Goal: Task Accomplishment & Management: Manage account settings

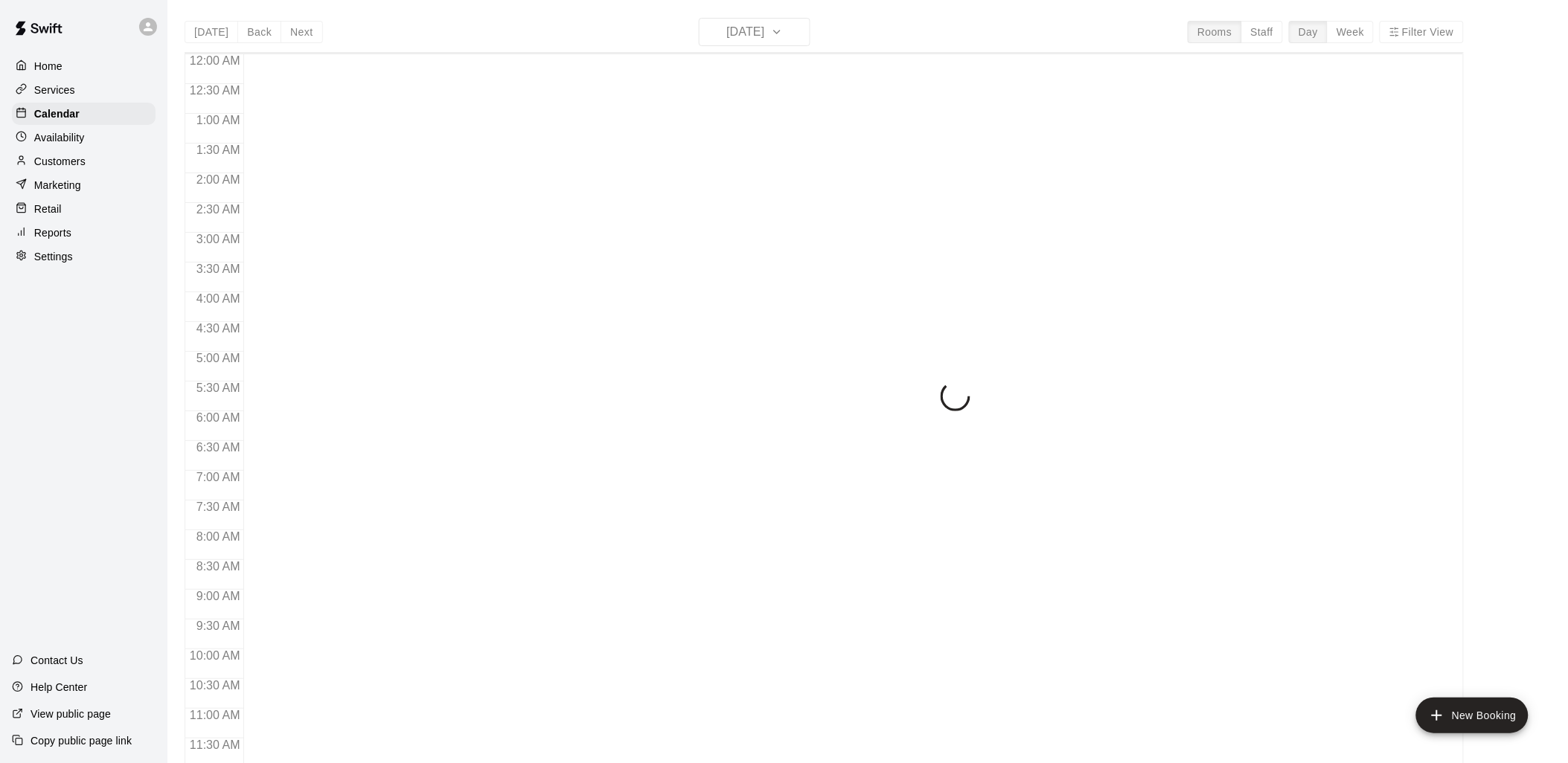
scroll to position [701, 0]
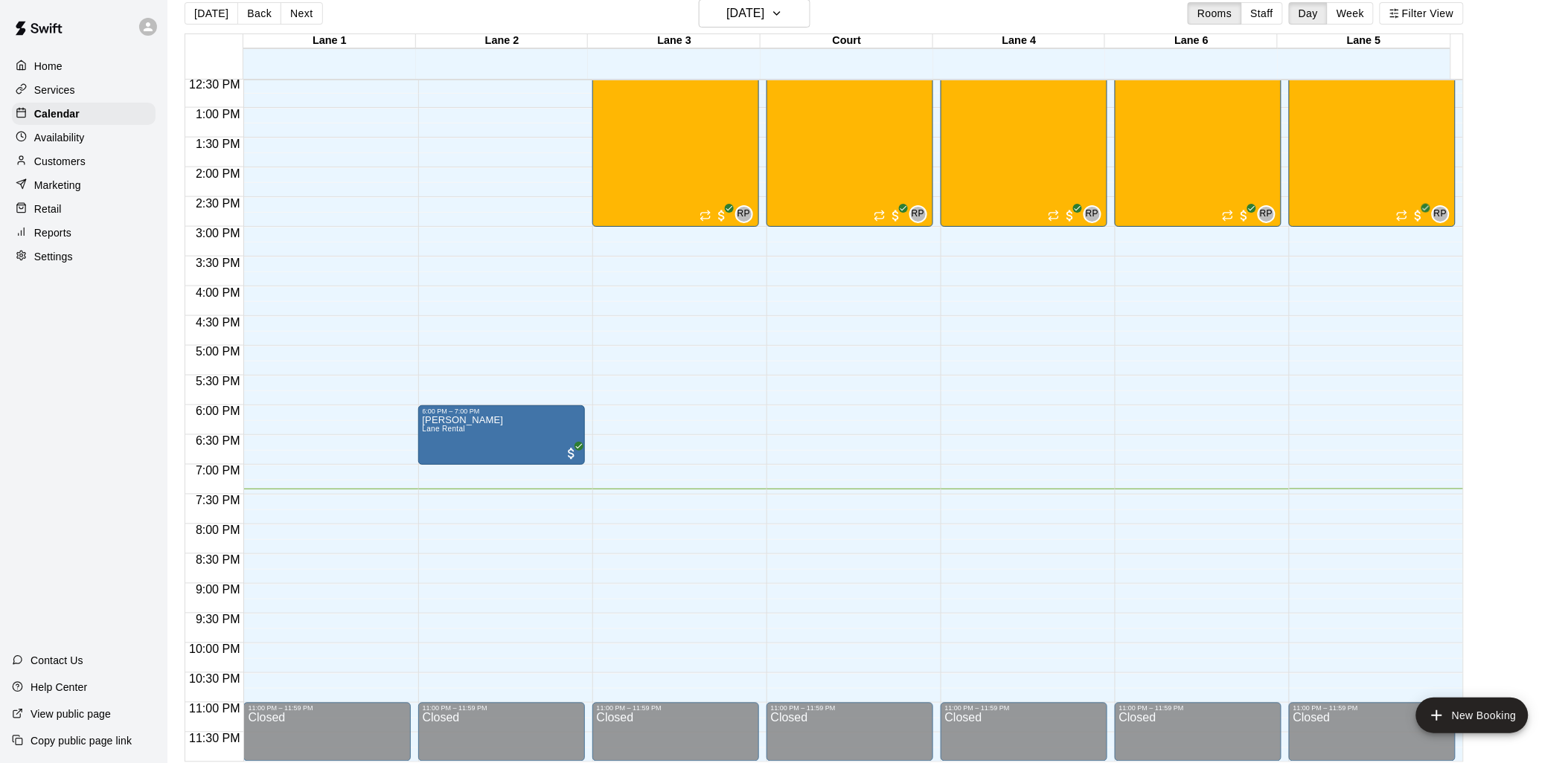
scroll to position [24, 0]
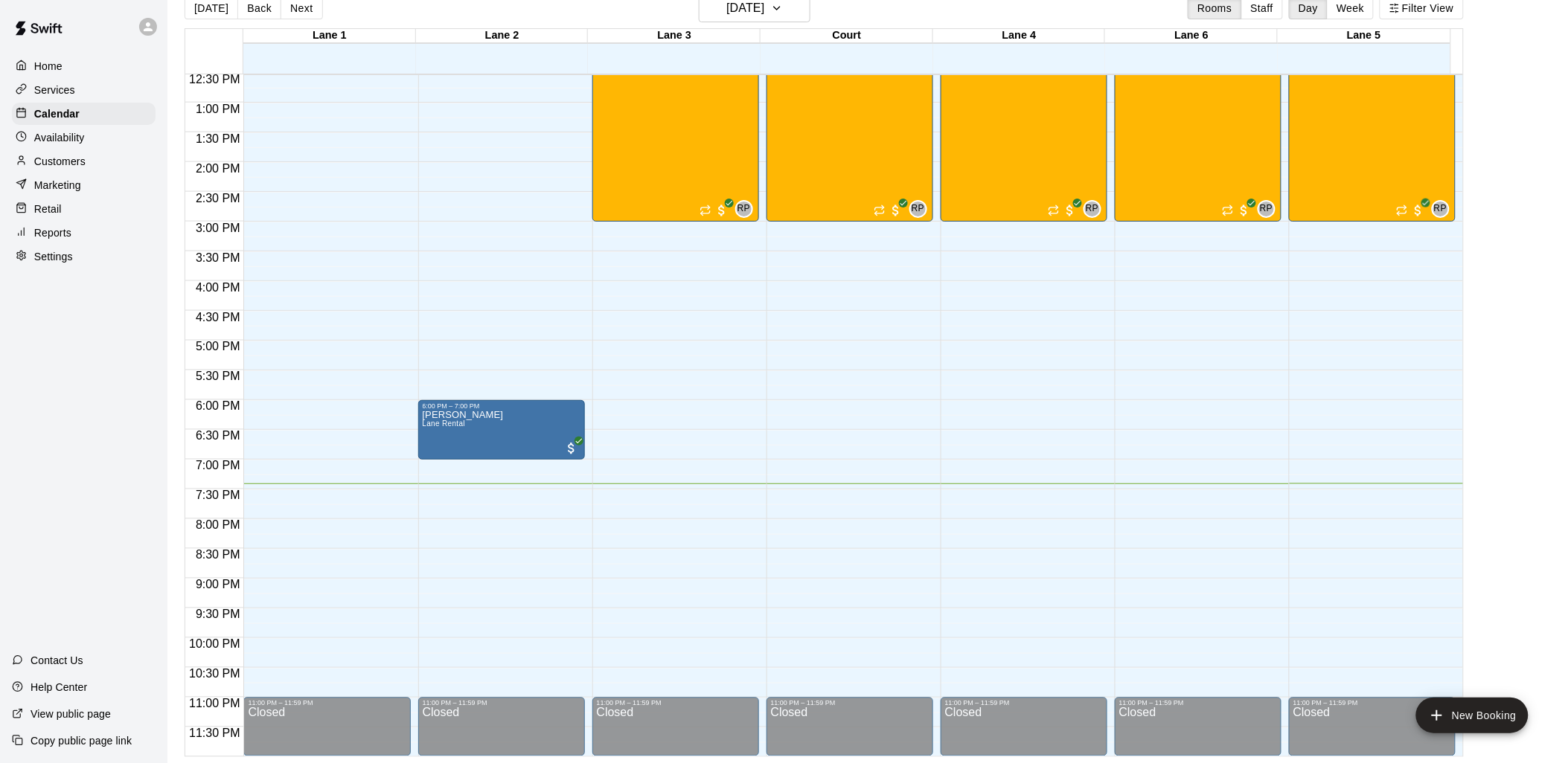
click at [62, 88] on p "Services" at bounding box center [54, 89] width 41 height 15
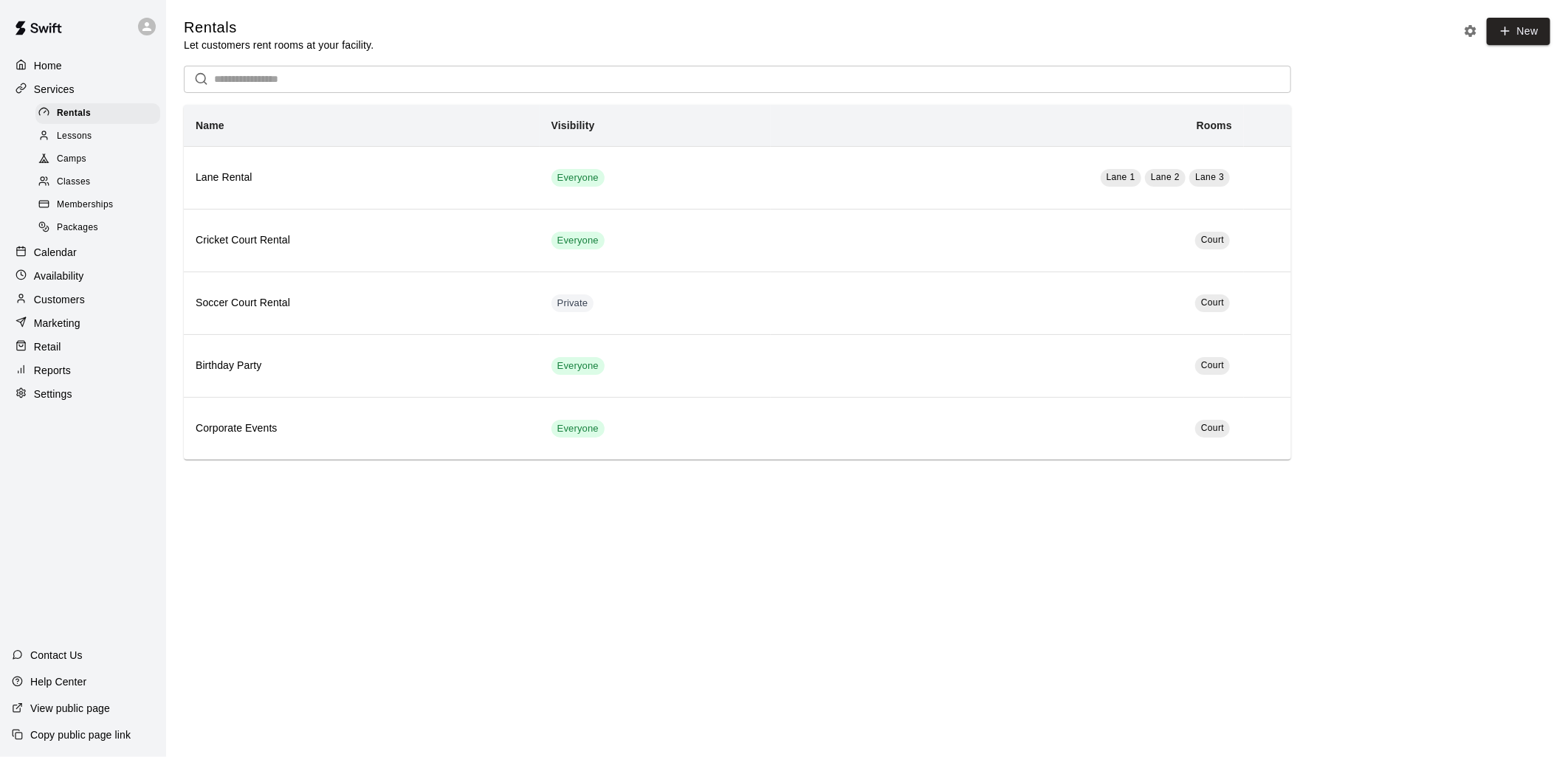
click at [81, 140] on span "Lessons" at bounding box center [74, 136] width 35 height 15
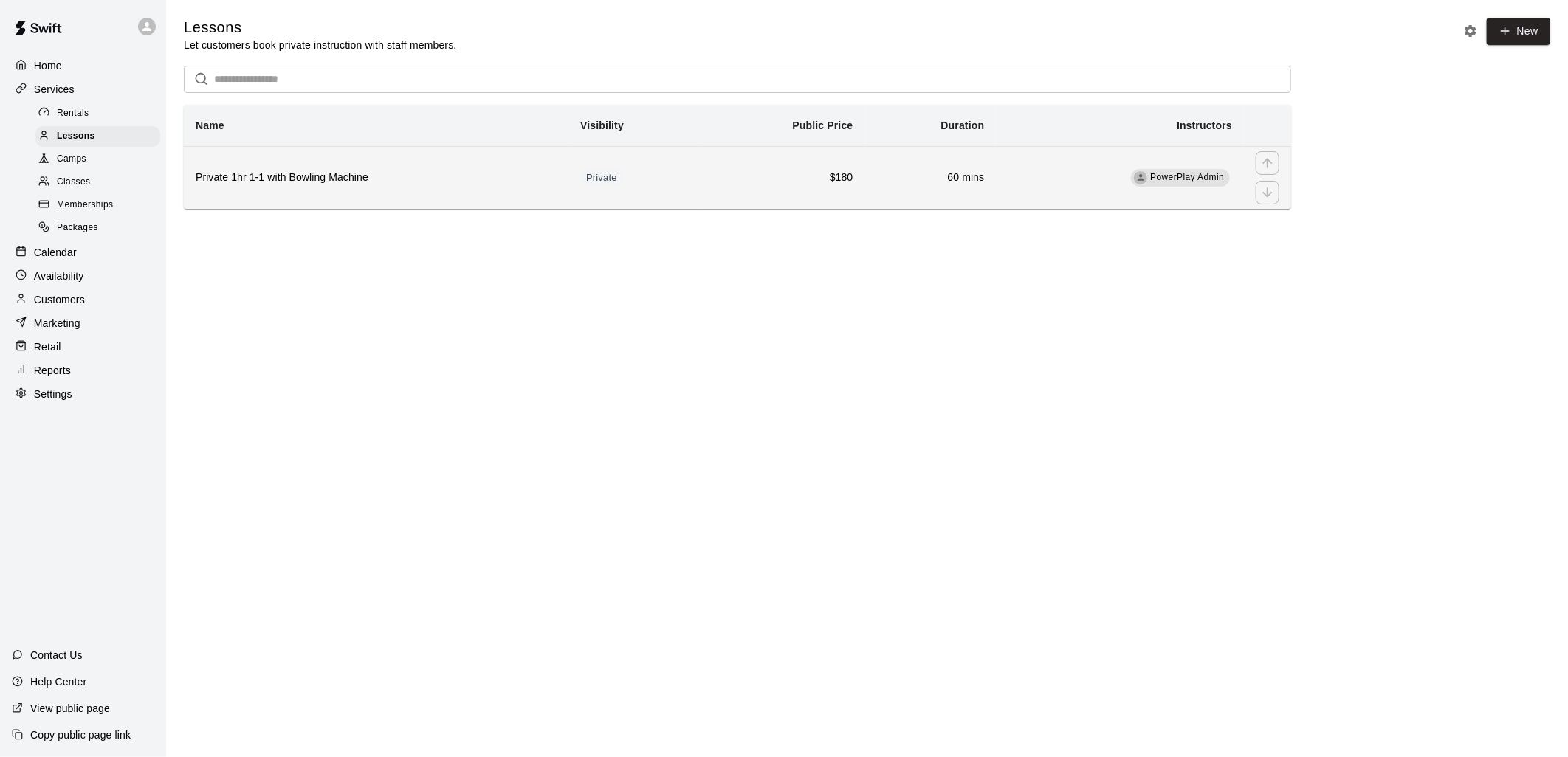
click at [687, 187] on td "Private" at bounding box center [634, 177] width 132 height 63
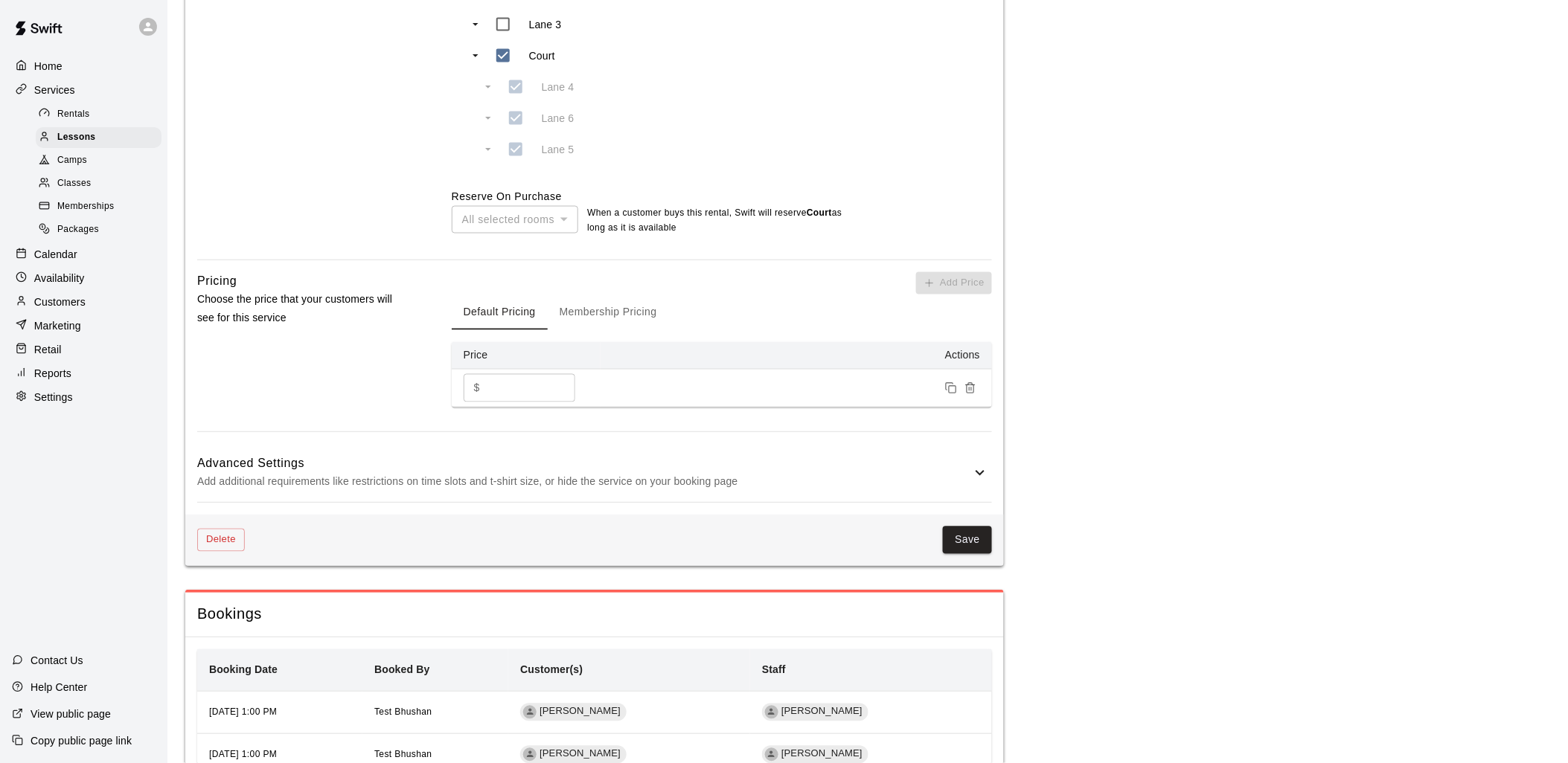
scroll to position [718, 0]
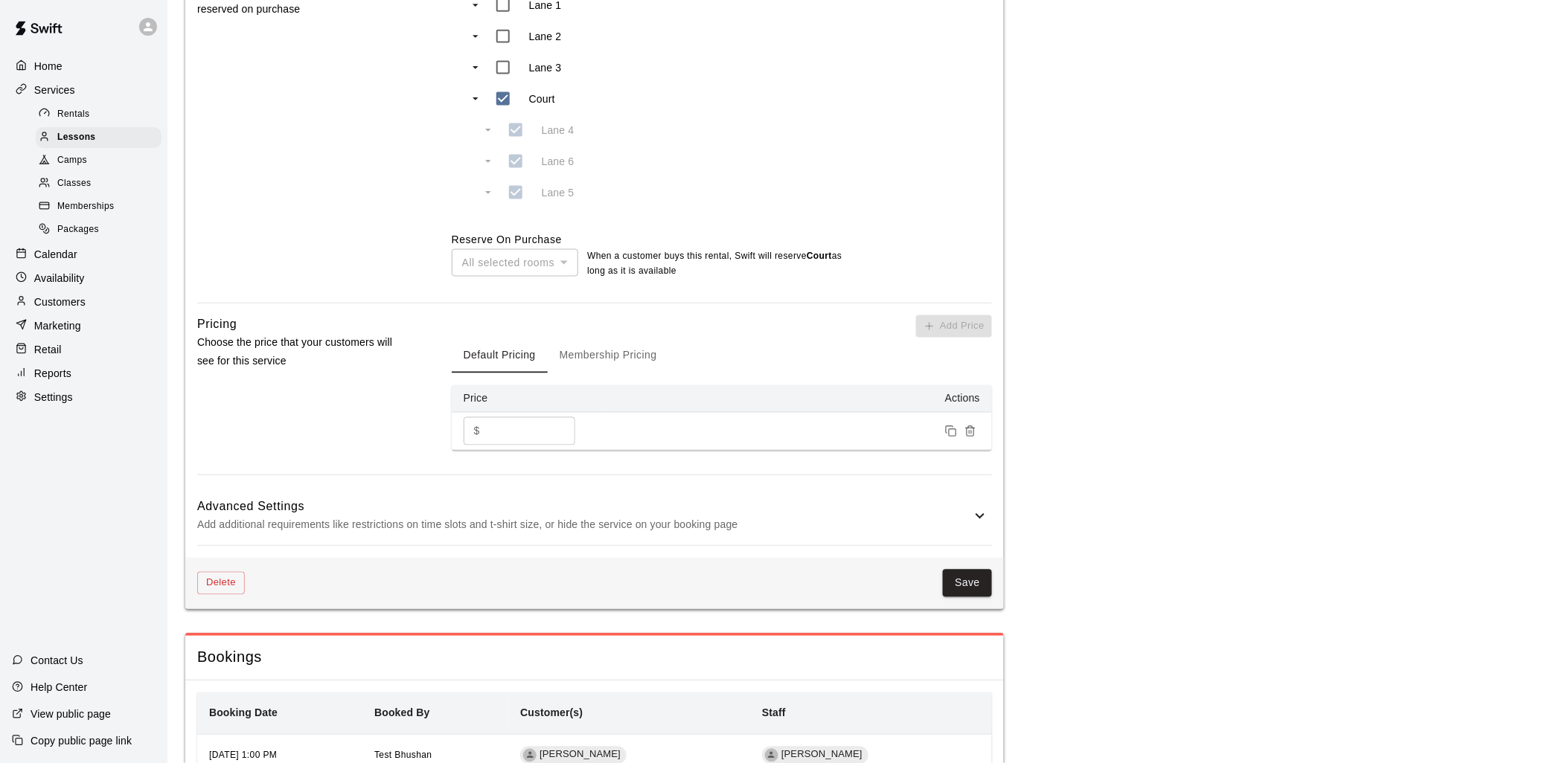
click at [560, 265] on div "All selected rooms" at bounding box center [515, 263] width 126 height 28
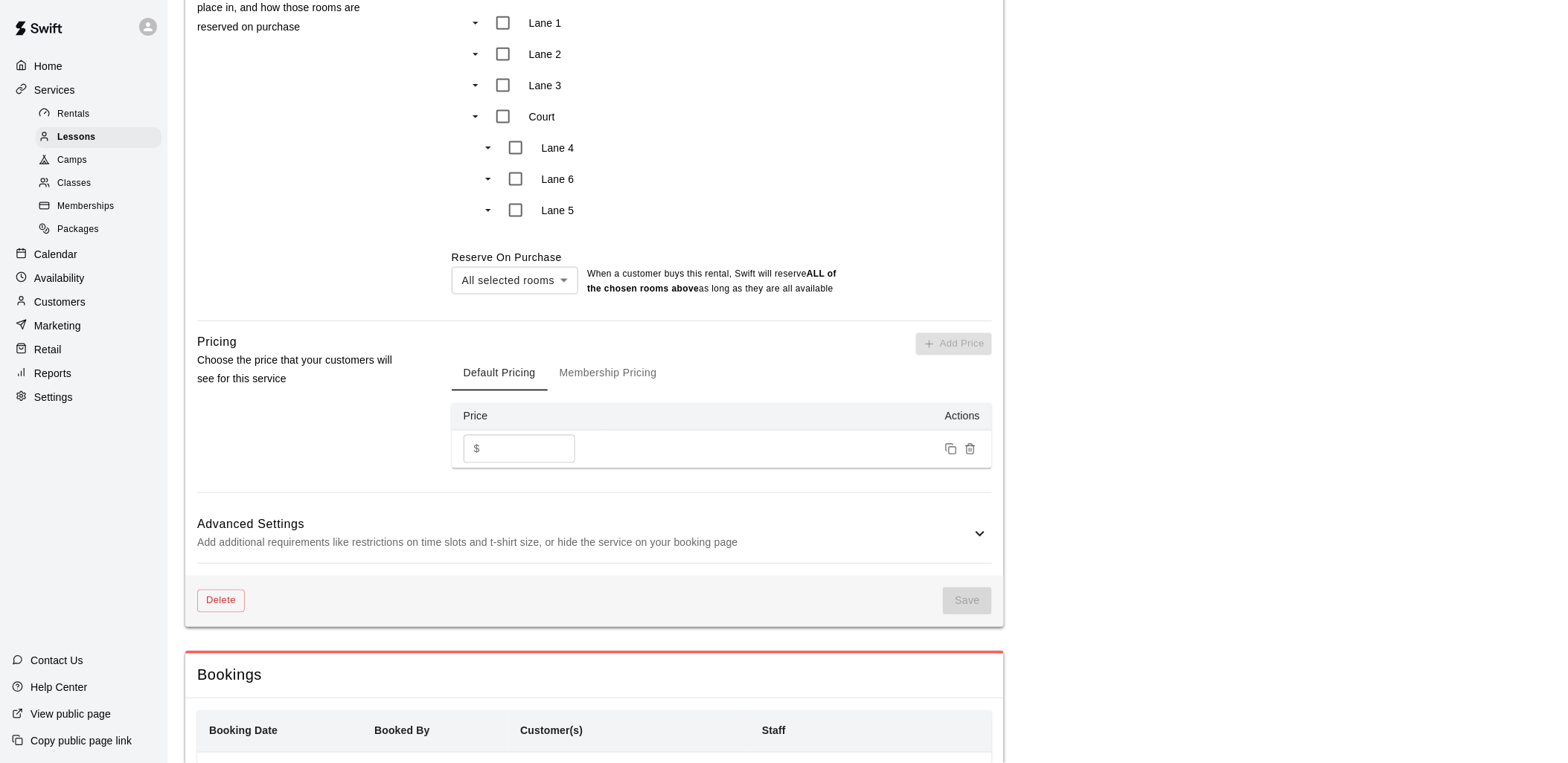
scroll to position [744, 0]
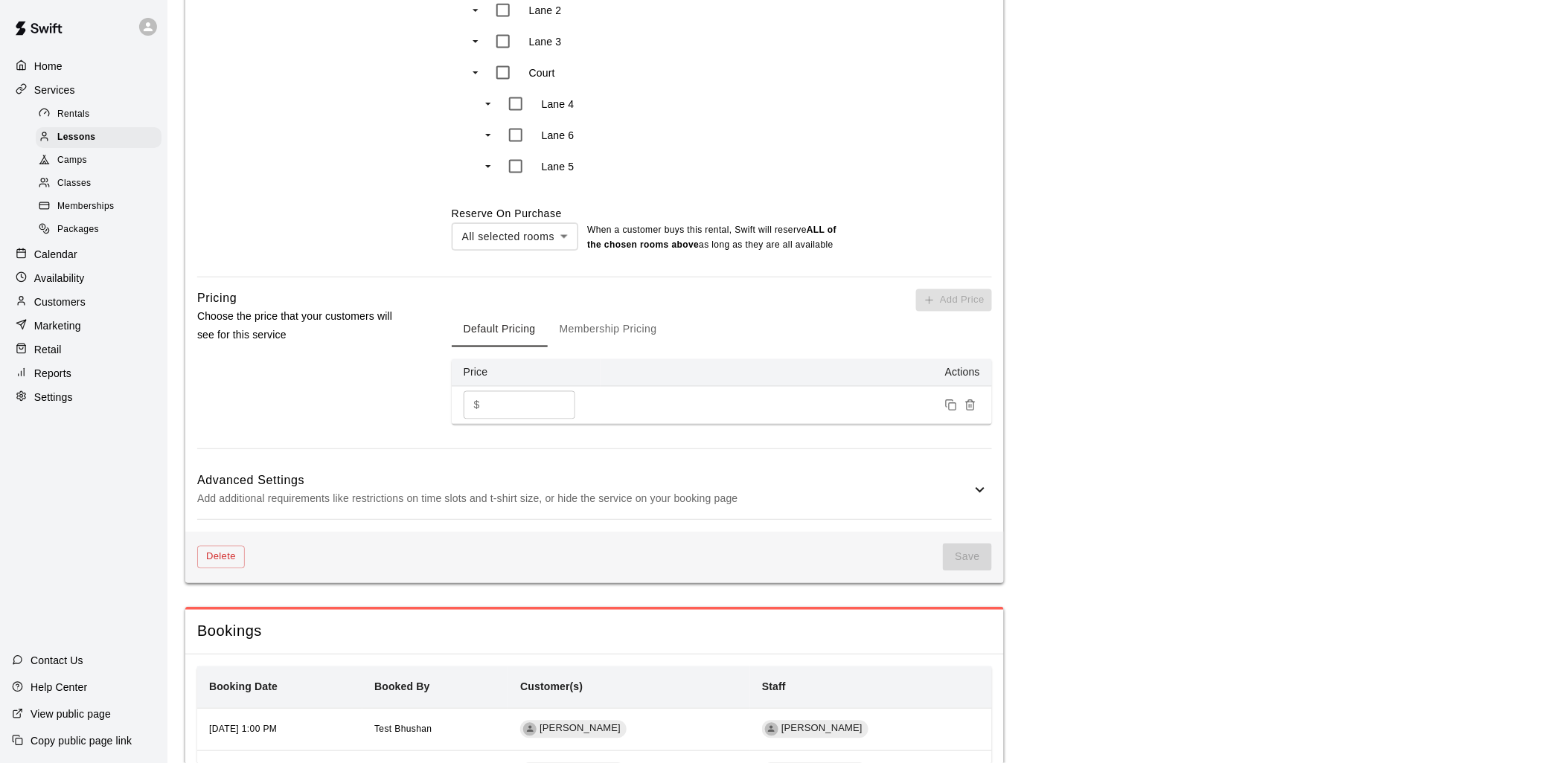
click at [555, 235] on body "**********" at bounding box center [784, 79] width 1568 height 1646
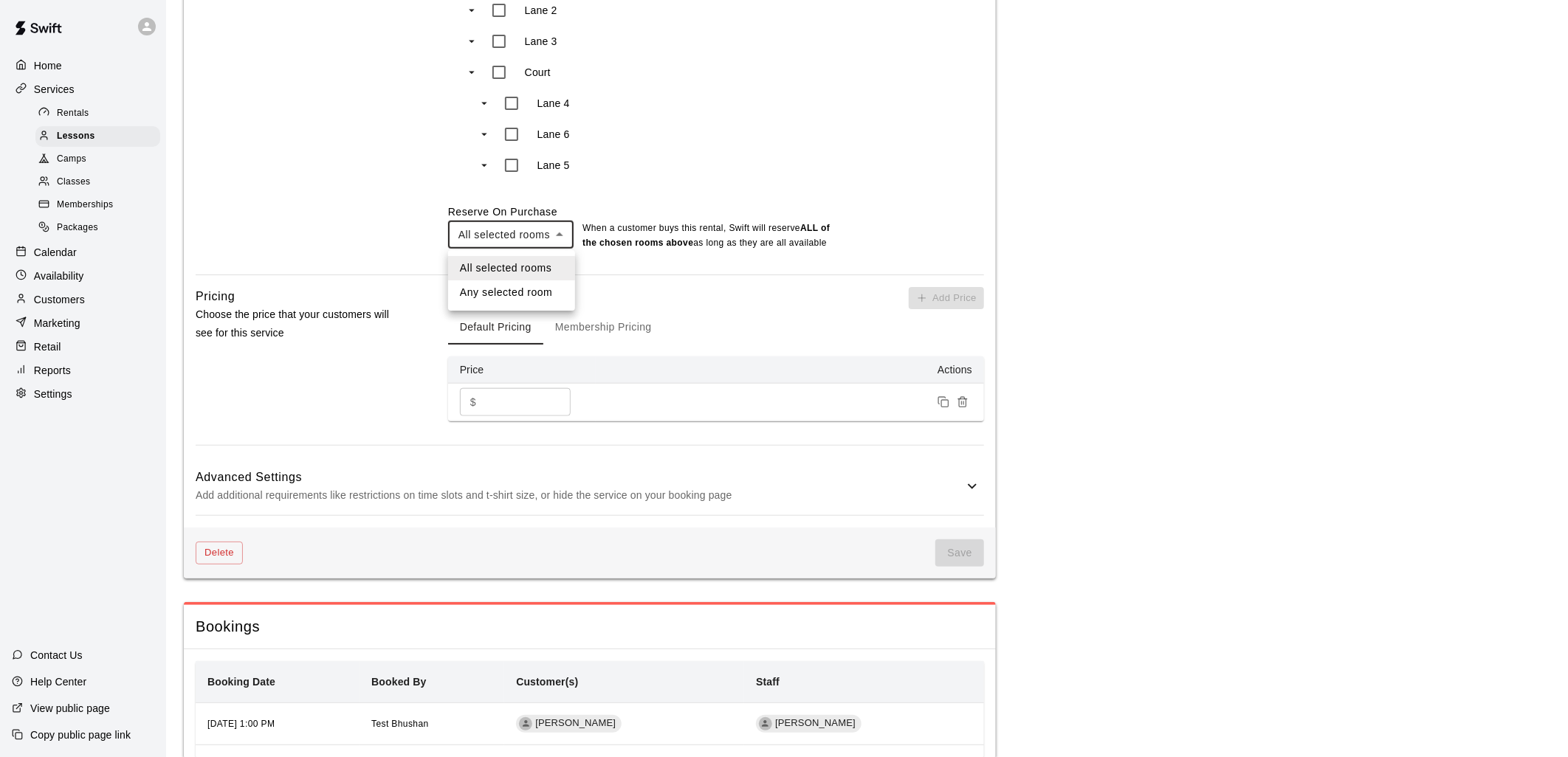
click at [962, 197] on div at bounding box center [784, 378] width 1568 height 757
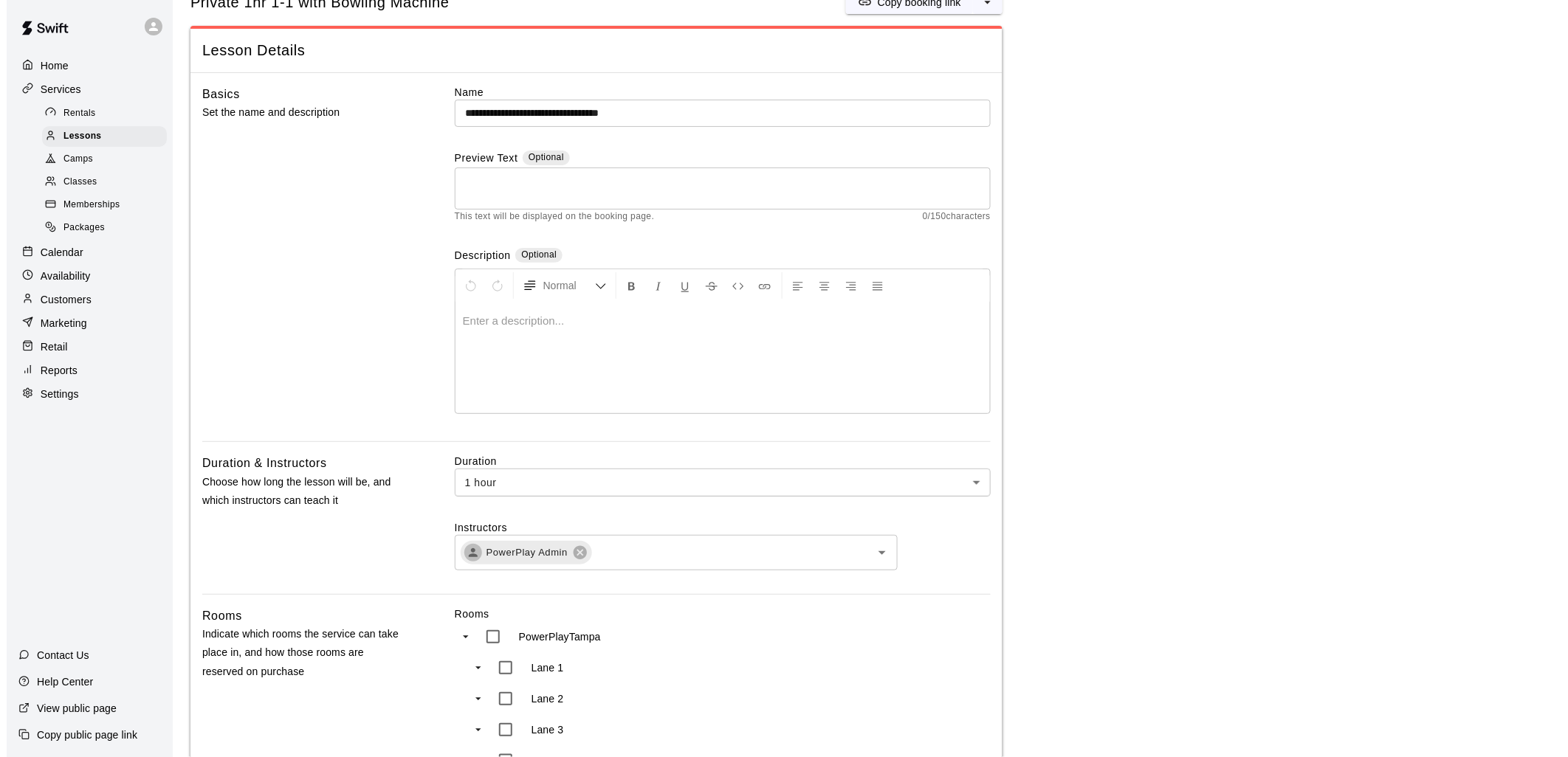
scroll to position [0, 0]
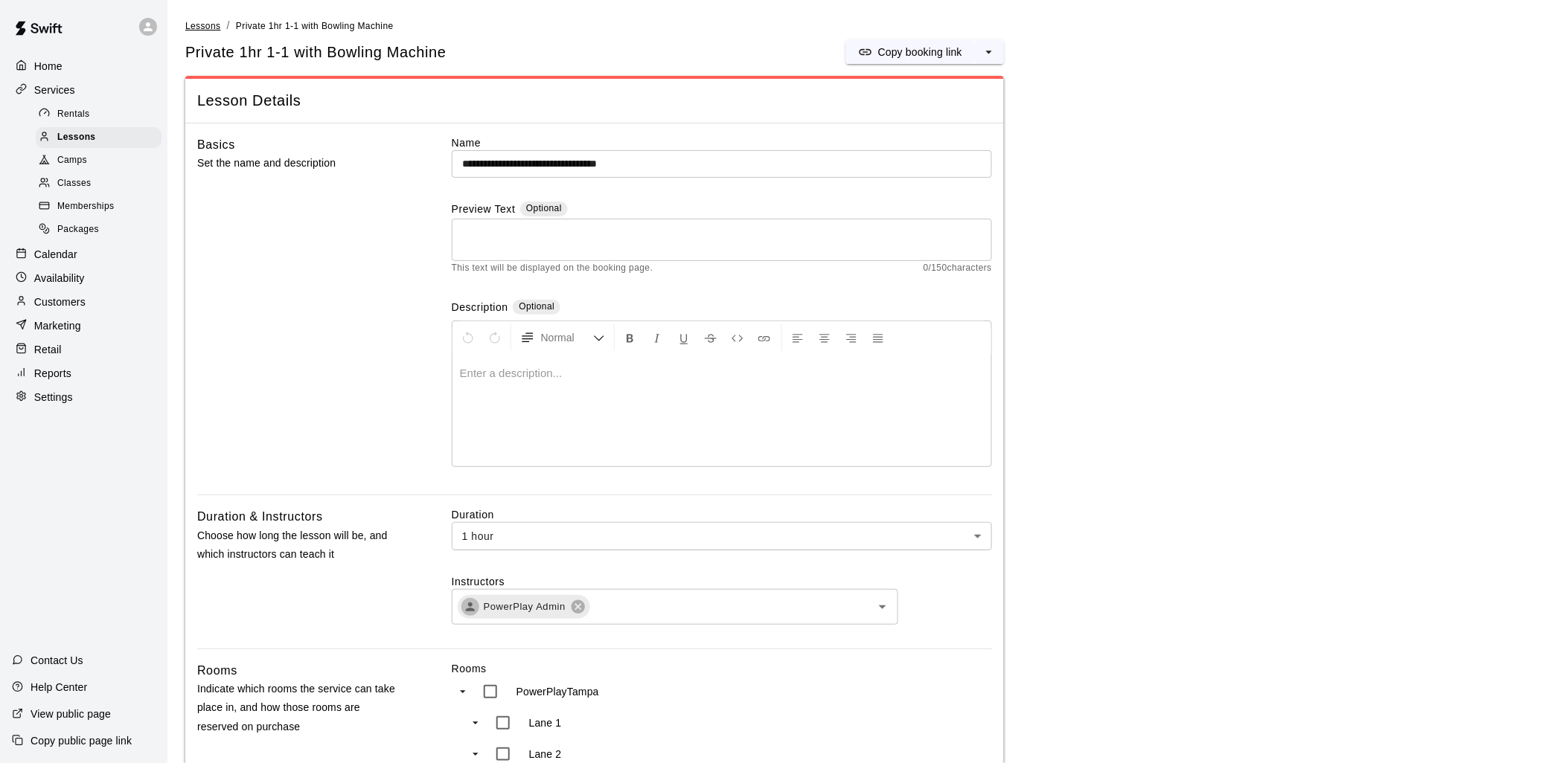
click at [214, 31] on span "Lessons" at bounding box center [203, 26] width 35 height 11
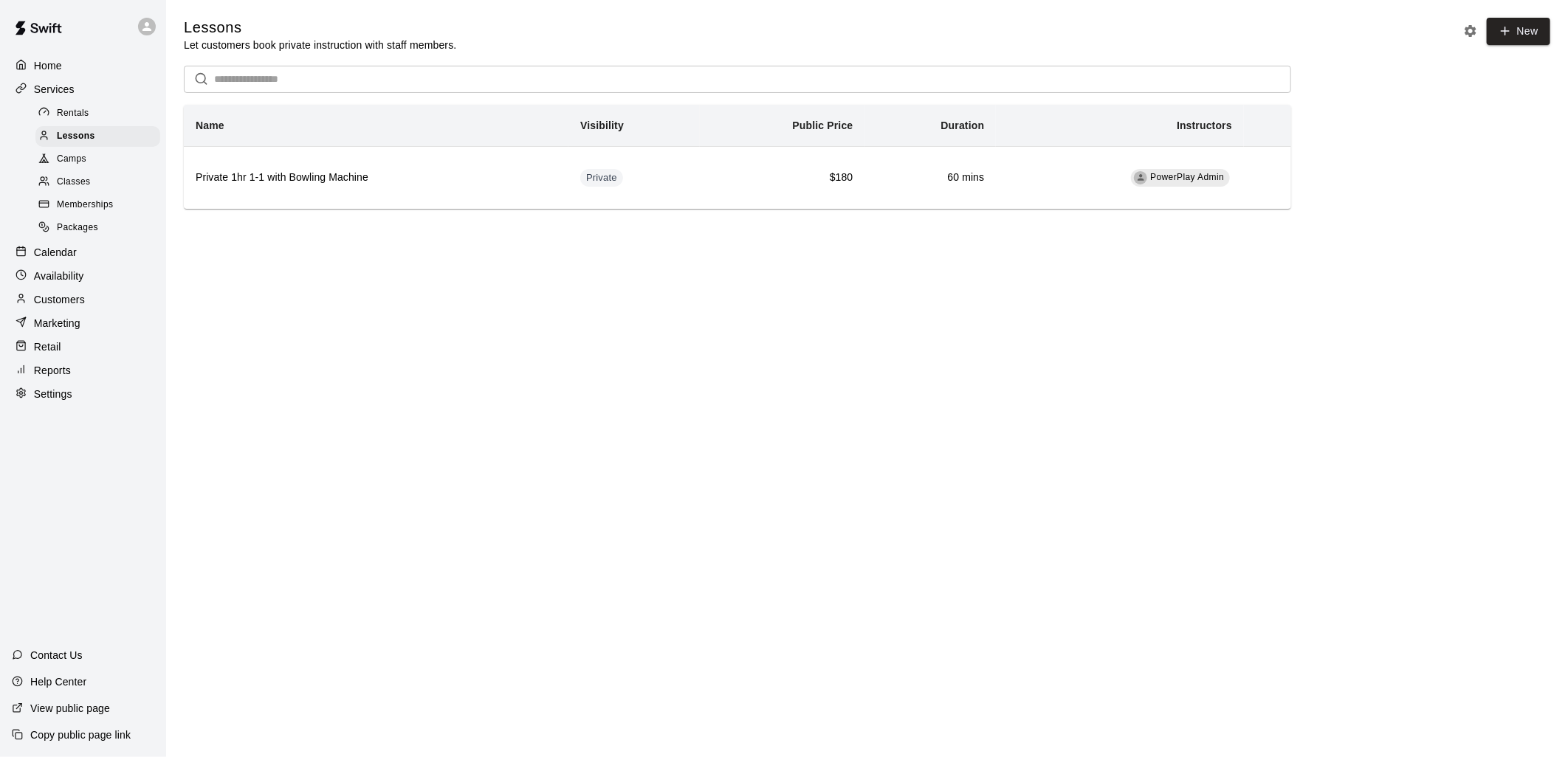
click at [99, 213] on span "Memberships" at bounding box center [84, 205] width 56 height 15
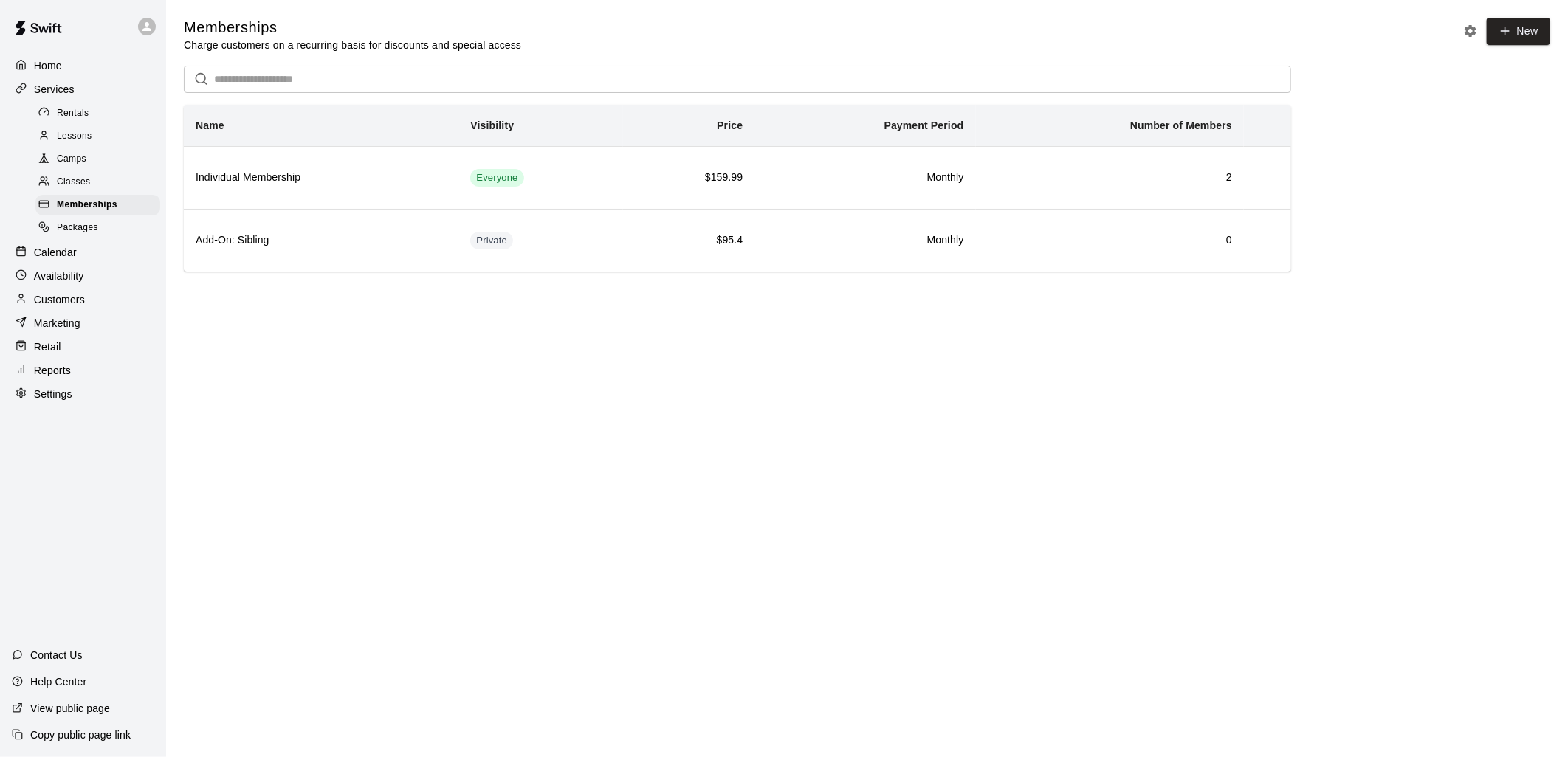
click at [89, 190] on span "Classes" at bounding box center [73, 182] width 33 height 15
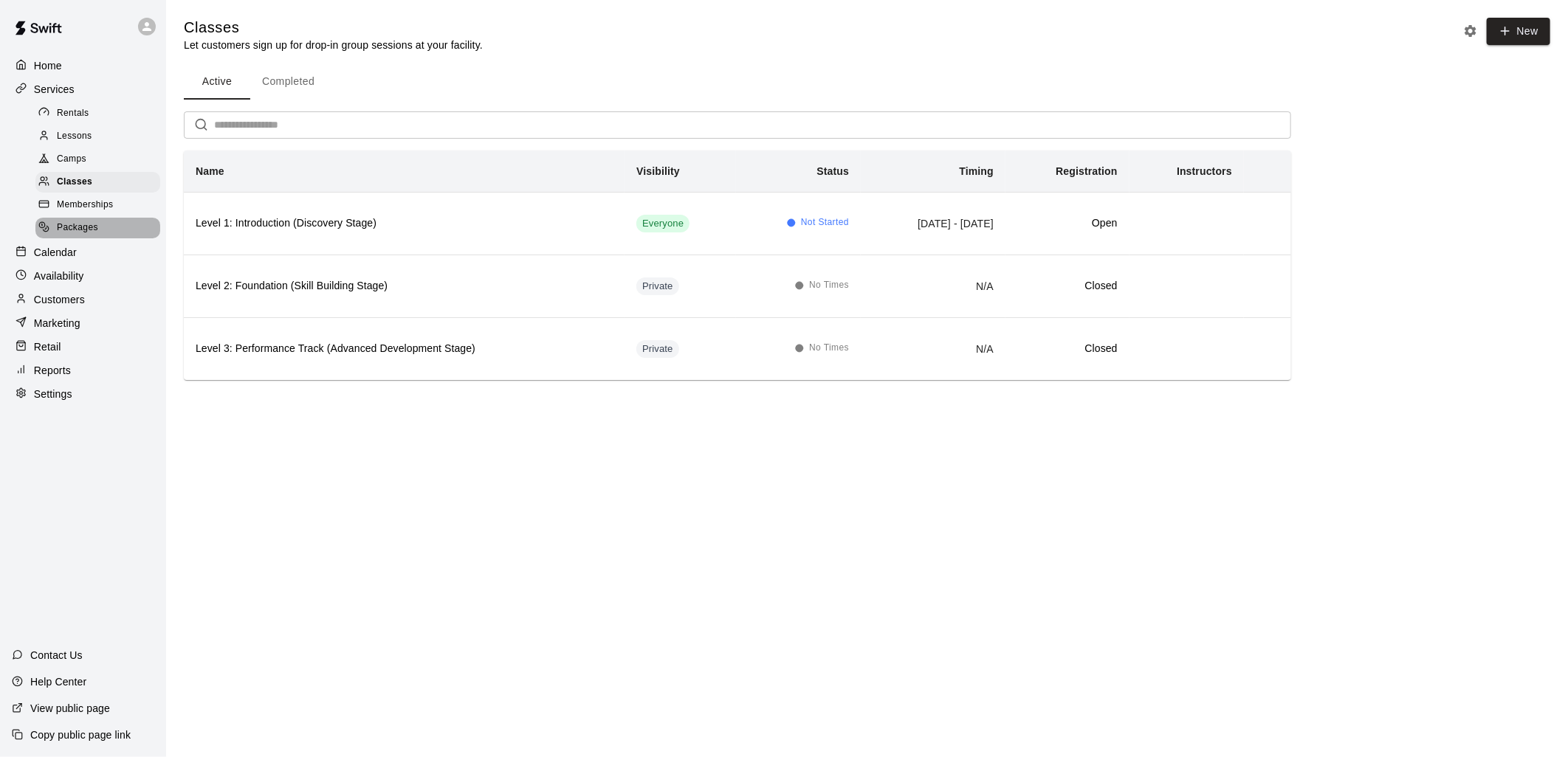
click at [74, 236] on span "Packages" at bounding box center [77, 228] width 41 height 15
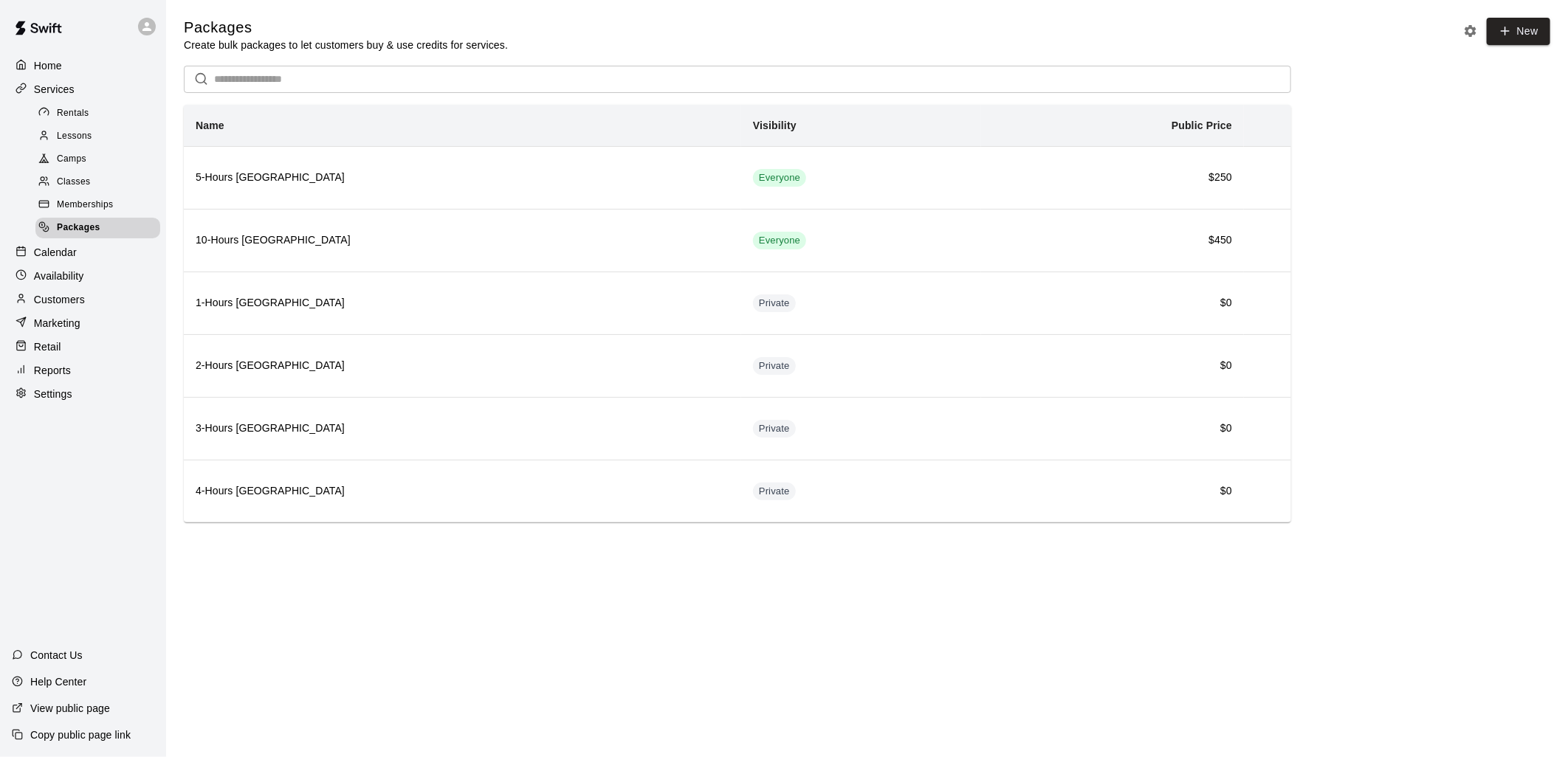
click at [76, 307] on p "Customers" at bounding box center [59, 299] width 51 height 15
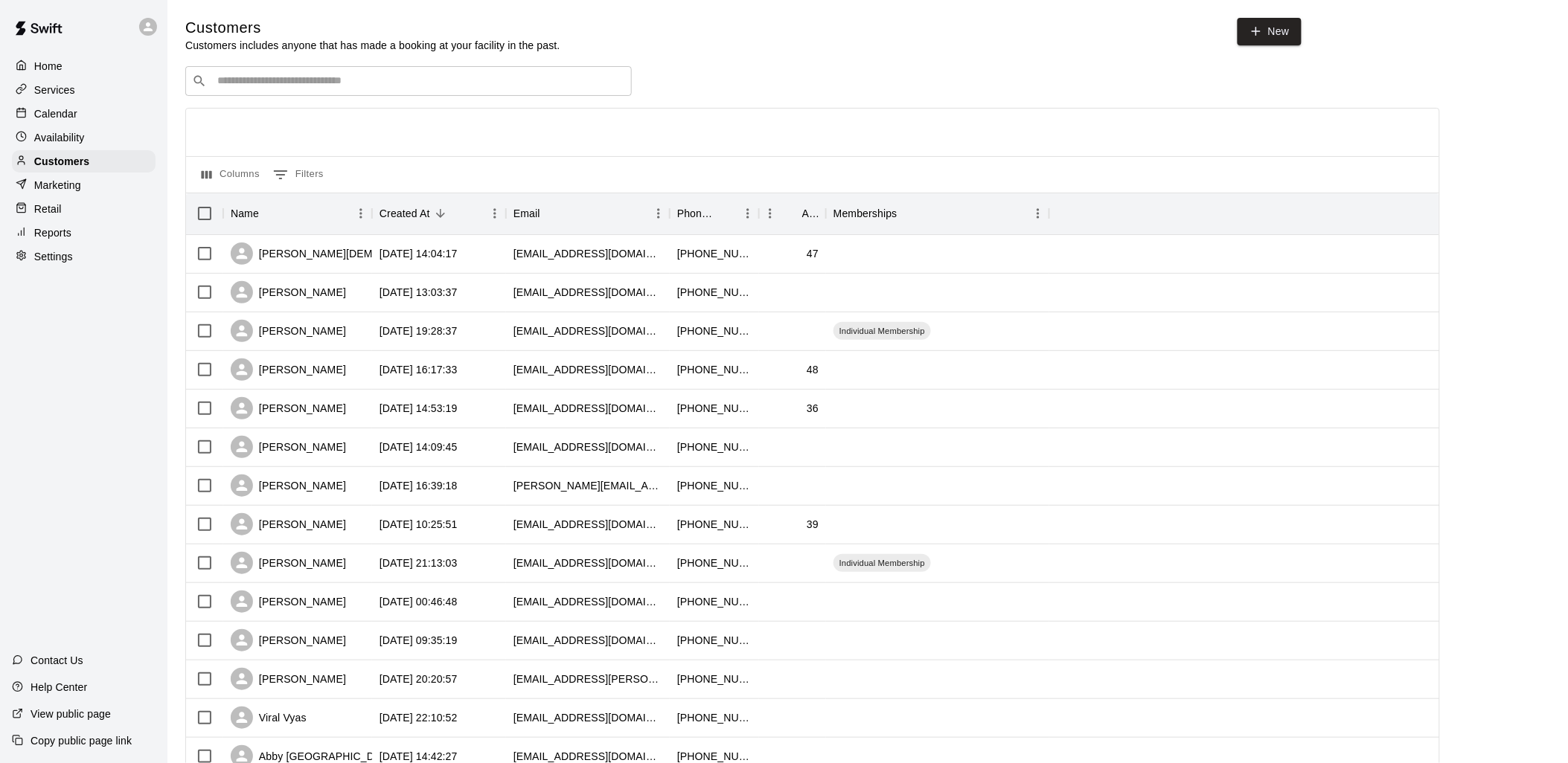
click at [335, 85] on input "Search customers by name or email" at bounding box center [419, 81] width 412 height 15
type input "***"
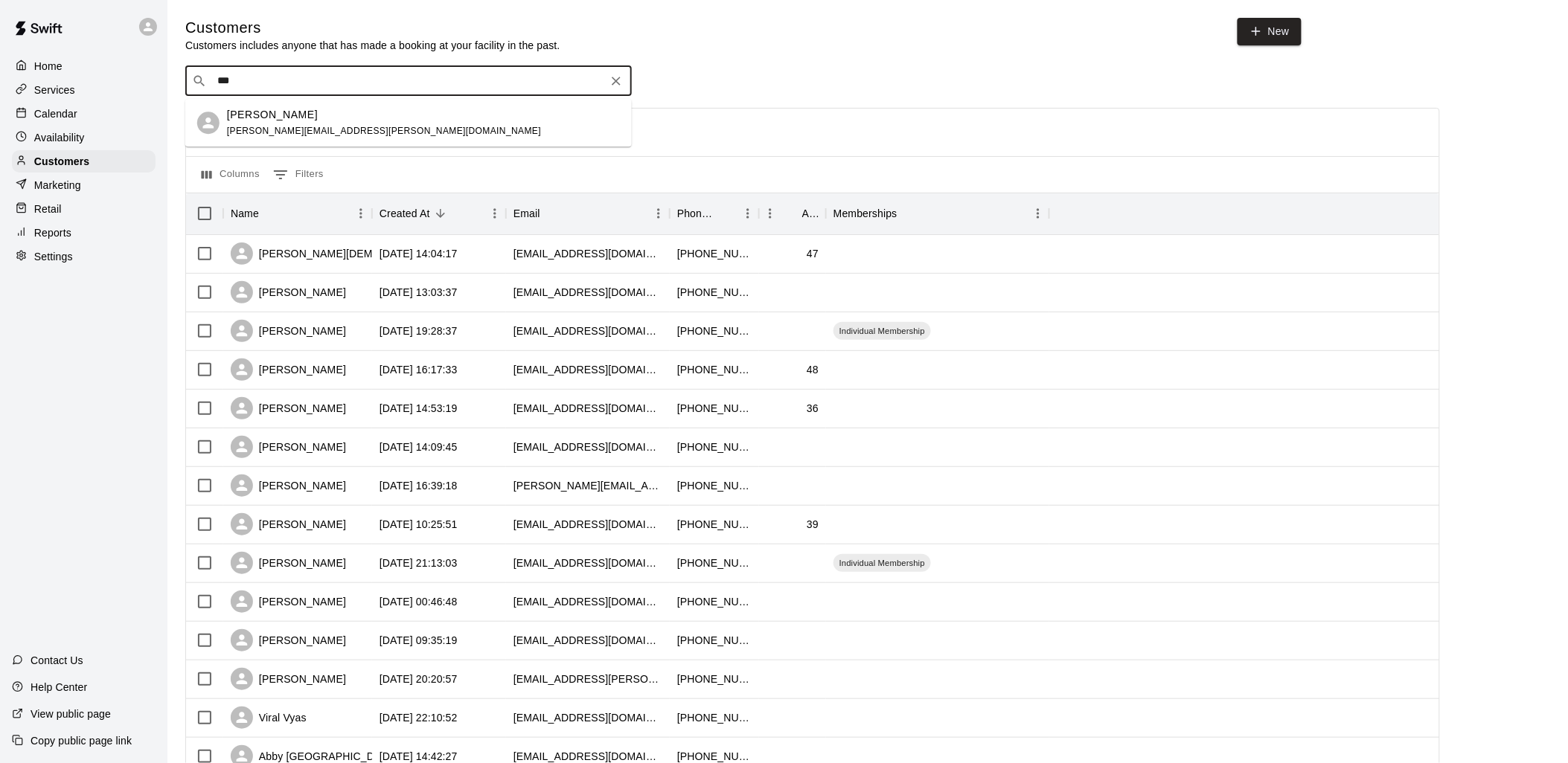
click at [293, 129] on span "[PERSON_NAME][EMAIL_ADDRESS][PERSON_NAME][DOMAIN_NAME]" at bounding box center [383, 131] width 314 height 11
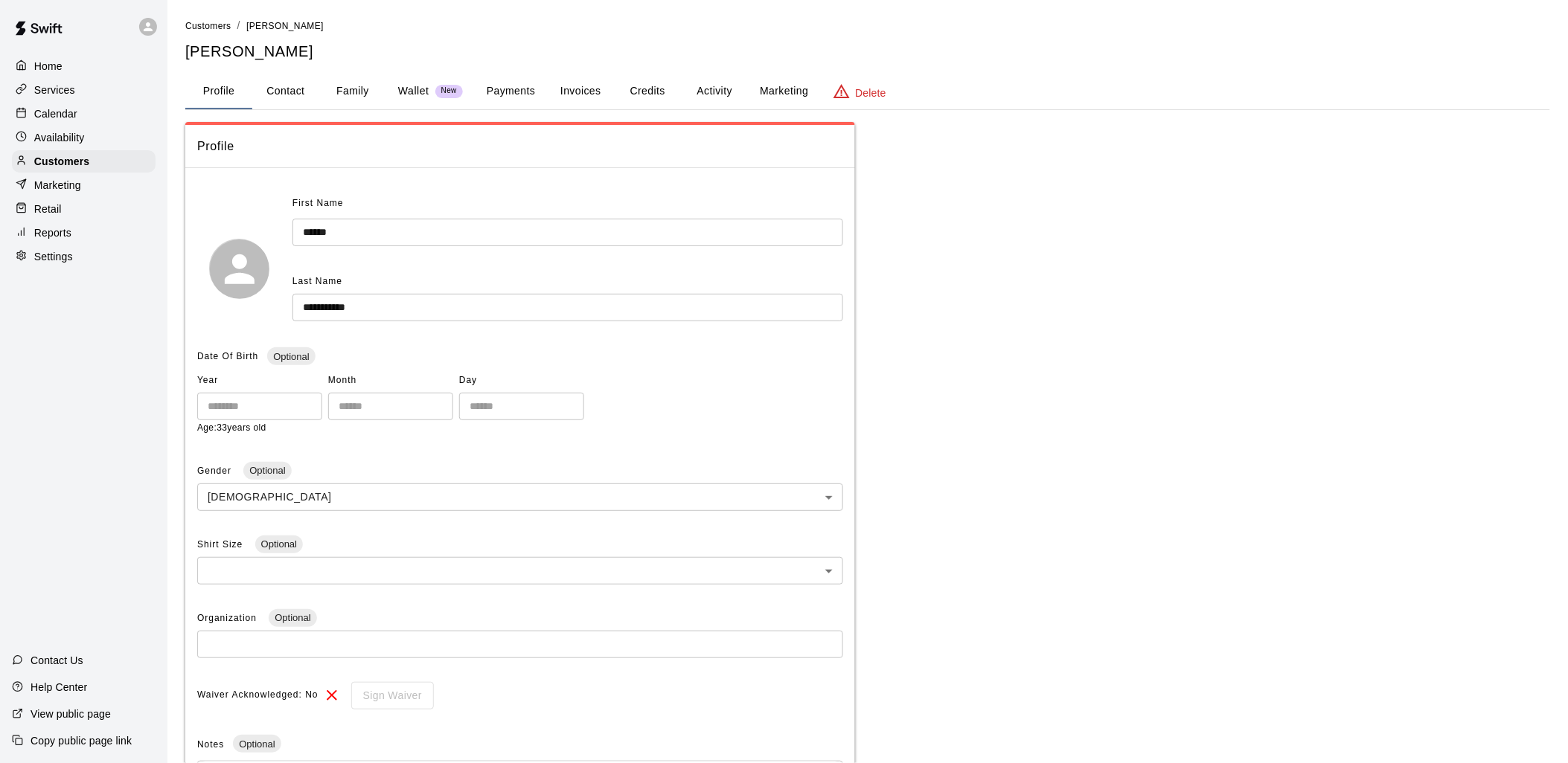
click at [650, 86] on button "Credits" at bounding box center [647, 92] width 67 height 35
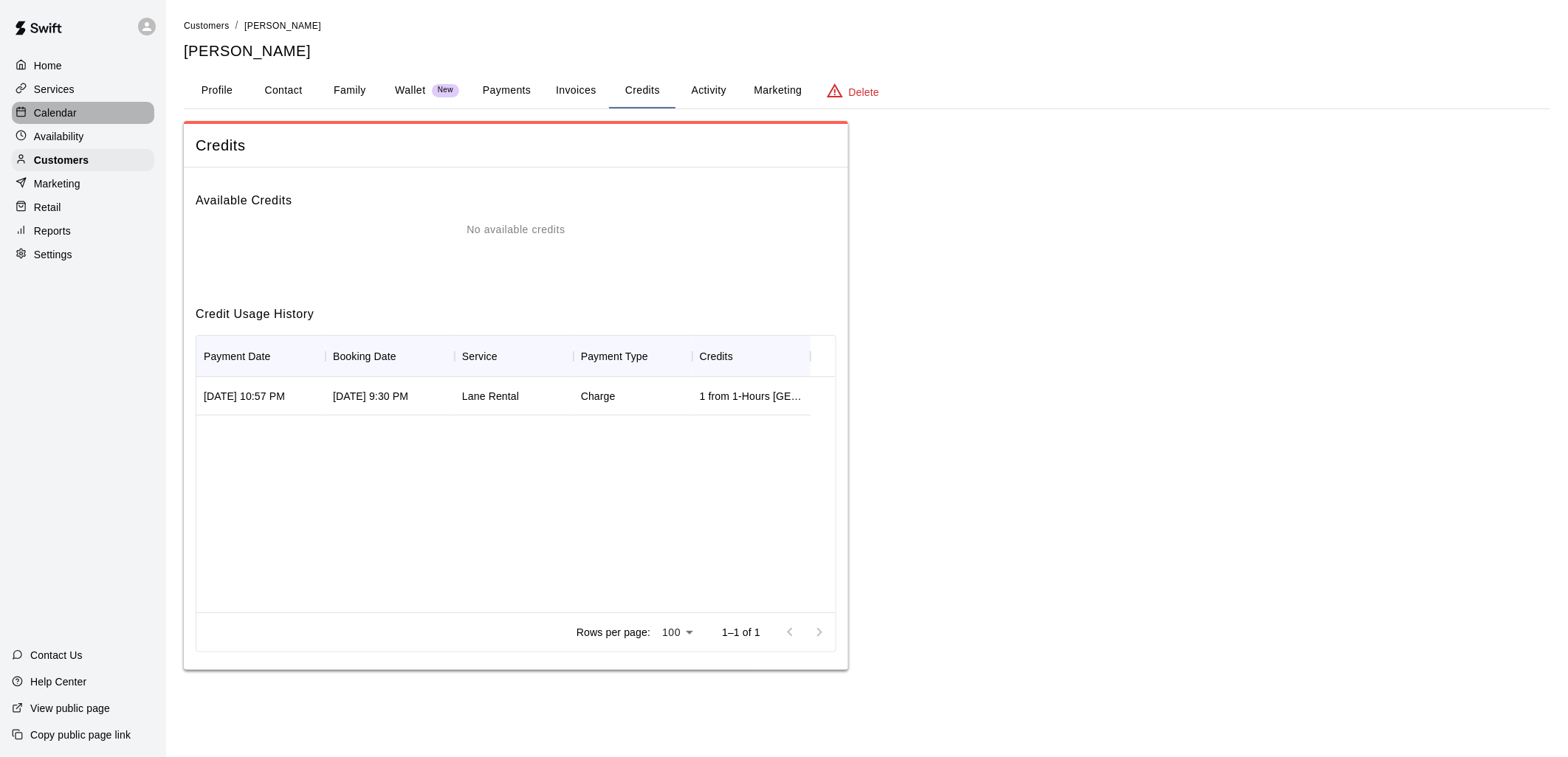
click at [68, 109] on p "Calendar" at bounding box center [55, 112] width 43 height 15
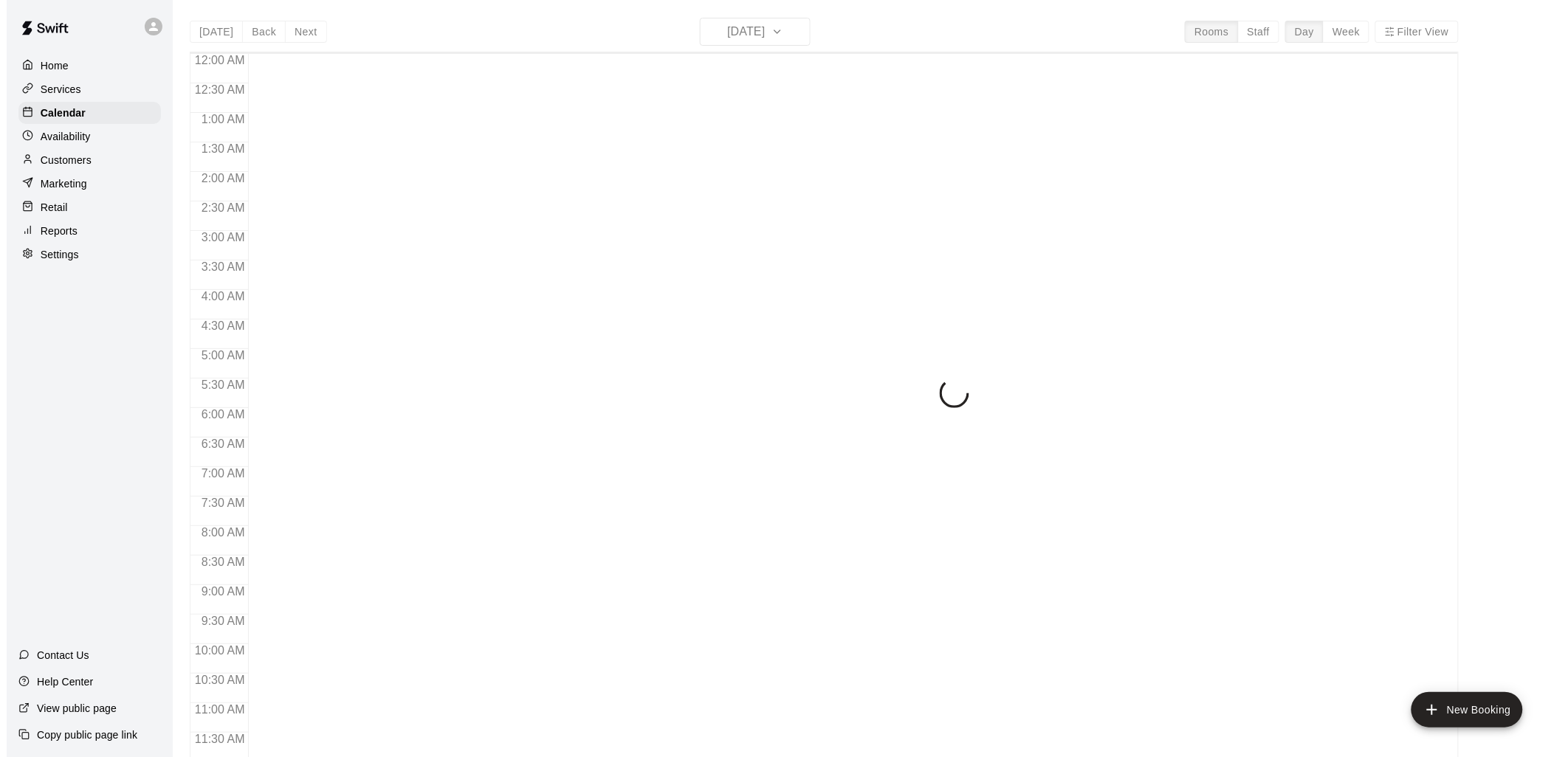
scroll to position [696, 0]
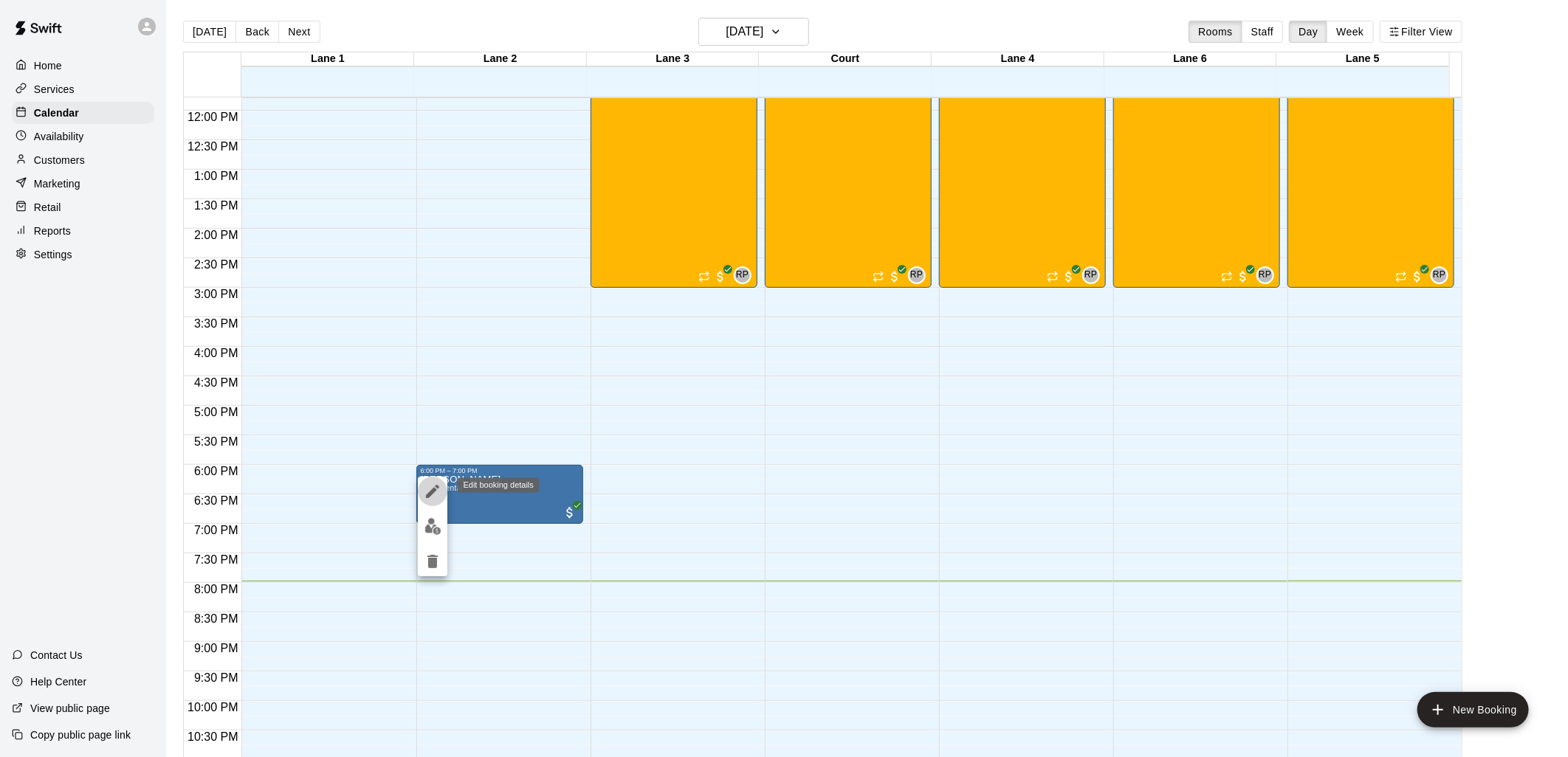
click at [431, 485] on icon "edit" at bounding box center [432, 491] width 18 height 18
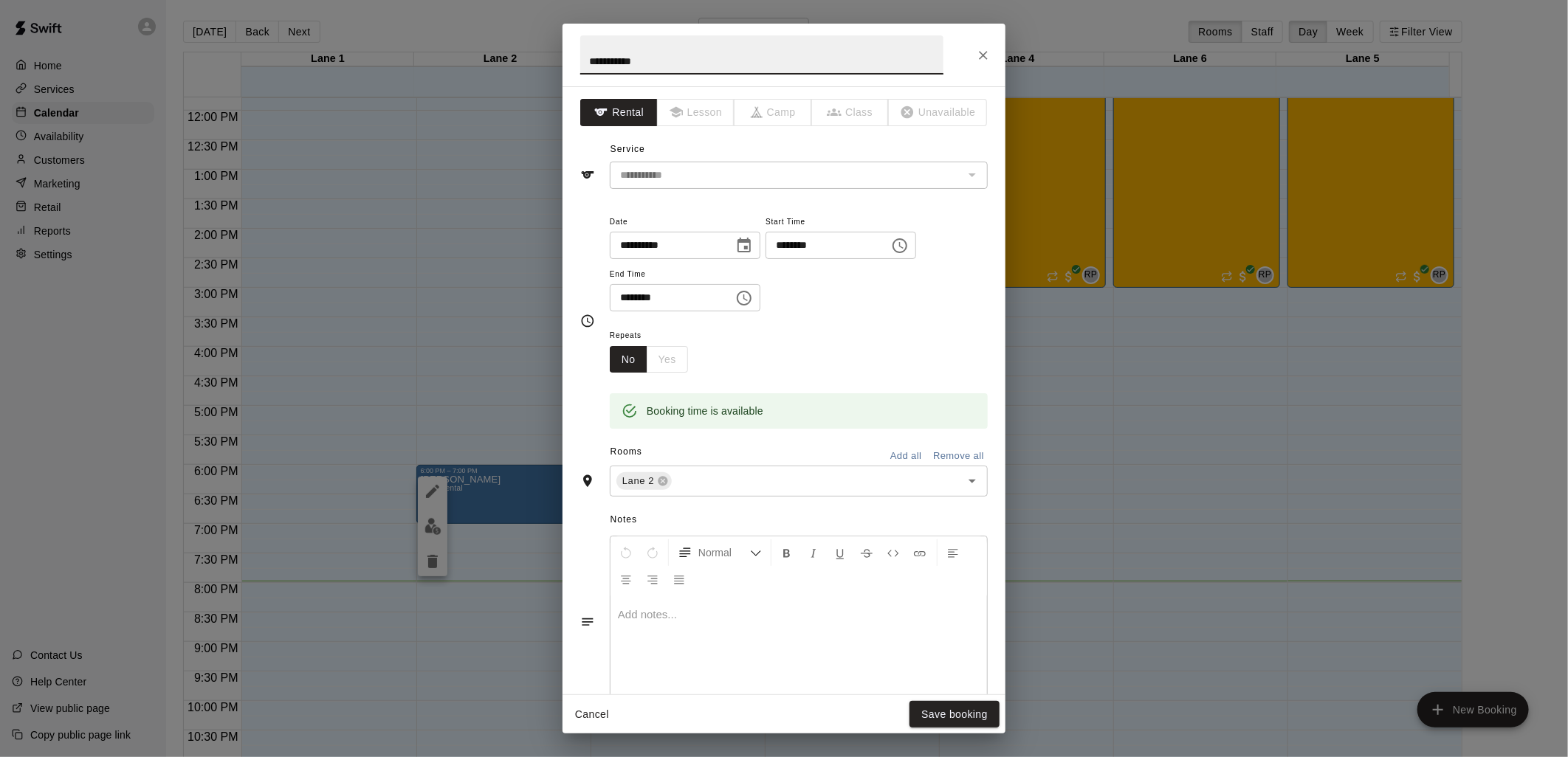
click at [753, 306] on icon "Choose time, selected time is 7:00 PM" at bounding box center [743, 297] width 18 height 18
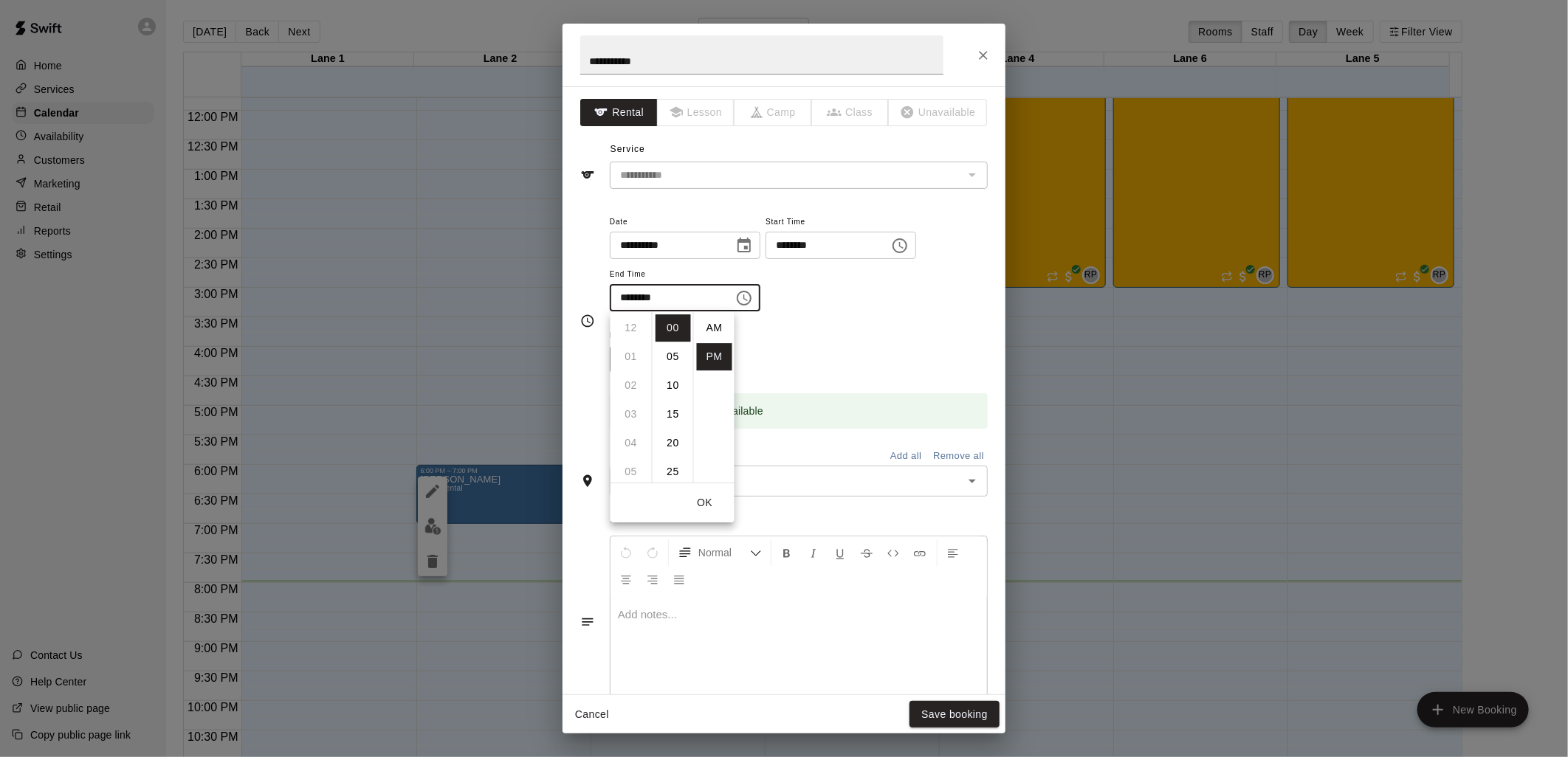
scroll to position [26, 0]
click at [632, 355] on li "08" at bounding box center [631, 357] width 35 height 28
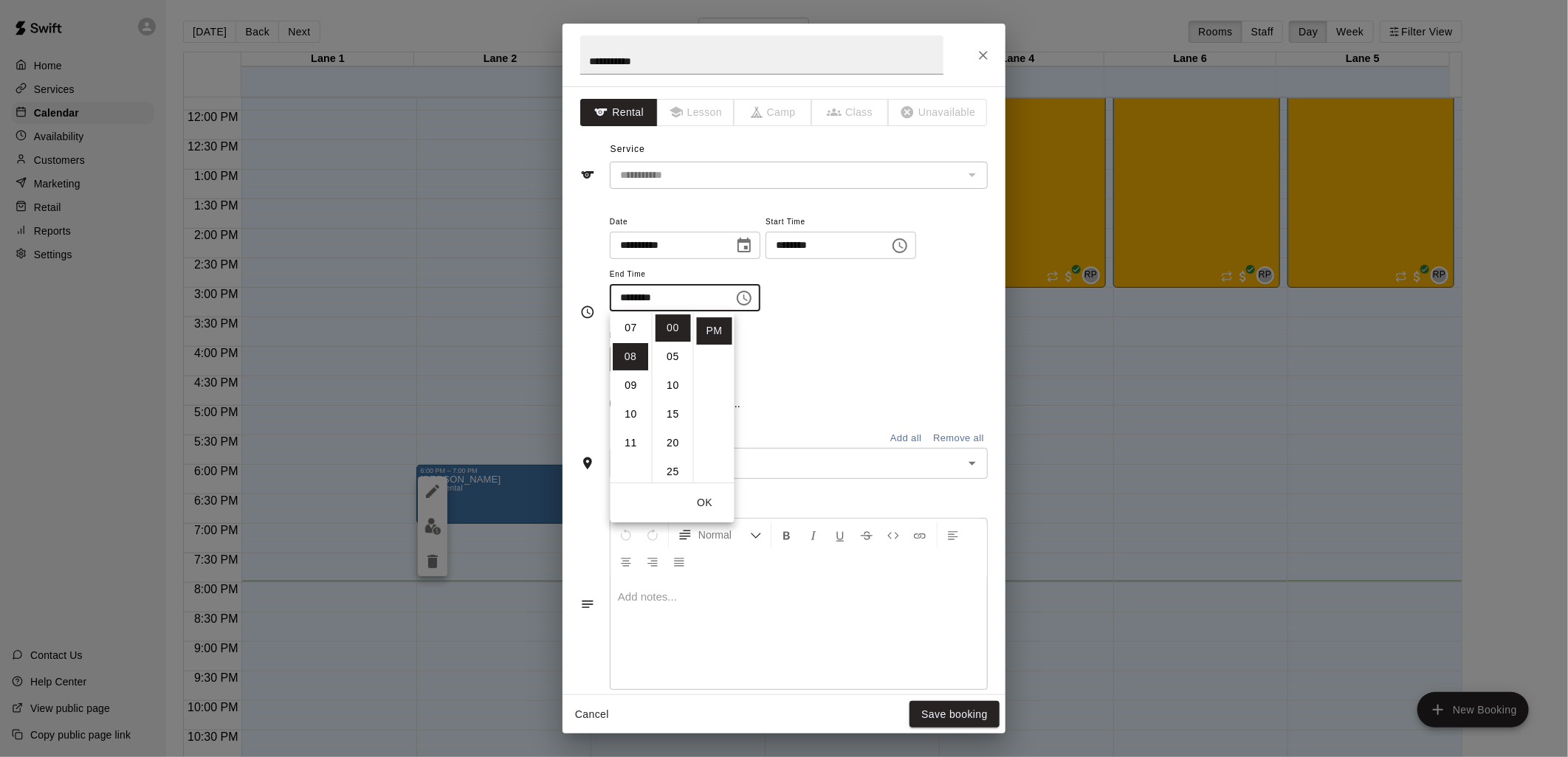
type input "********"
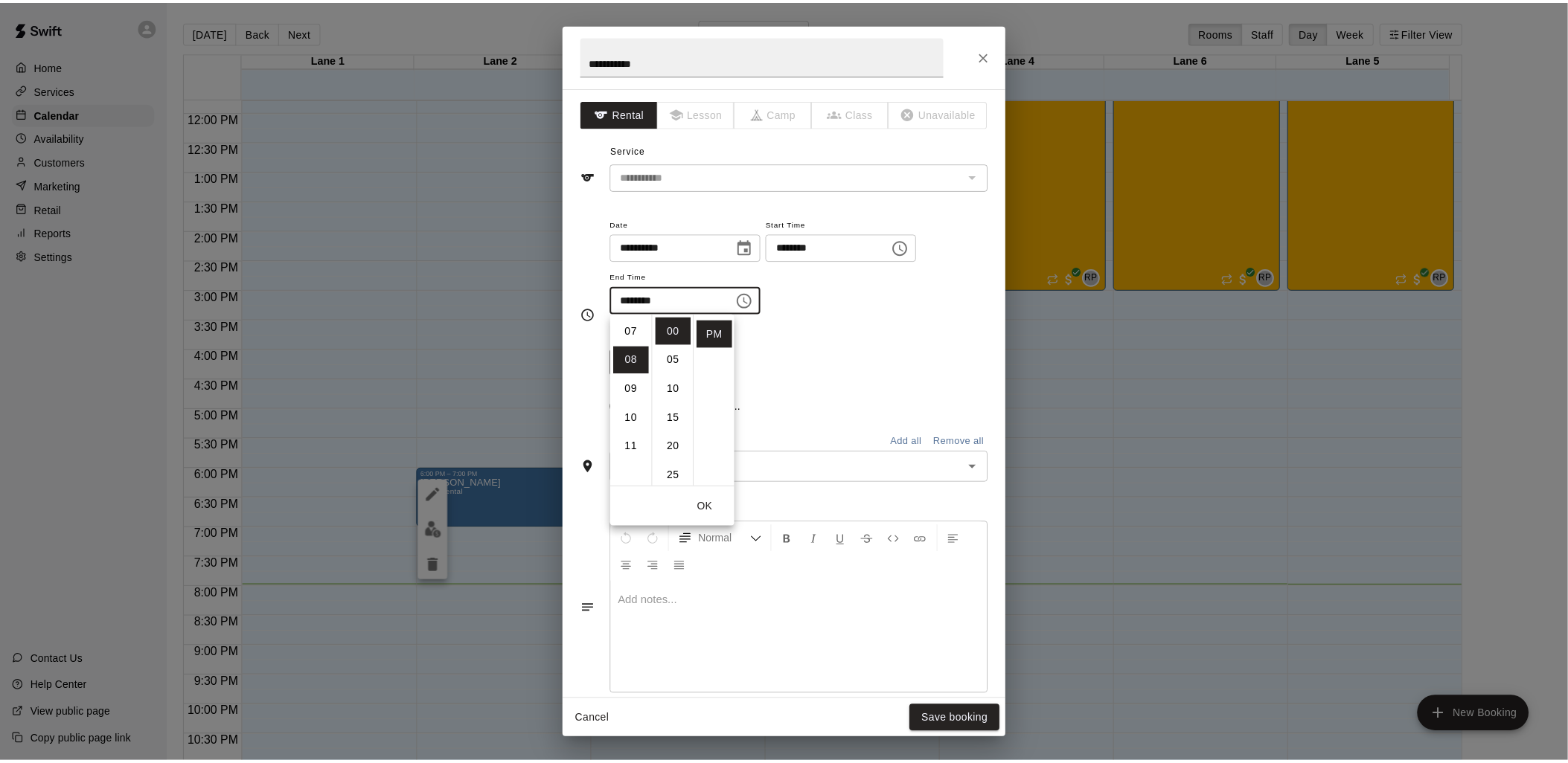
scroll to position [232, 0]
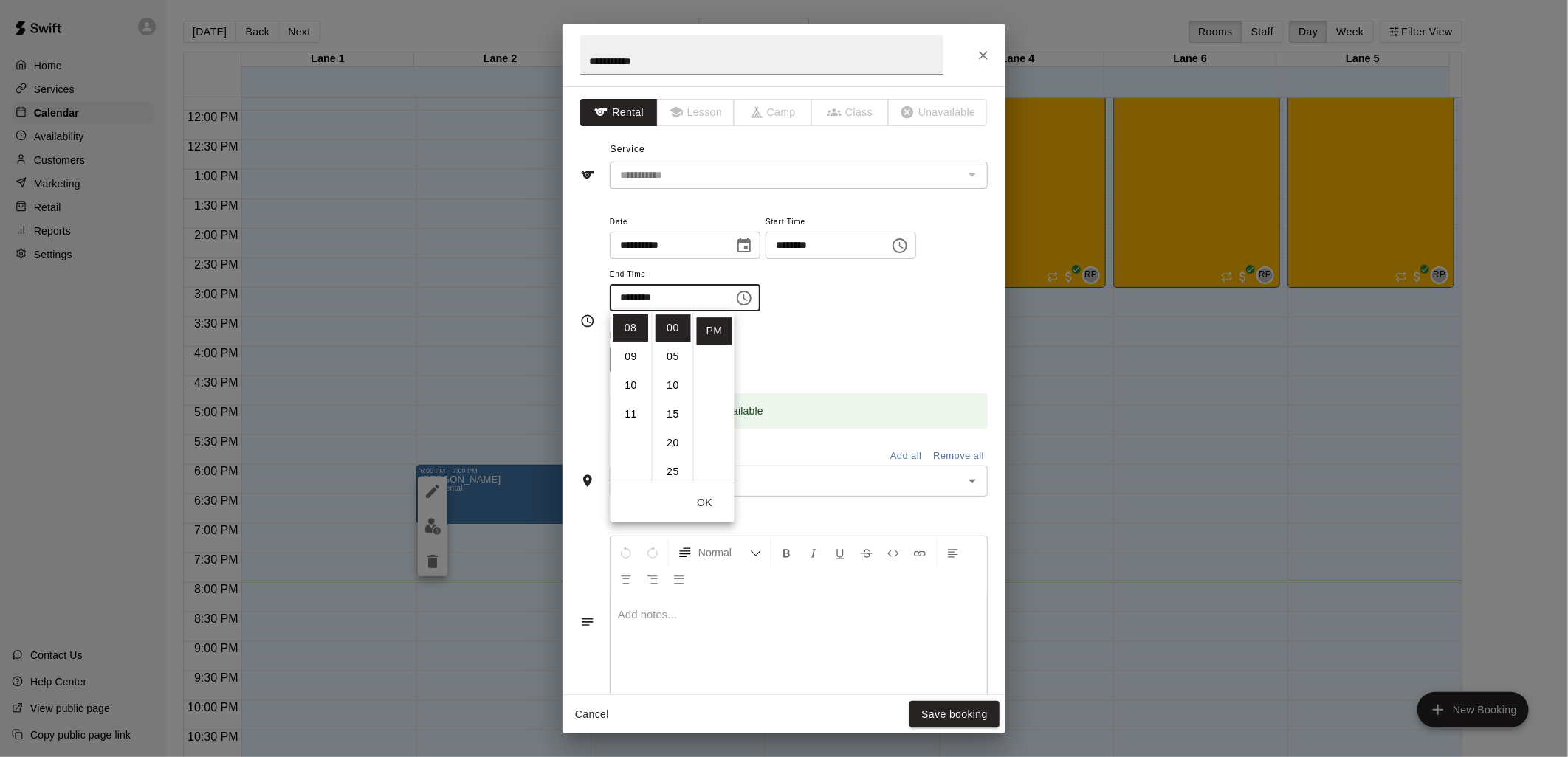
click at [860, 348] on div "Repeats No Yes" at bounding box center [799, 349] width 378 height 47
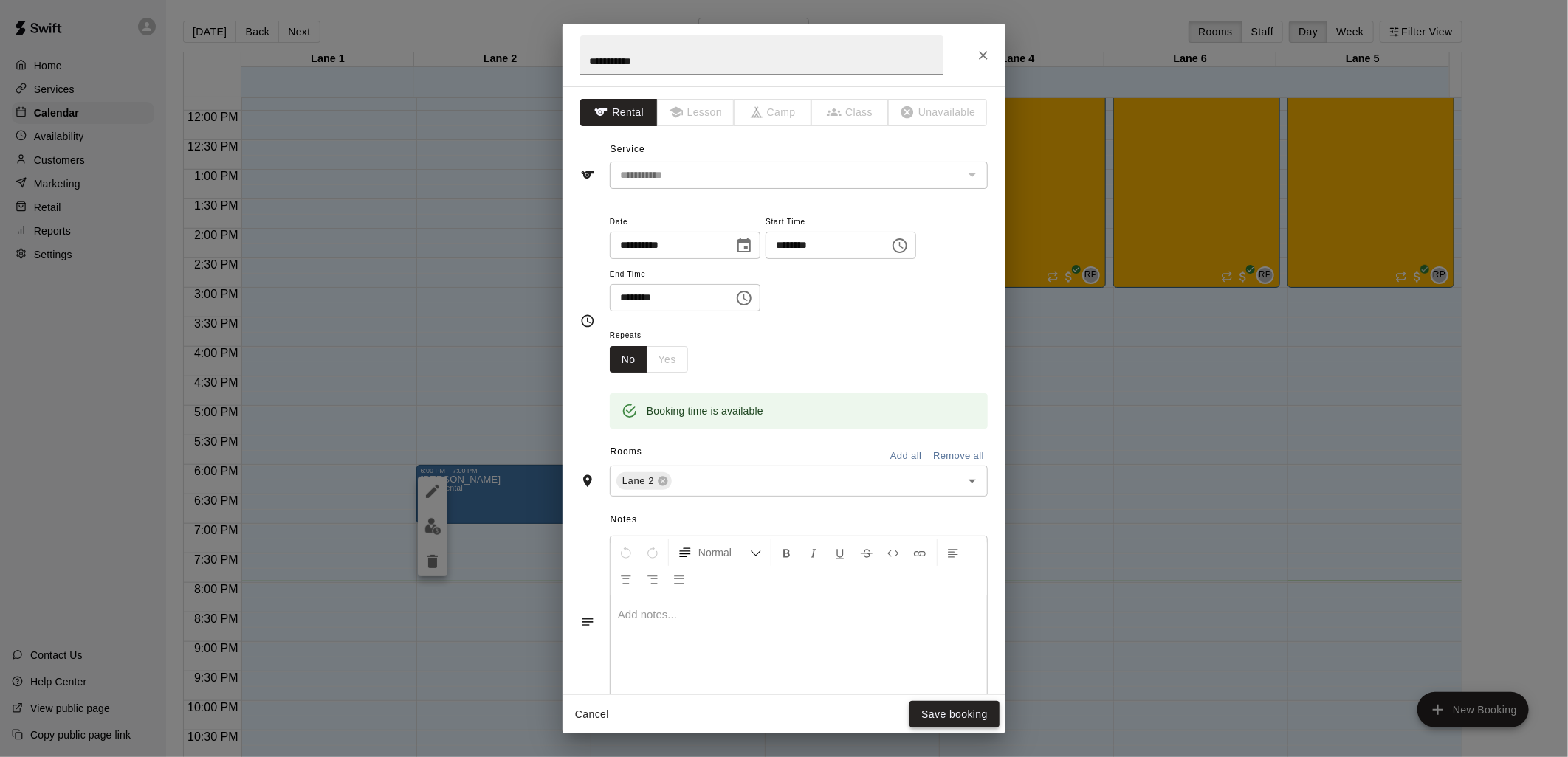
click at [939, 714] on button "Save booking" at bounding box center [955, 715] width 90 height 28
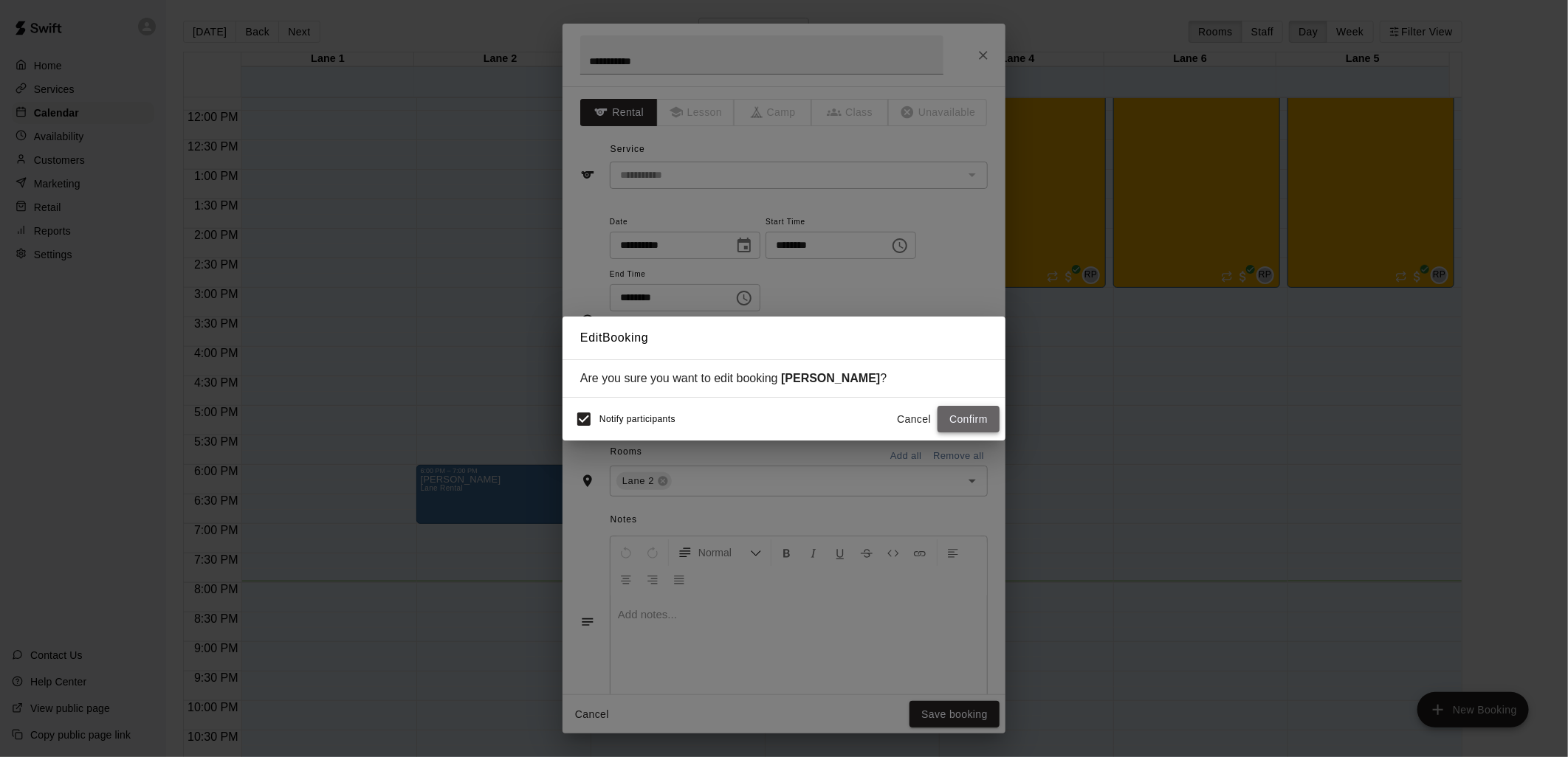
click at [961, 427] on button "Confirm" at bounding box center [968, 420] width 62 height 28
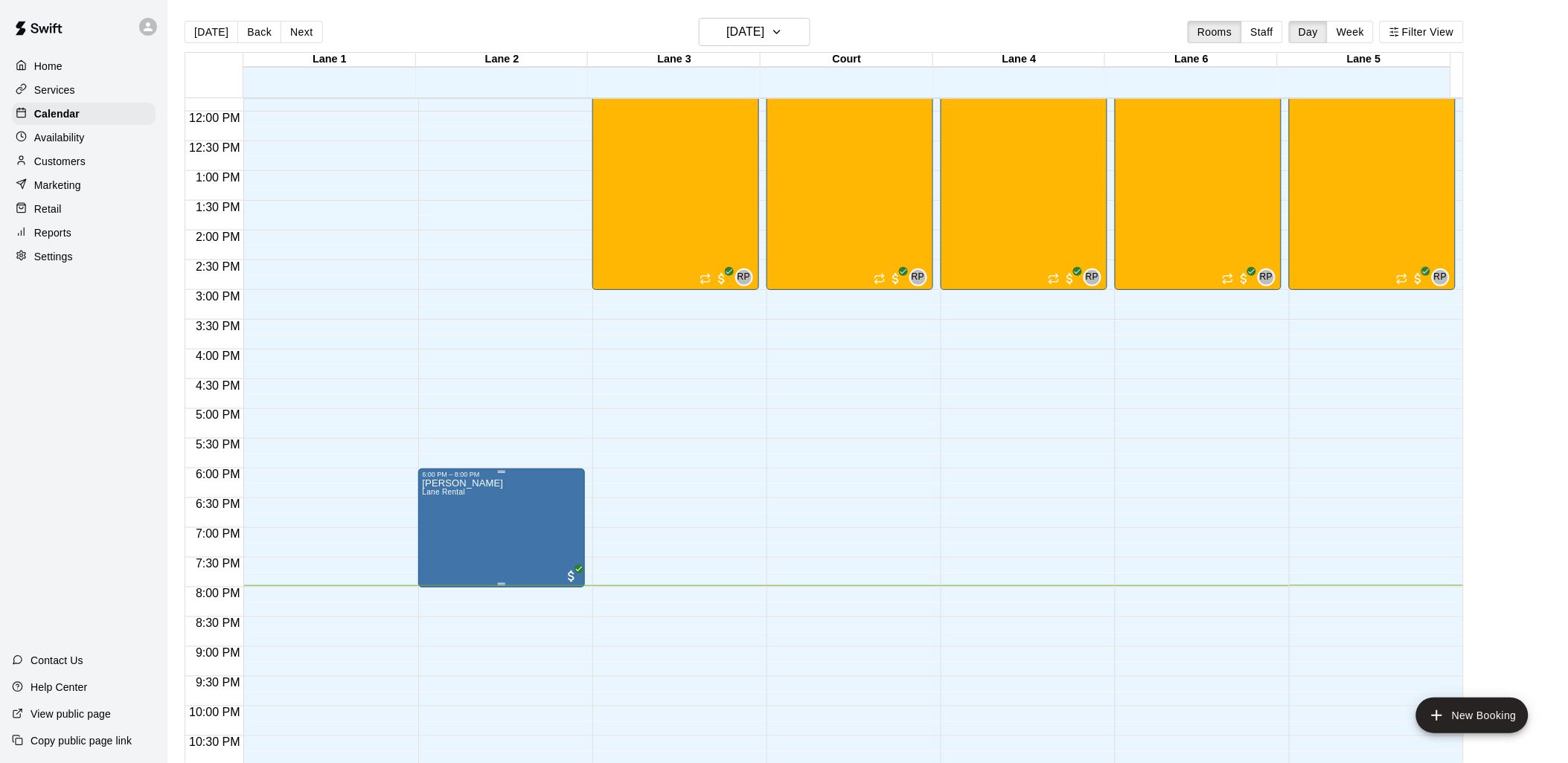
click at [472, 483] on p "[PERSON_NAME]" at bounding box center [463, 483] width 81 height 0
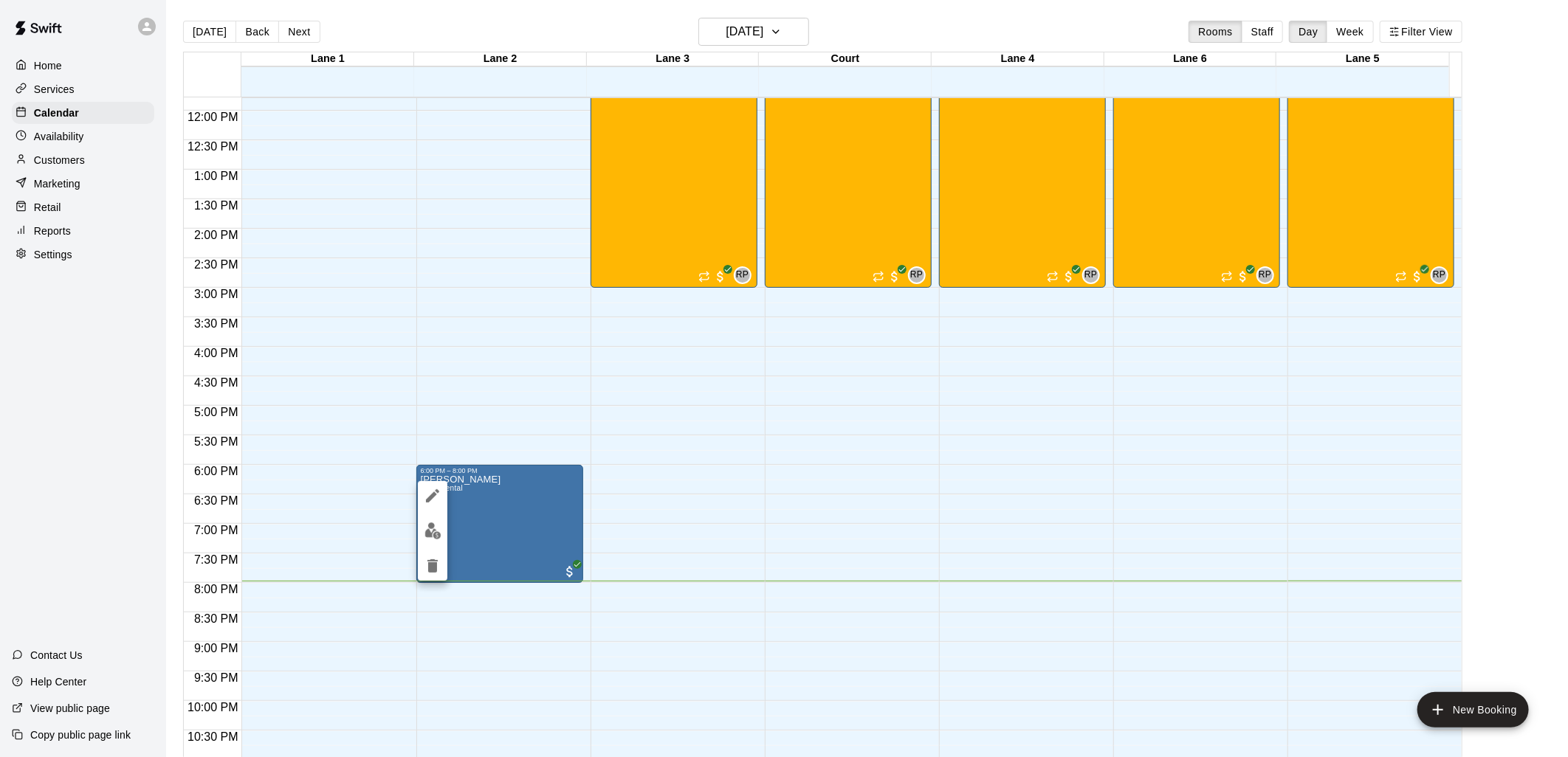
click at [65, 170] on div at bounding box center [784, 378] width 1568 height 757
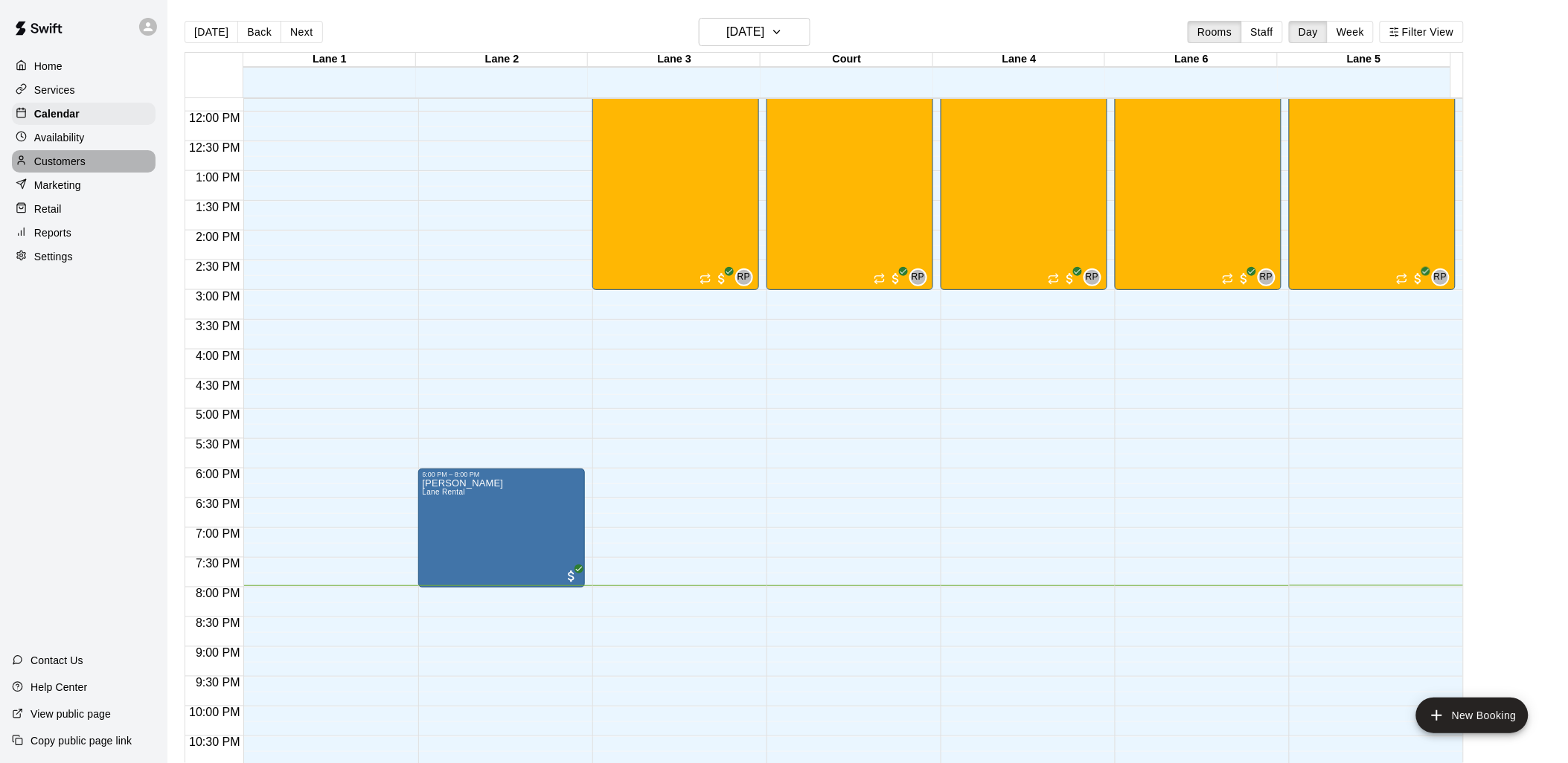
click at [72, 167] on p "Customers" at bounding box center [59, 161] width 52 height 15
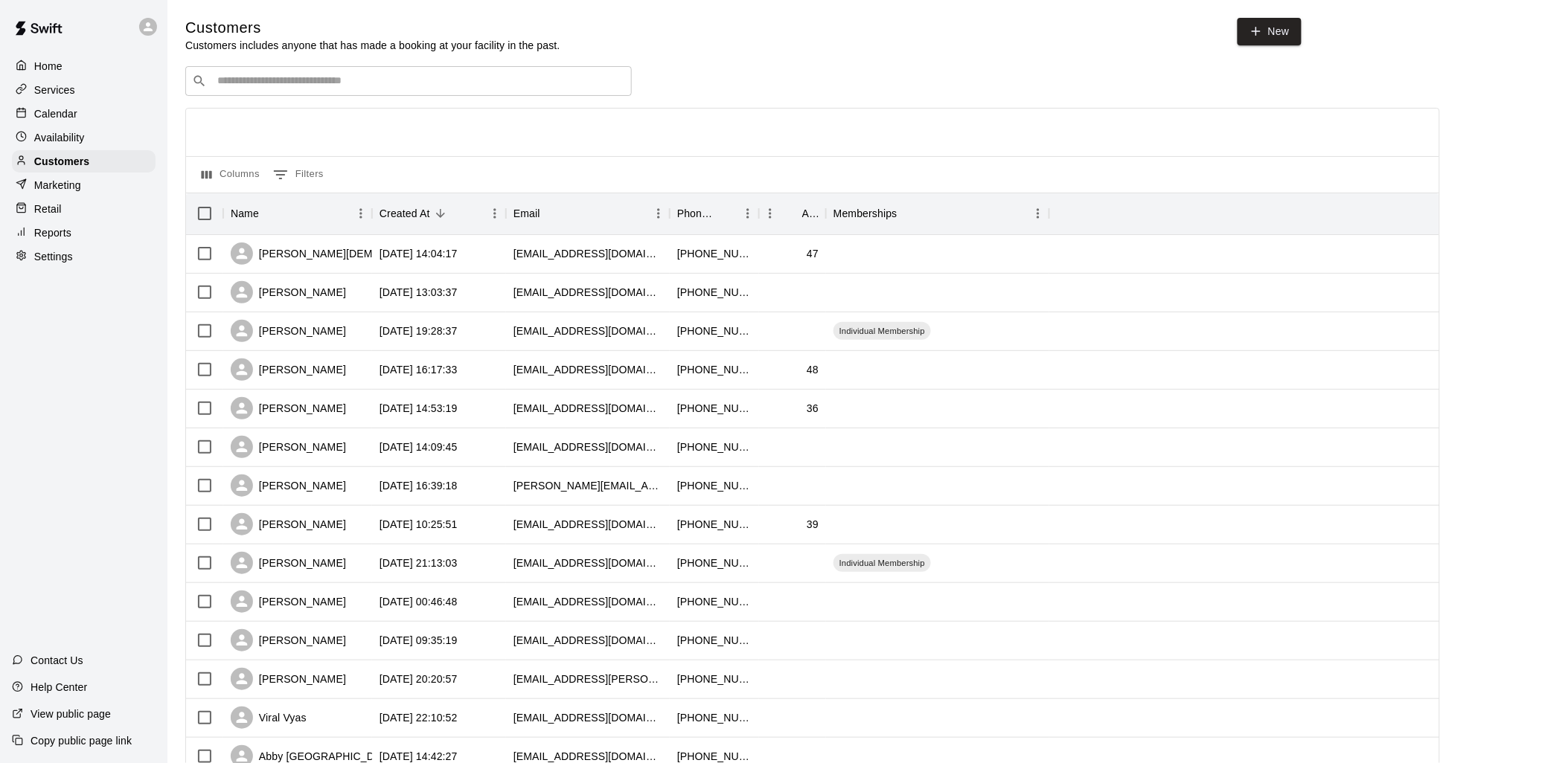
click at [335, 88] on input "Search customers by name or email" at bounding box center [419, 81] width 412 height 15
type input "***"
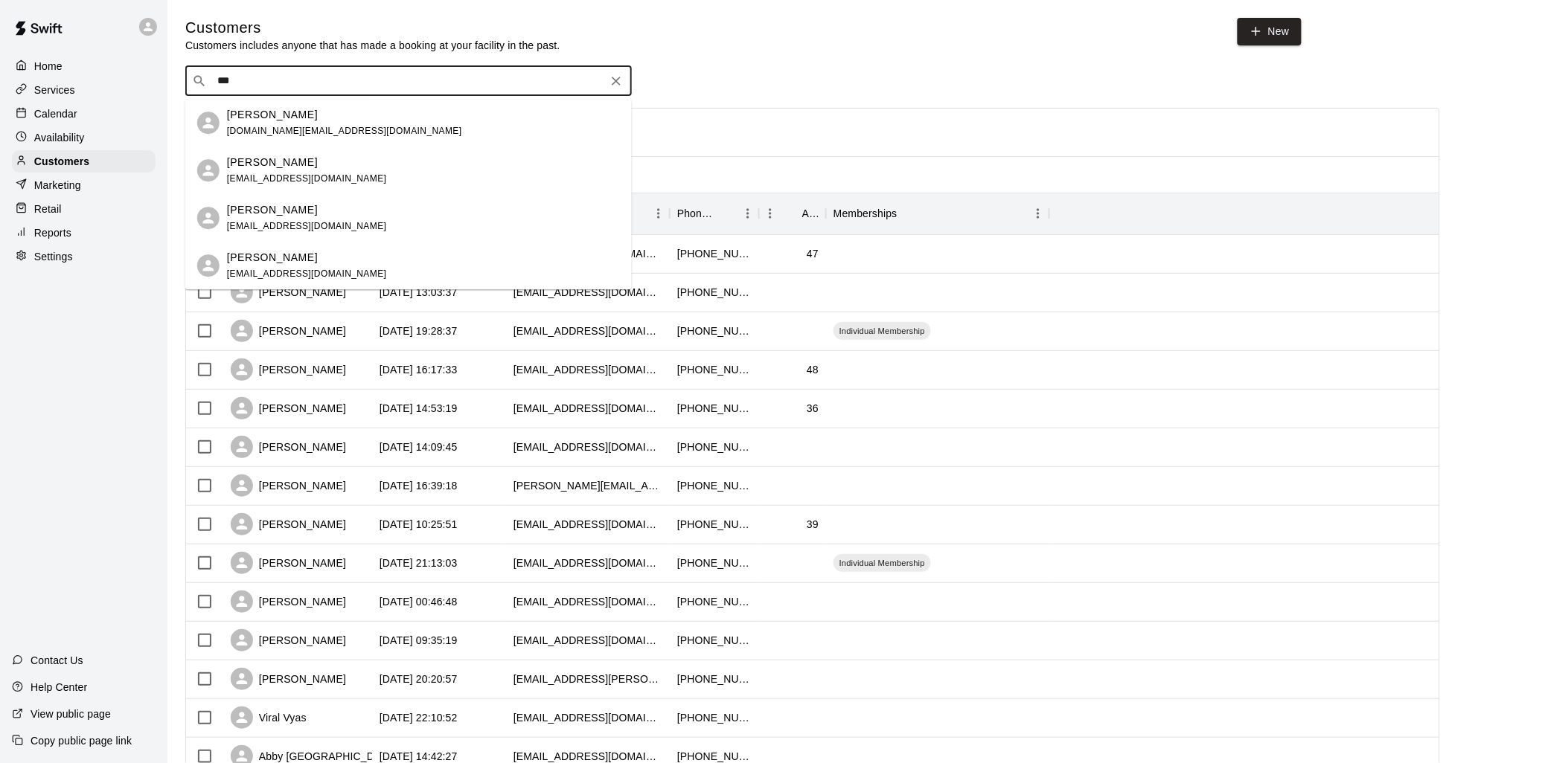
click at [409, 113] on div "[PERSON_NAME] [DOMAIN_NAME][EMAIL_ADDRESS][DOMAIN_NAME]" at bounding box center [423, 123] width 393 height 32
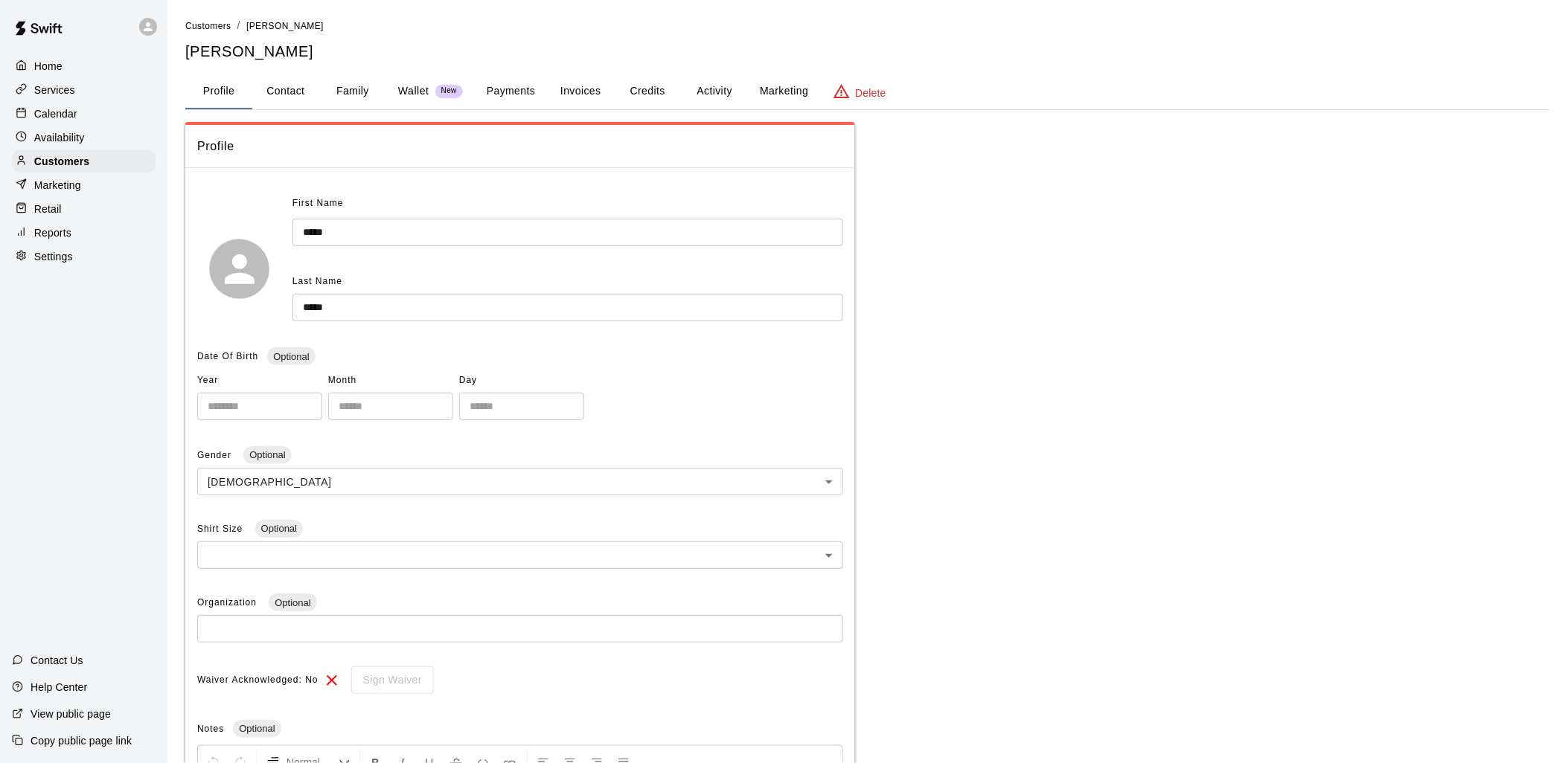
click at [648, 92] on button "Credits" at bounding box center [647, 92] width 67 height 35
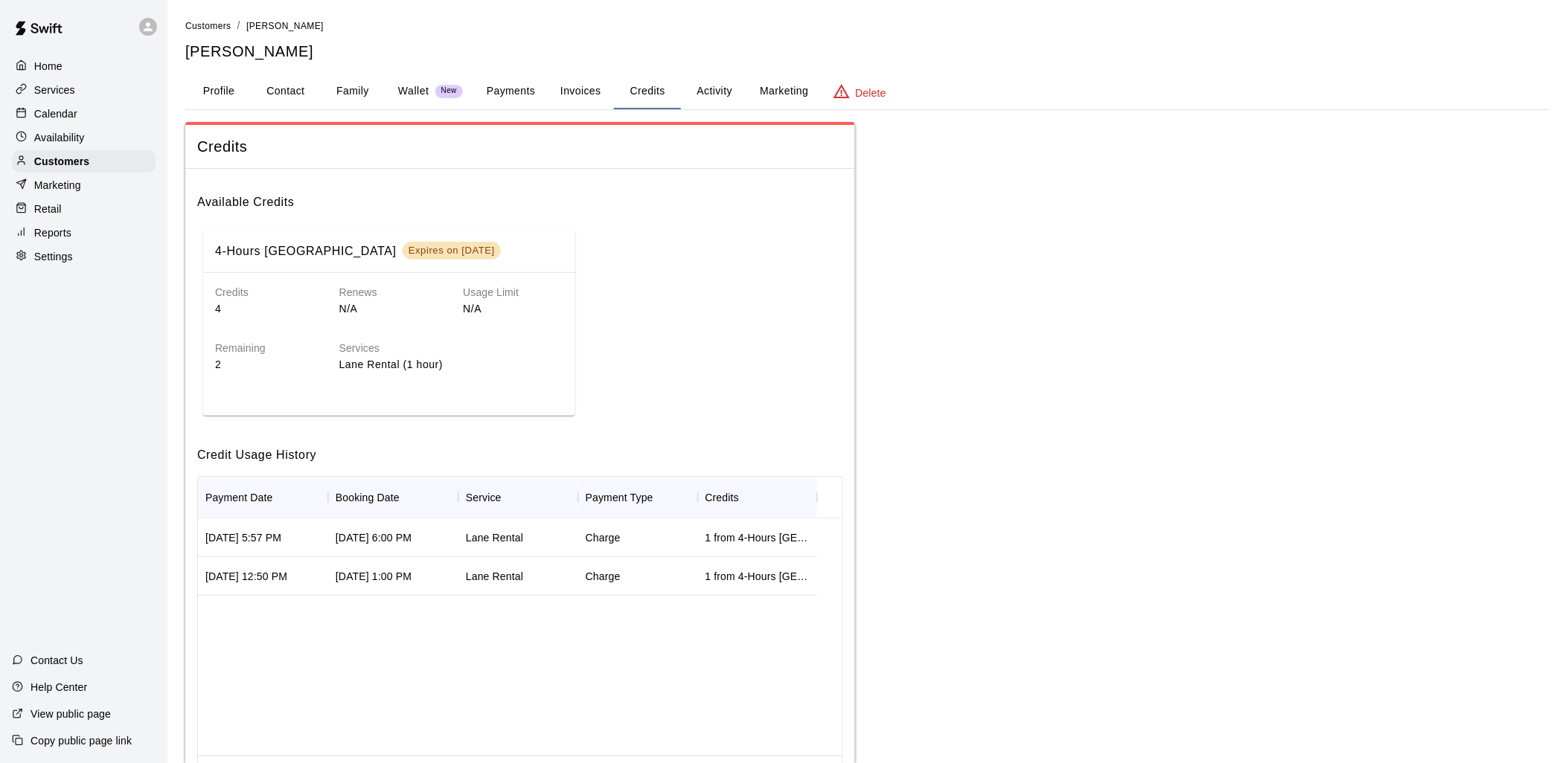
click at [496, 530] on div "Lane Rental" at bounding box center [494, 537] width 57 height 15
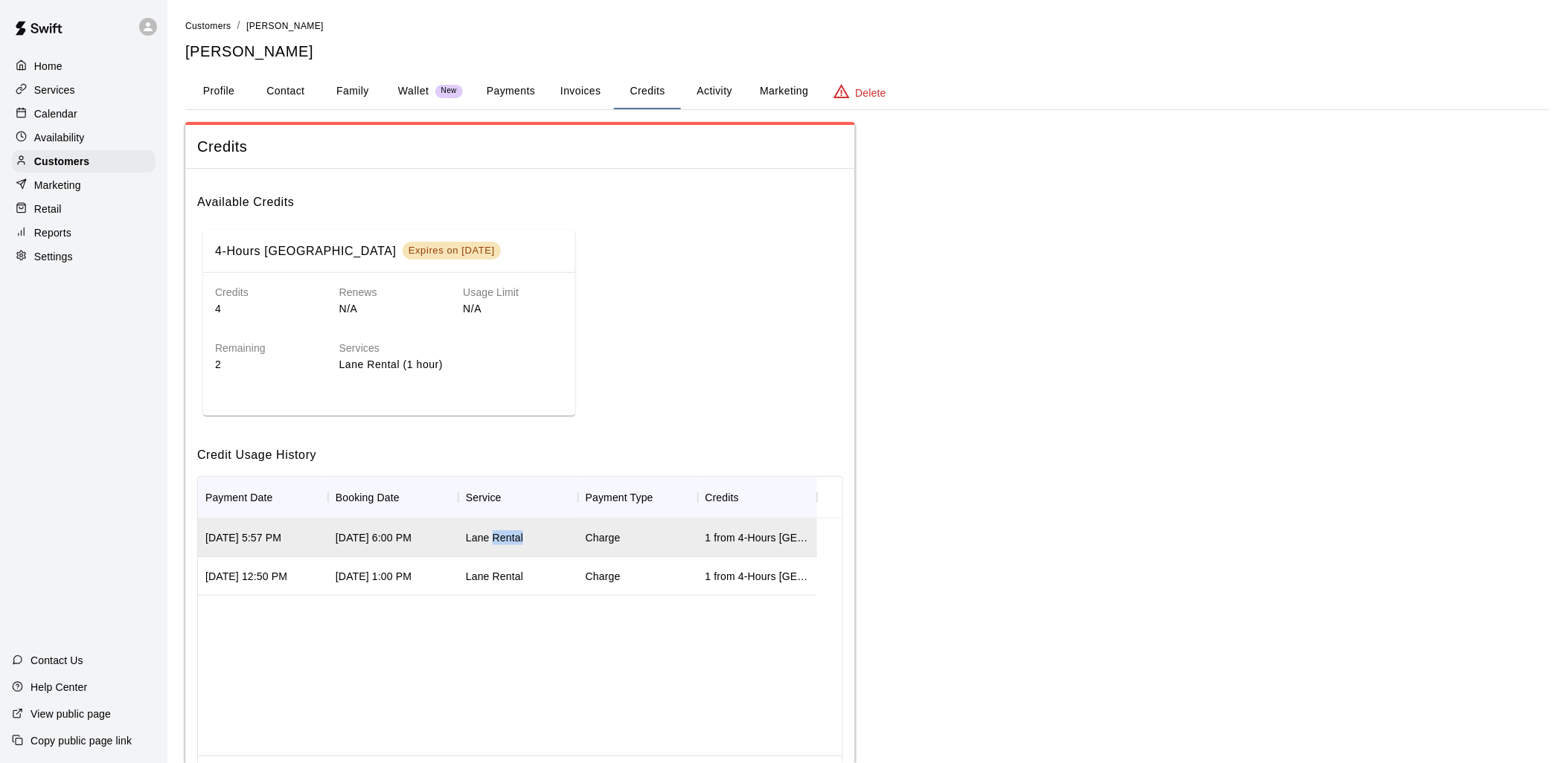
click at [496, 530] on div "Lane Rental" at bounding box center [494, 537] width 57 height 15
click at [717, 549] on div "1 from 4-Hours [GEOGRAPHIC_DATA]" at bounding box center [757, 538] width 119 height 39
drag, startPoint x: 656, startPoint y: 533, endPoint x: 628, endPoint y: 536, distance: 28.2
click at [628, 536] on div "Charge" at bounding box center [638, 538] width 119 height 39
click at [409, 244] on div "Expires on [DATE]" at bounding box center [452, 250] width 86 height 12
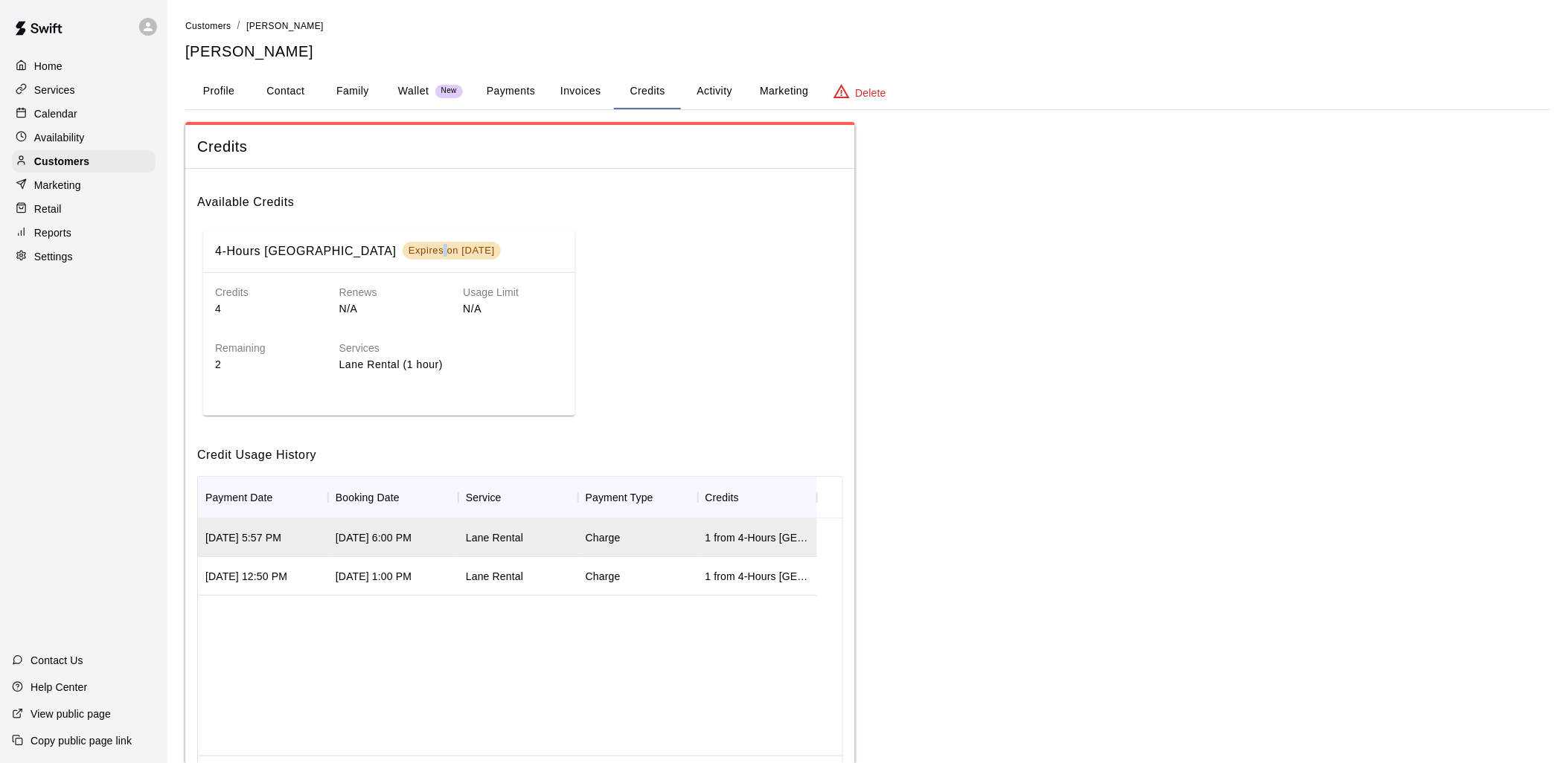
click at [409, 244] on div "Expires on [DATE]" at bounding box center [452, 250] width 86 height 12
drag, startPoint x: 382, startPoint y: 243, endPoint x: 358, endPoint y: 351, distance: 110.6
click at [358, 351] on h6 "Services" at bounding box center [451, 348] width 224 height 16
click at [323, 528] on div "[DATE] 5:57 PM" at bounding box center [263, 538] width 130 height 39
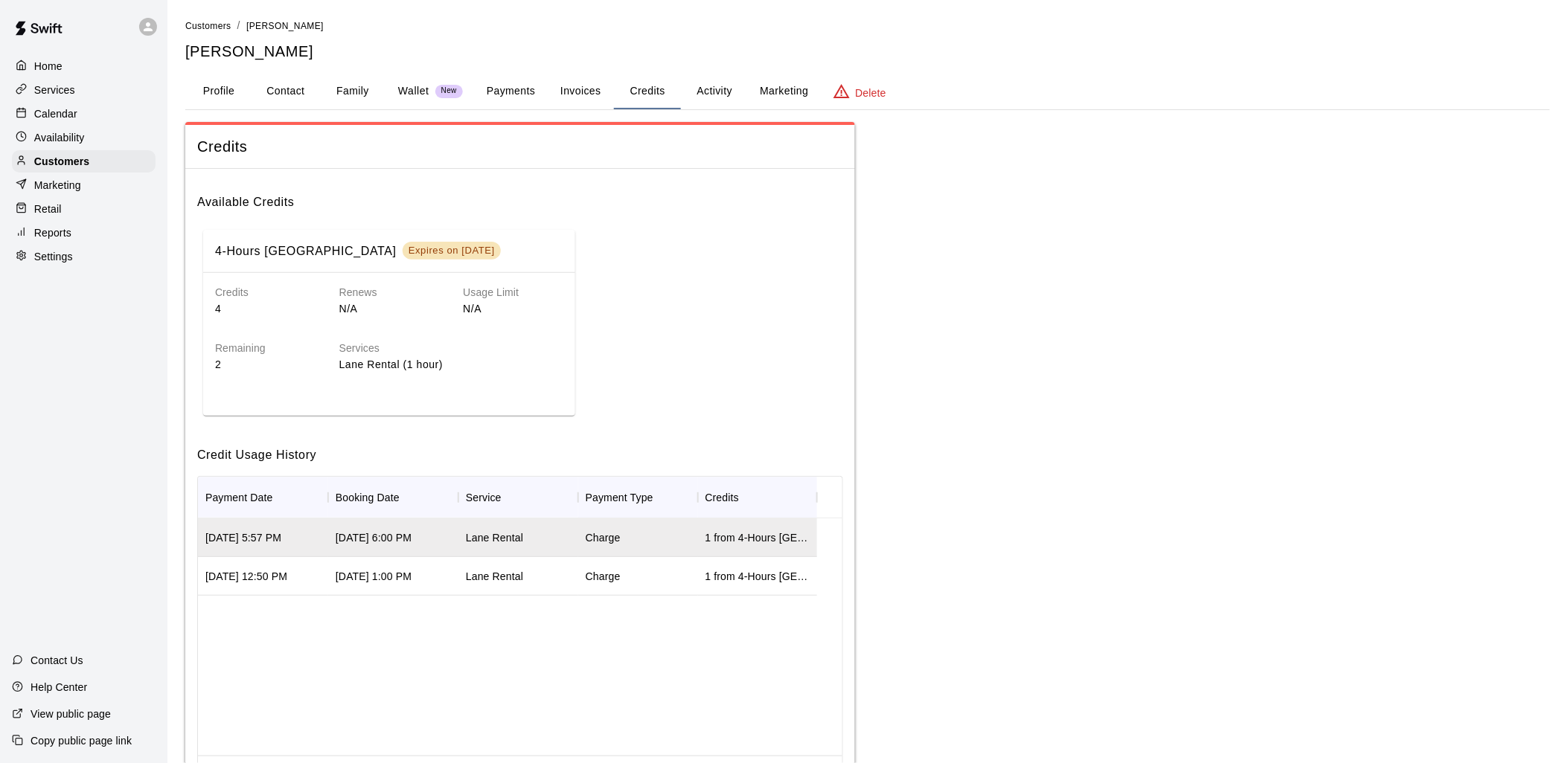
click at [59, 121] on p "Calendar" at bounding box center [56, 113] width 43 height 15
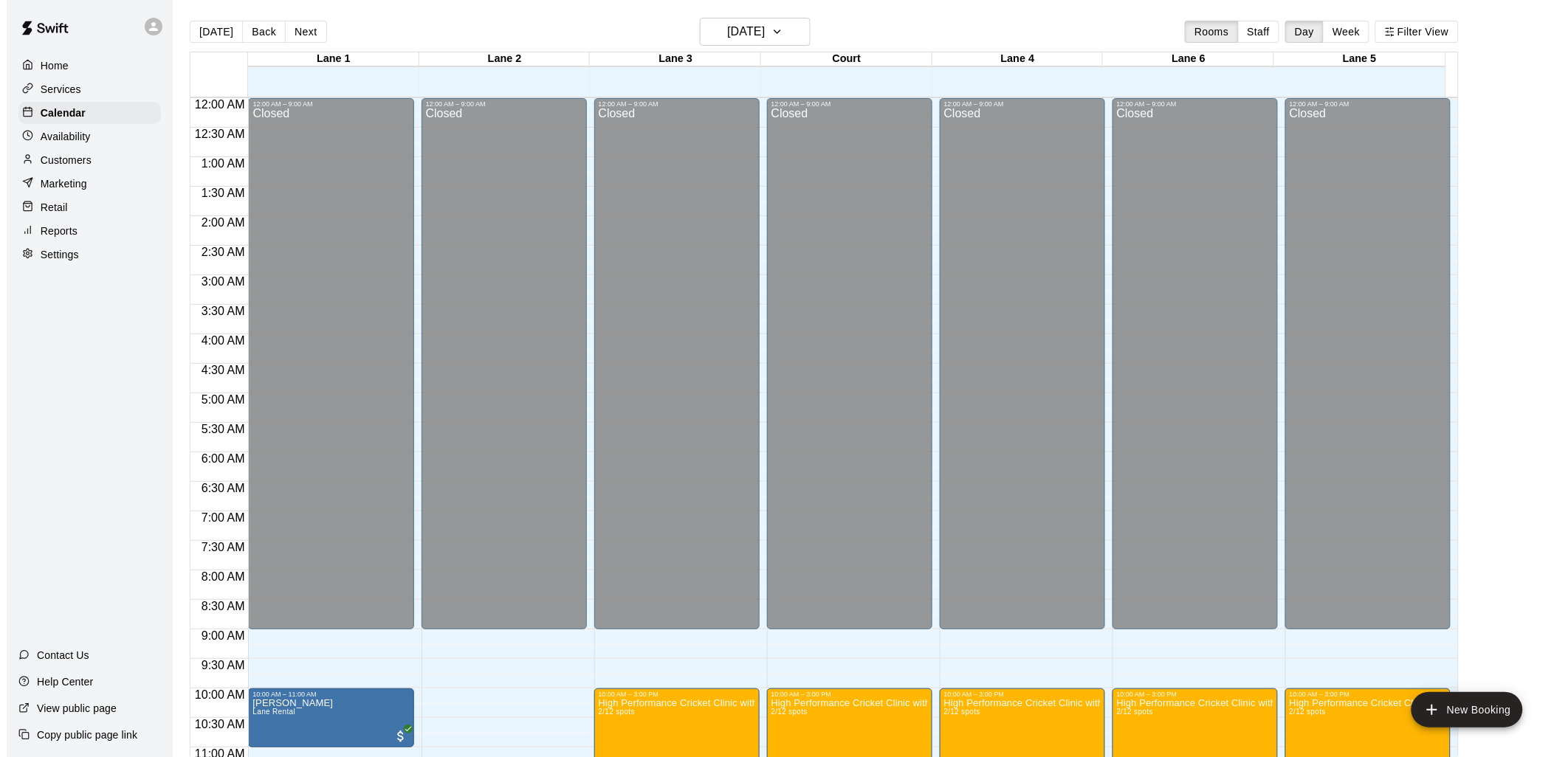
scroll to position [696, 0]
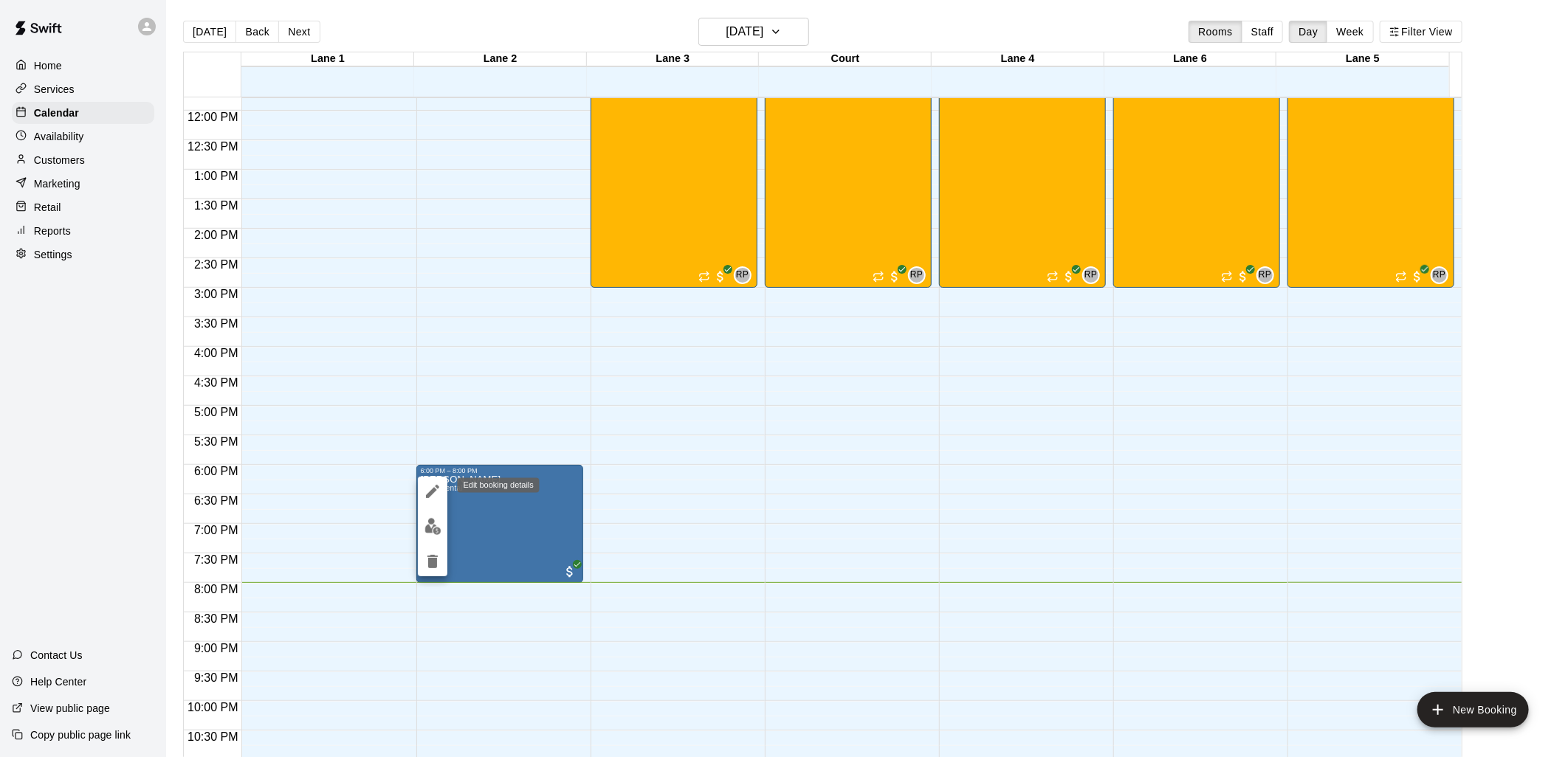
click at [434, 491] on icon "edit" at bounding box center [432, 491] width 13 height 13
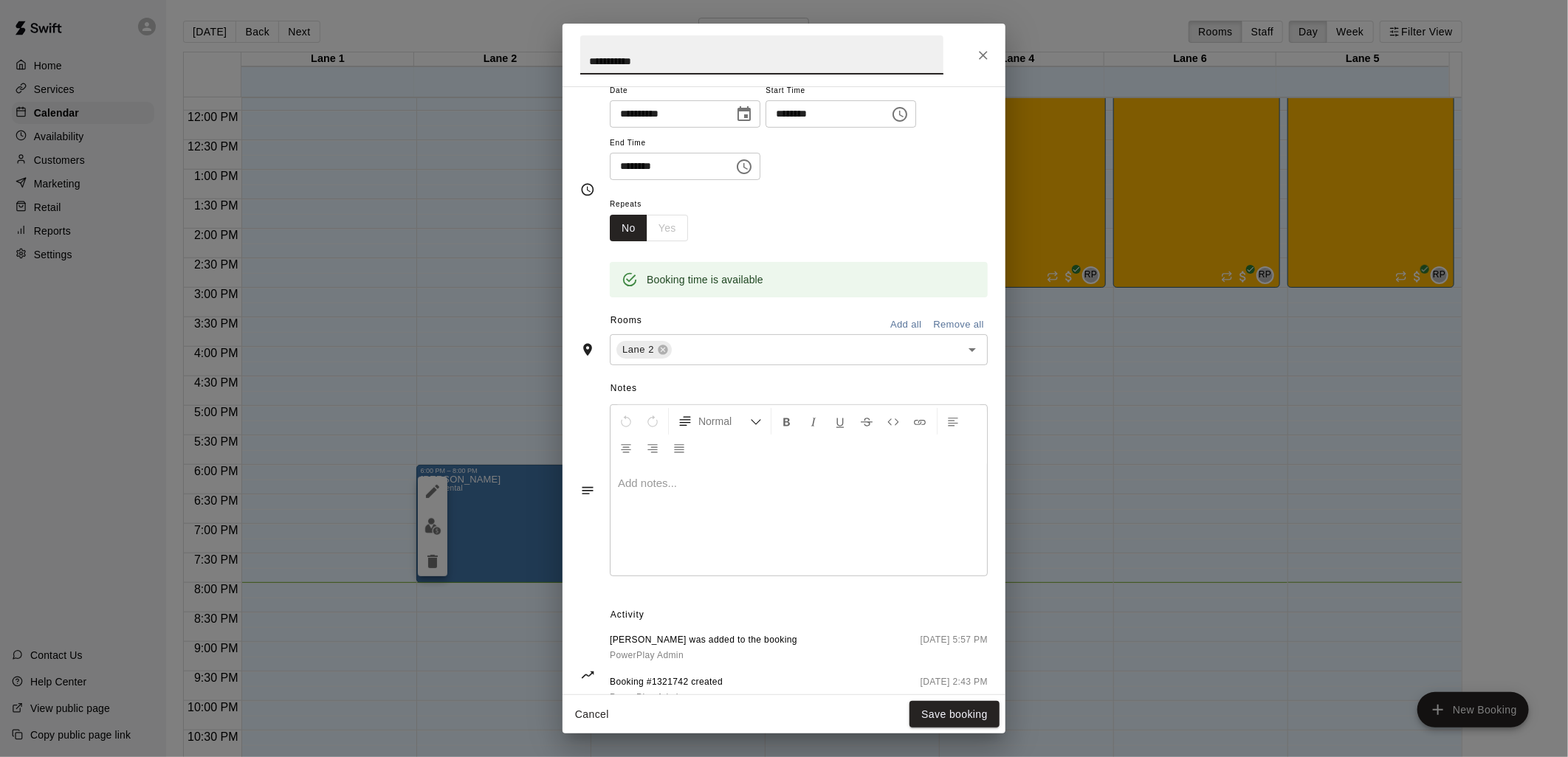
scroll to position [182, 0]
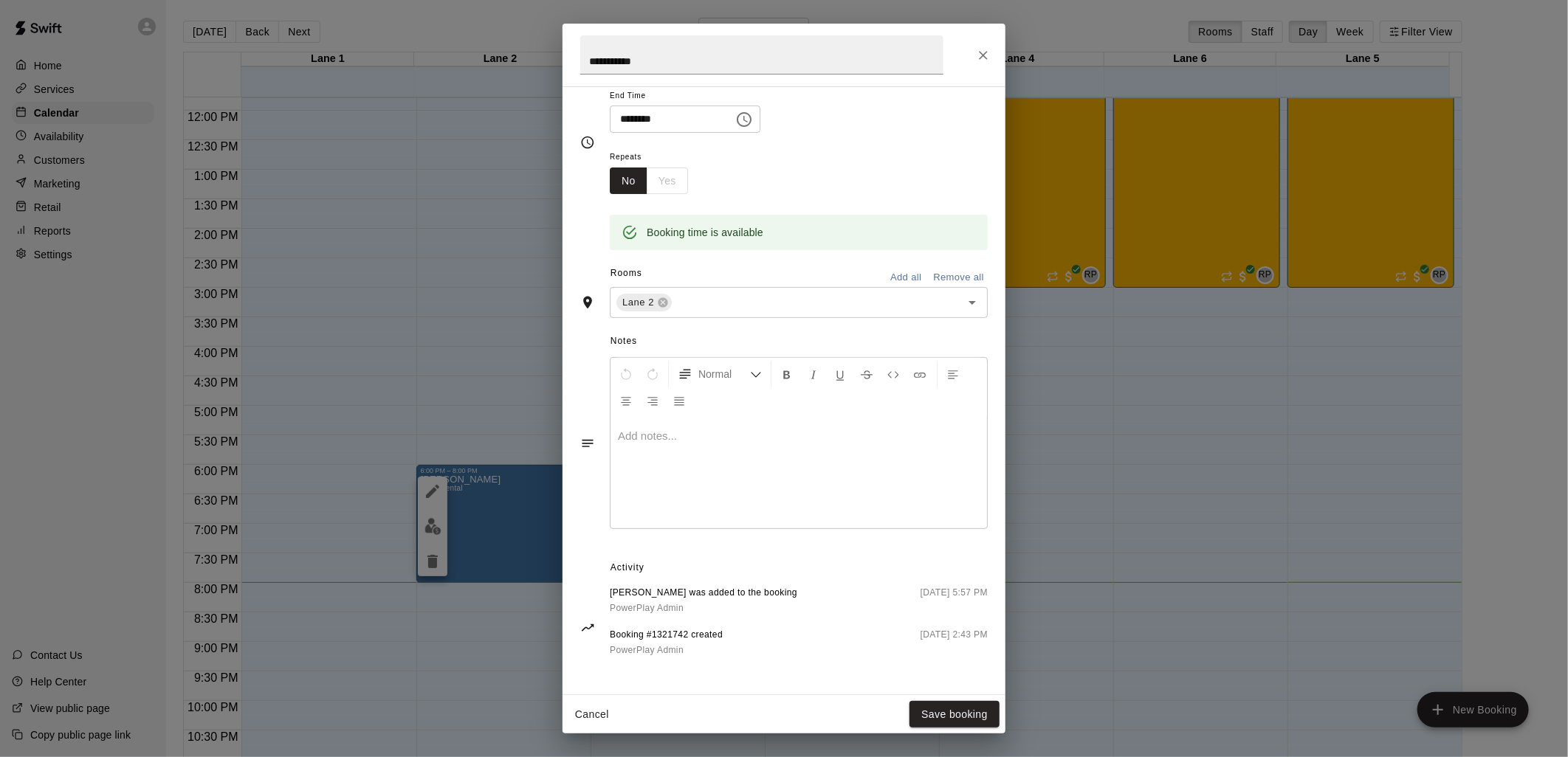
click at [656, 586] on span "[PERSON_NAME] was added to the booking" at bounding box center [703, 593] width 187 height 15
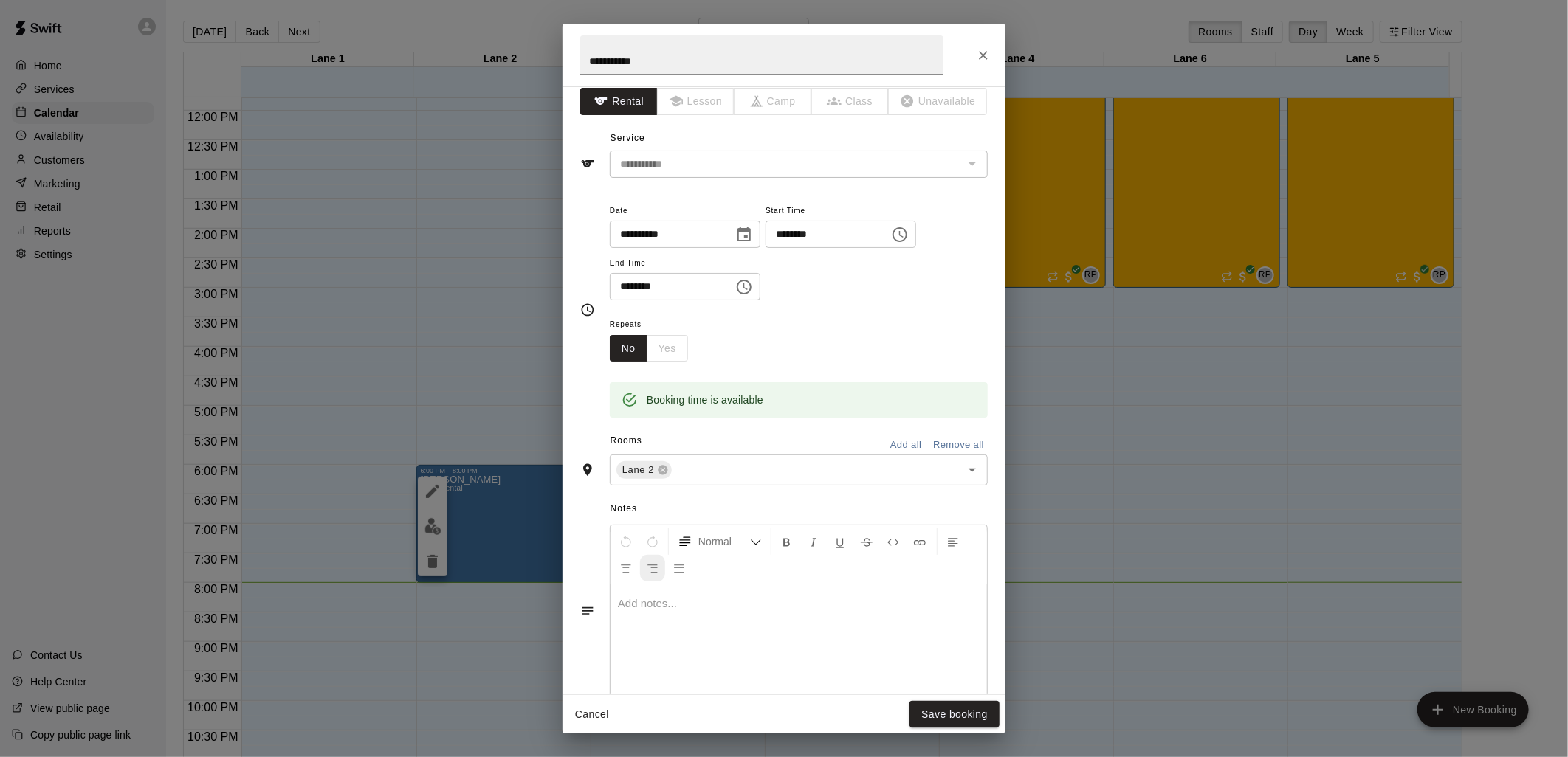
scroll to position [0, 0]
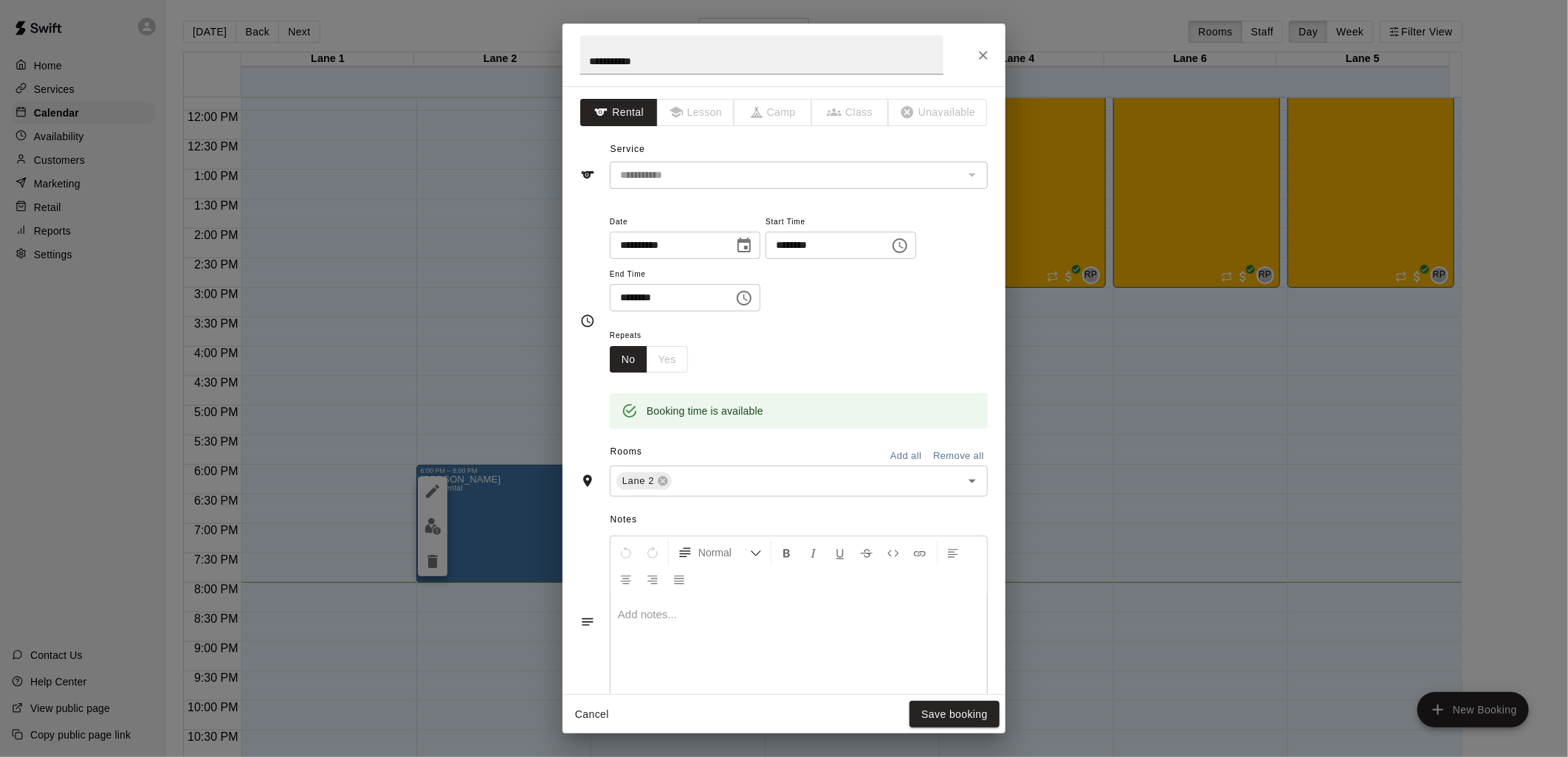
click at [753, 301] on icon "Choose time, selected time is 8:00 PM" at bounding box center [743, 297] width 18 height 18
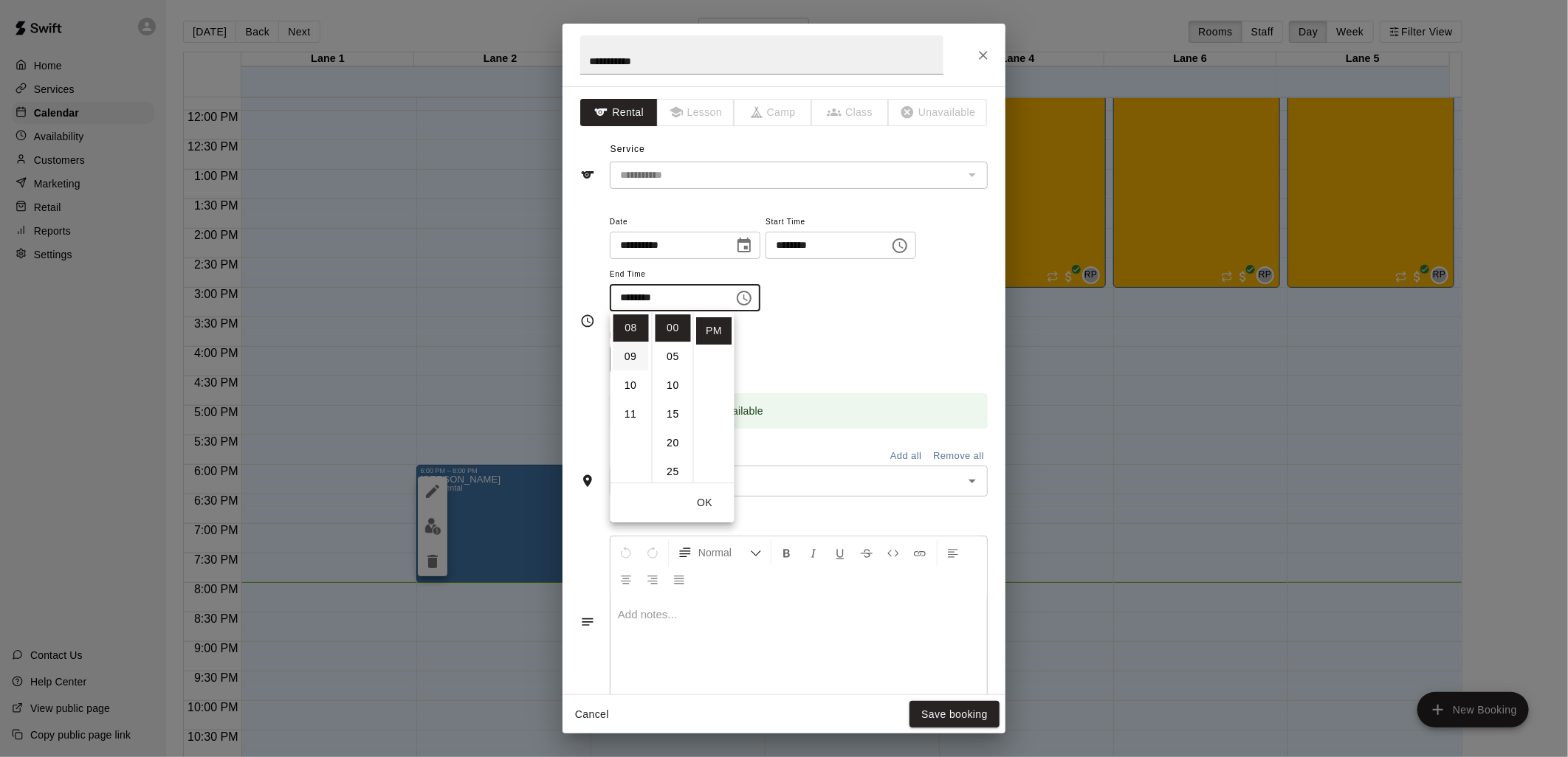
scroll to position [148, 0]
click at [626, 372] on li "07" at bounding box center [631, 382] width 35 height 28
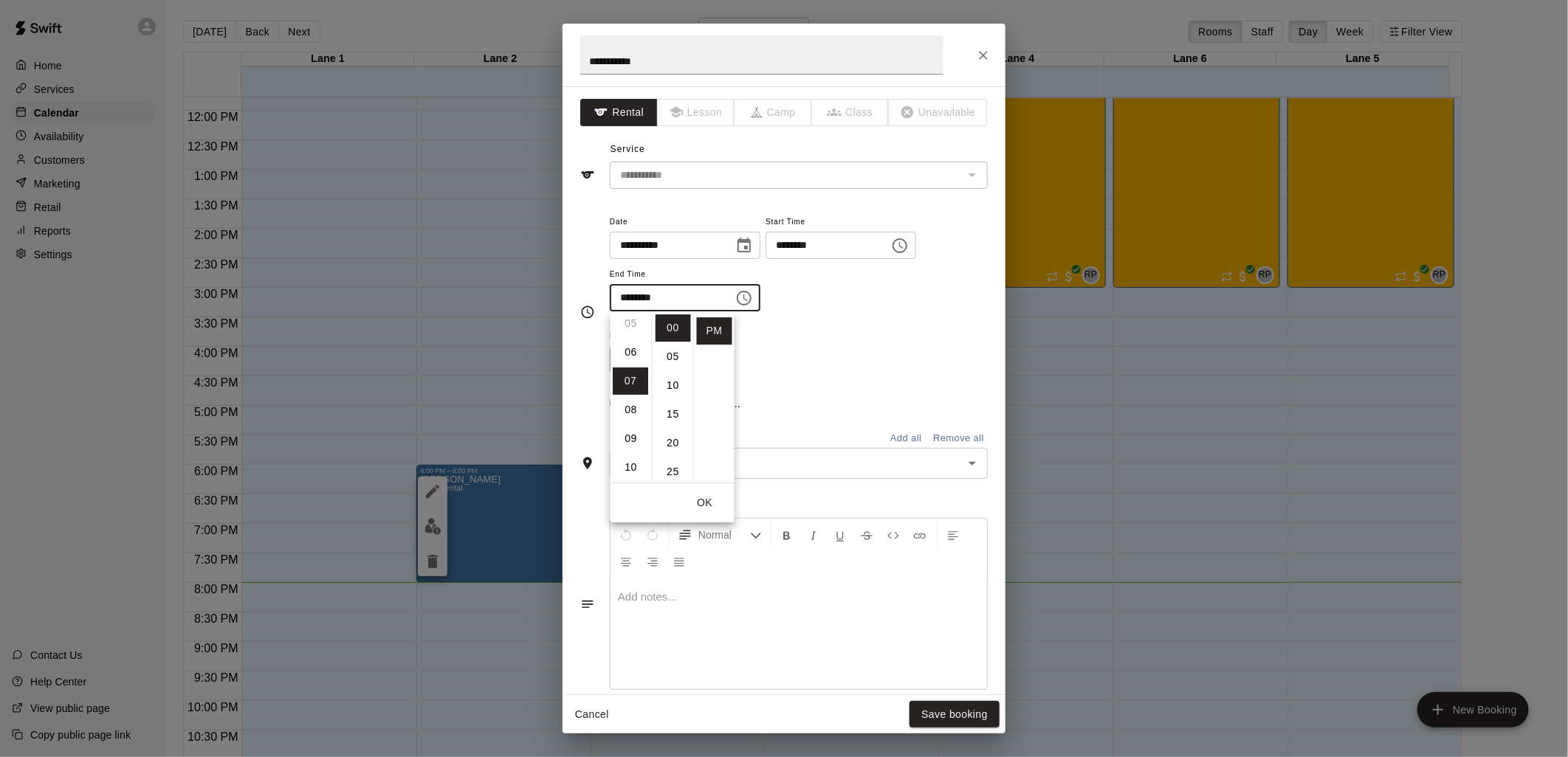
type input "********"
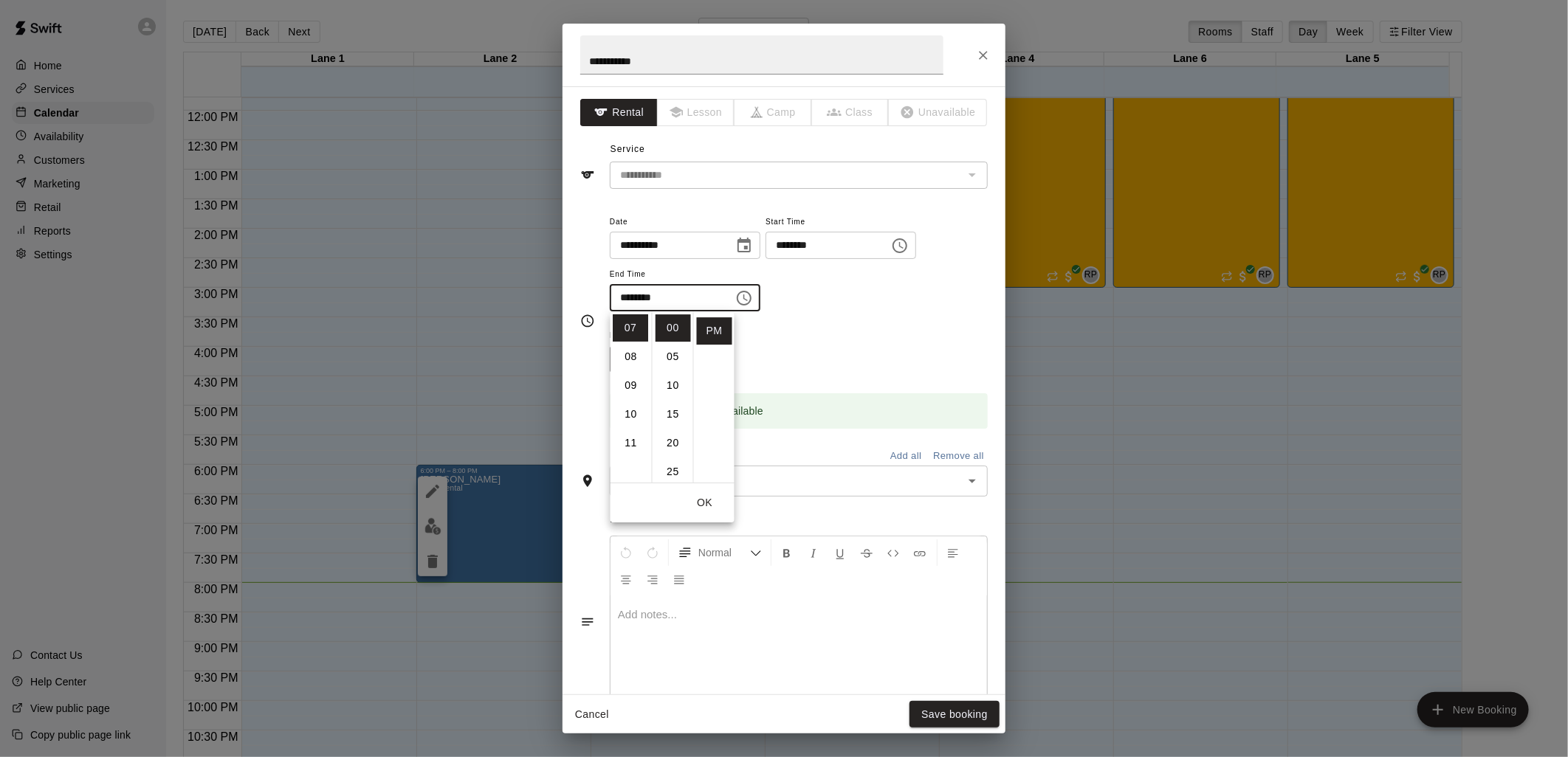
click at [861, 358] on div "Repeats No Yes" at bounding box center [799, 349] width 378 height 47
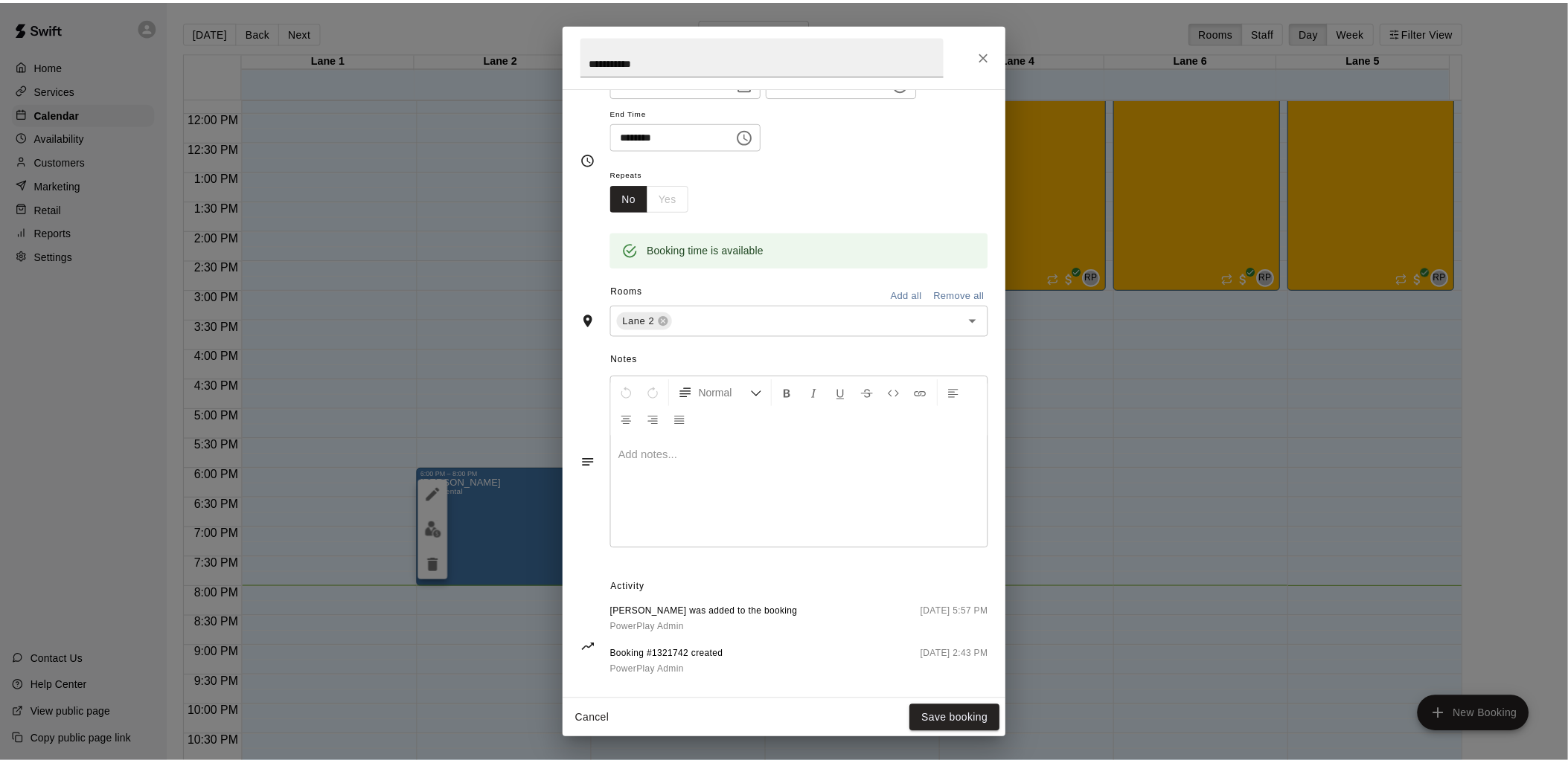
scroll to position [183, 0]
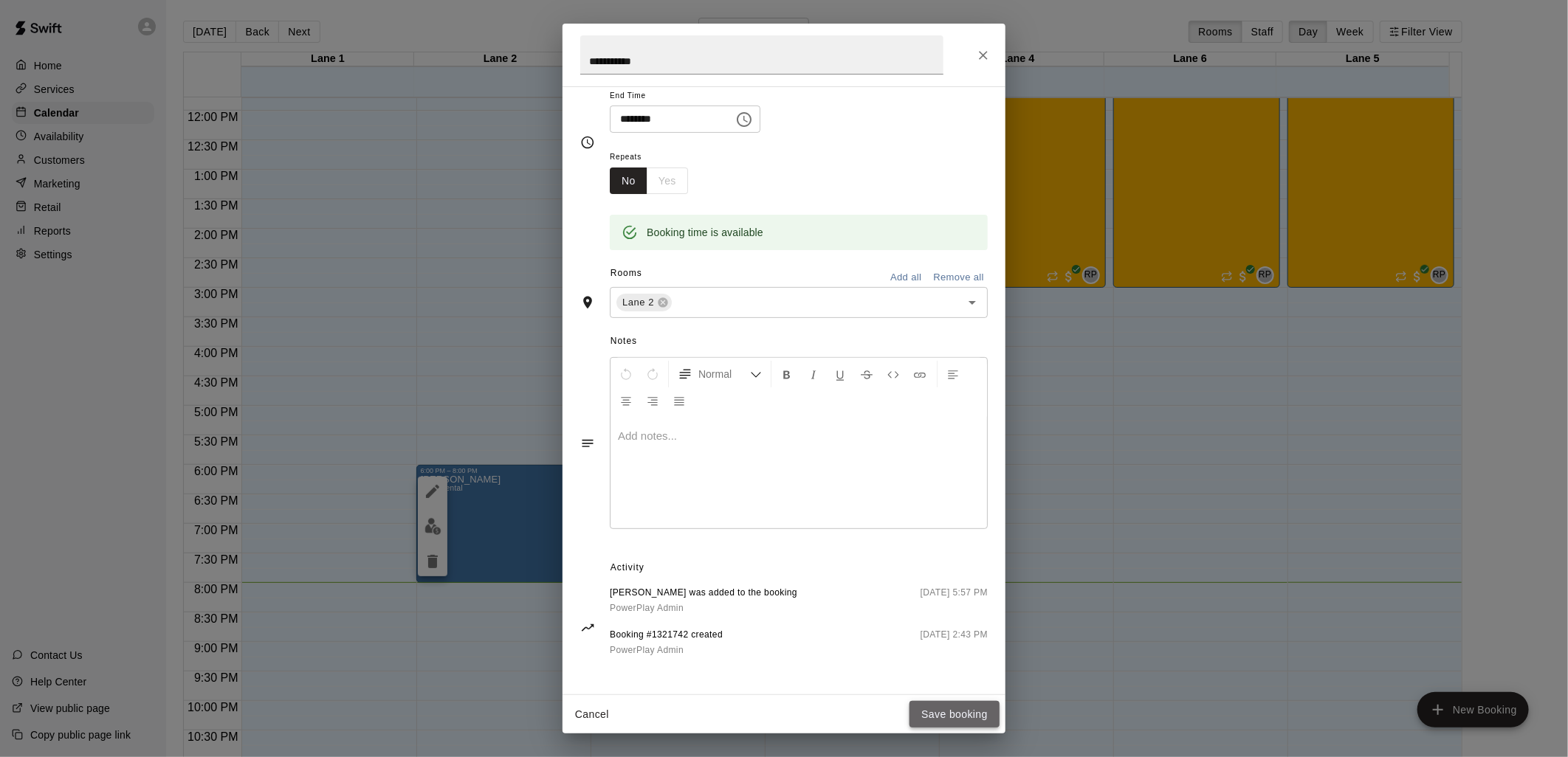
click at [957, 711] on button "Save booking" at bounding box center [955, 715] width 90 height 28
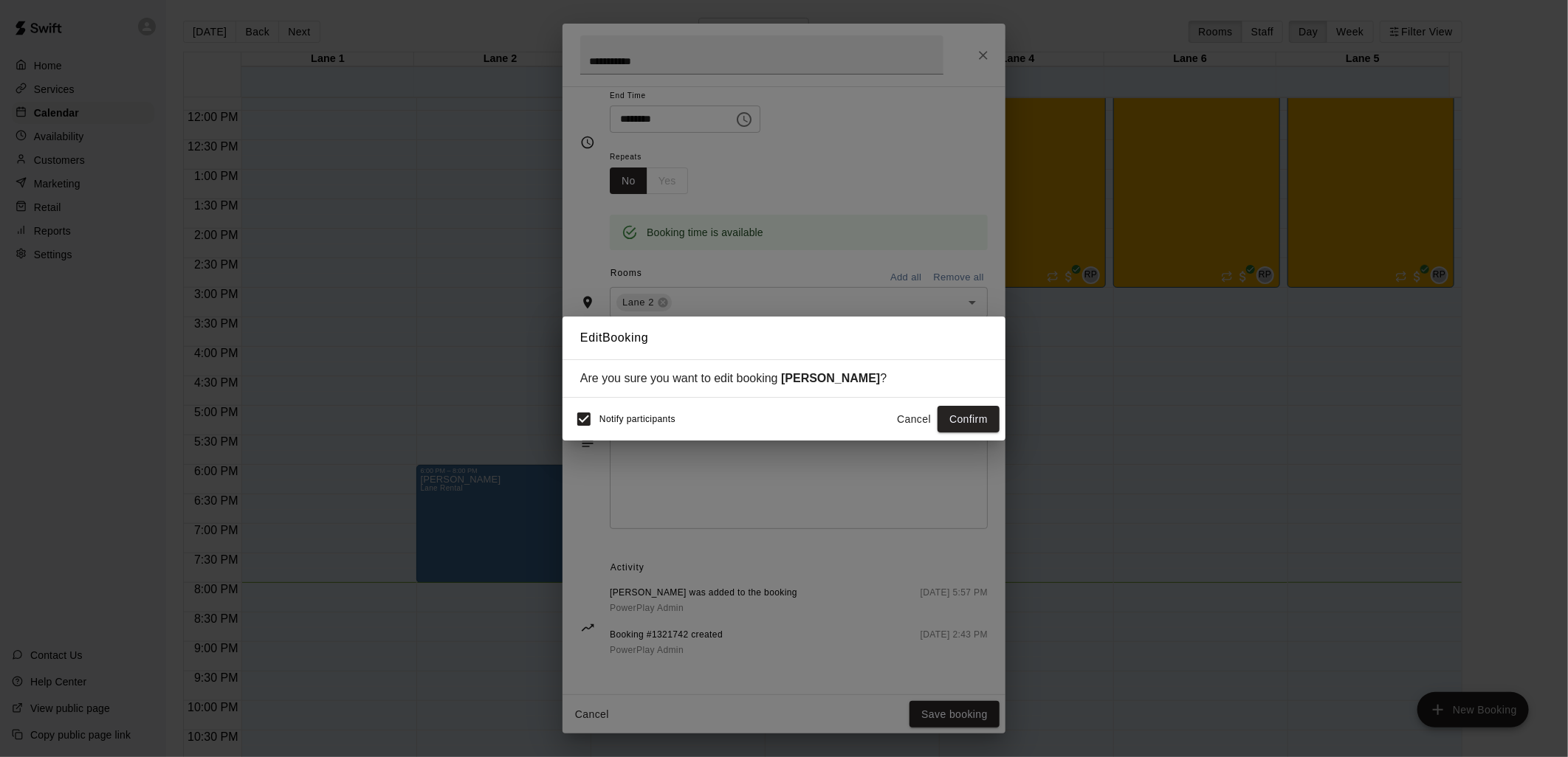
click at [628, 424] on span "Notify participants" at bounding box center [637, 420] width 76 height 11
click at [976, 419] on button "Confirm" at bounding box center [968, 420] width 62 height 28
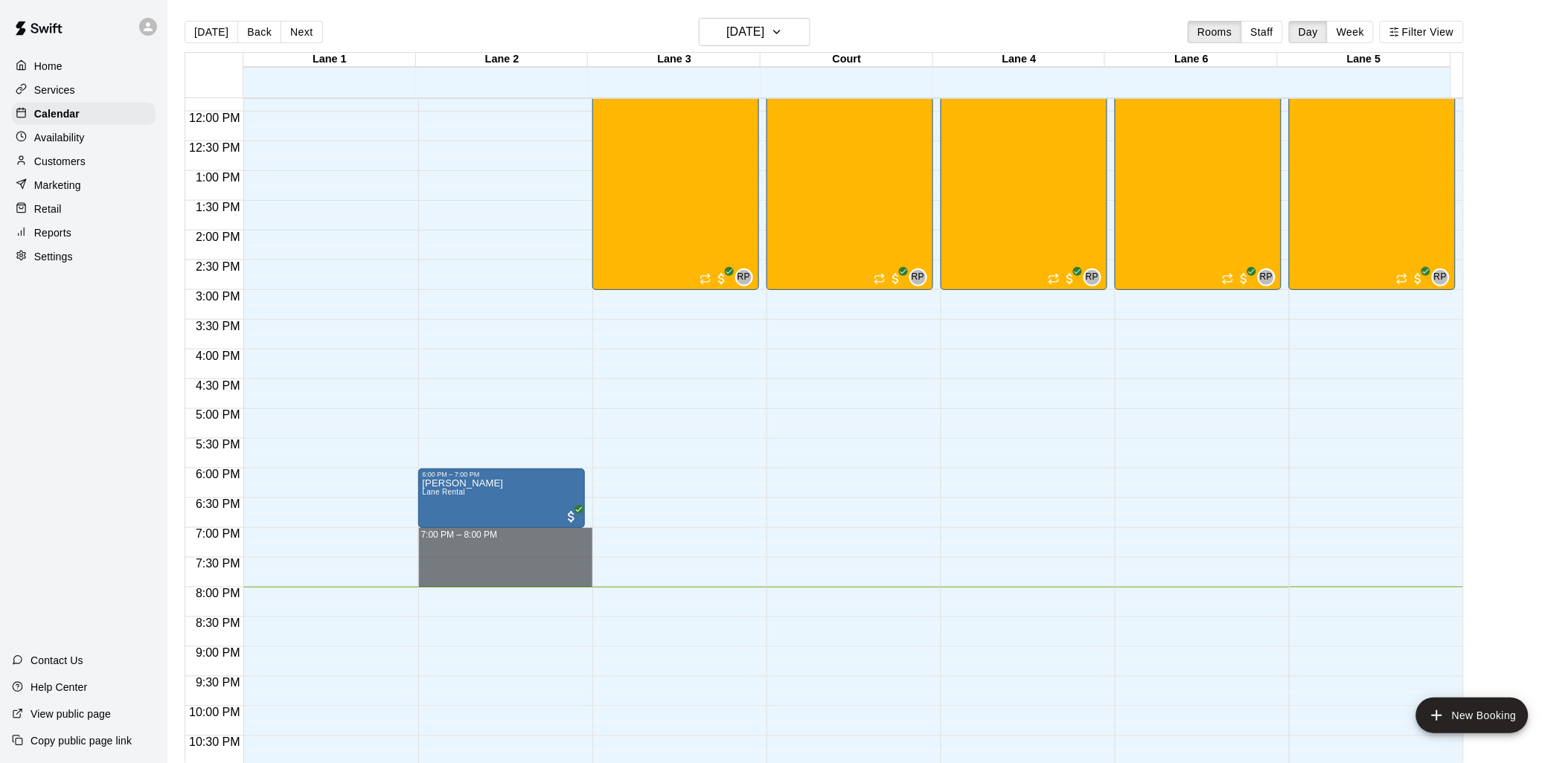
drag, startPoint x: 506, startPoint y: 532, endPoint x: 504, endPoint y: 579, distance: 47.0
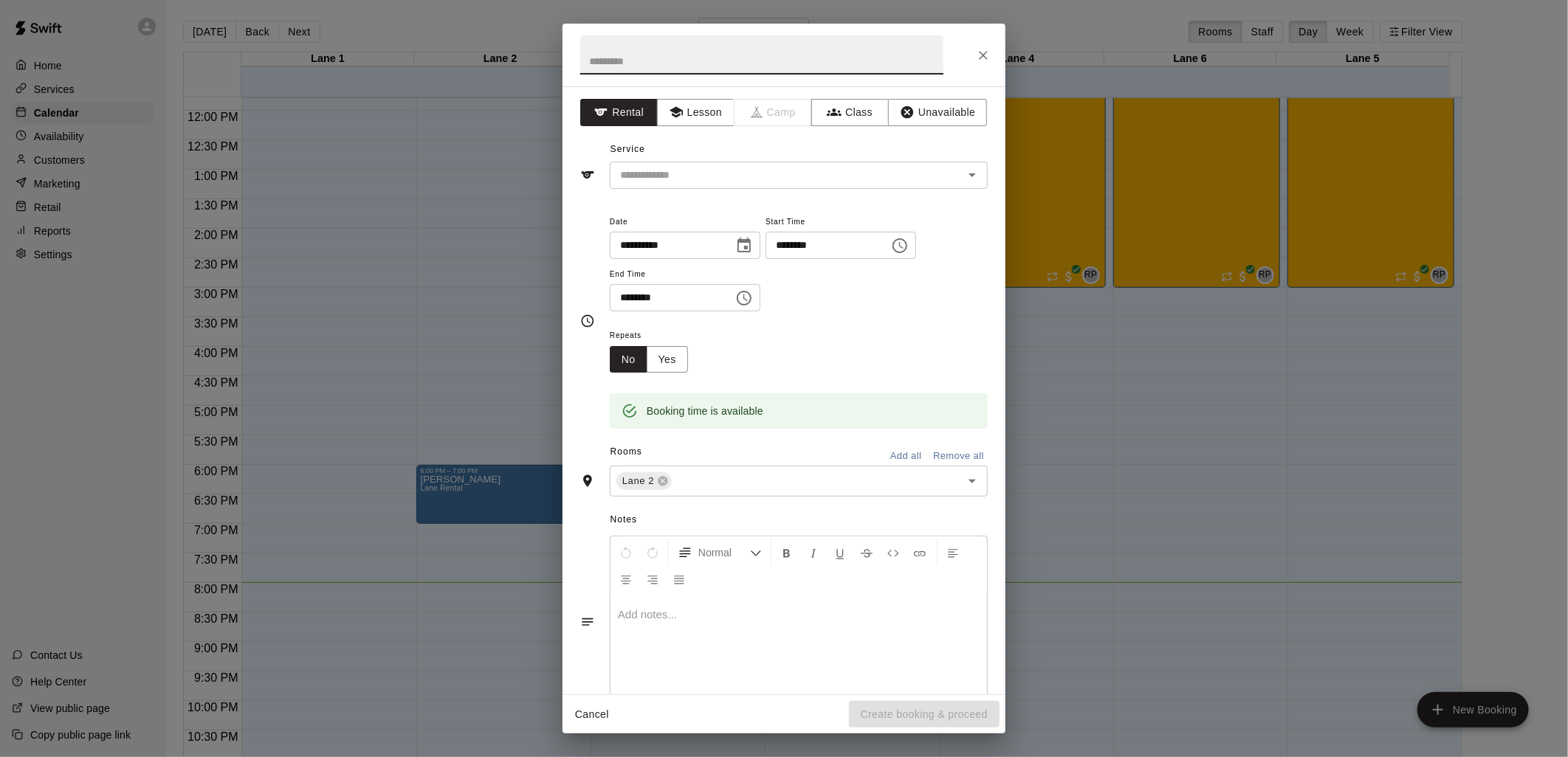
click at [743, 62] on input "text" at bounding box center [762, 54] width 363 height 39
type input "**********"
click at [781, 180] on input "text" at bounding box center [777, 175] width 326 height 18
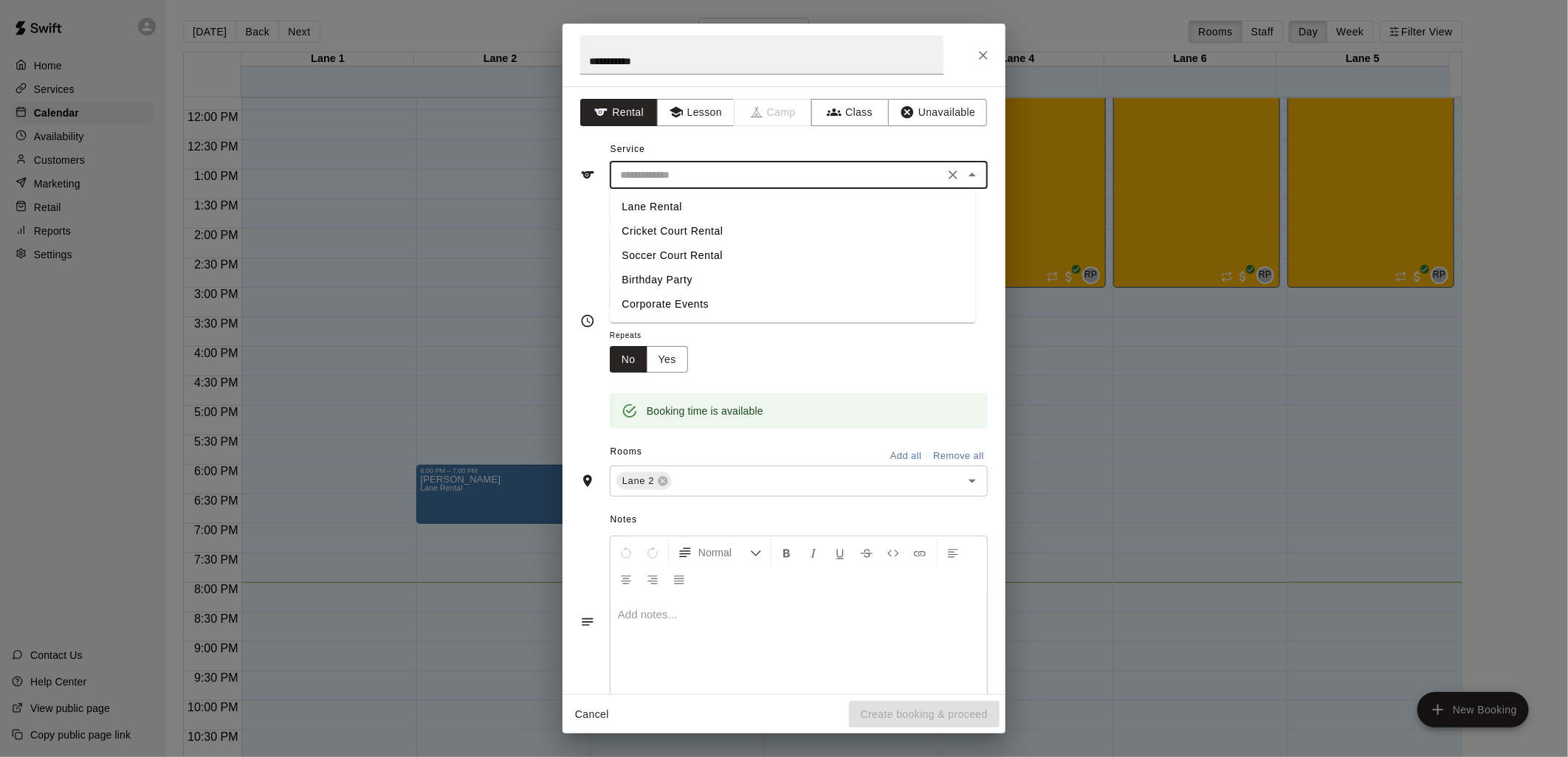
click at [708, 209] on li "Lane Rental" at bounding box center [792, 207] width 366 height 24
type input "**********"
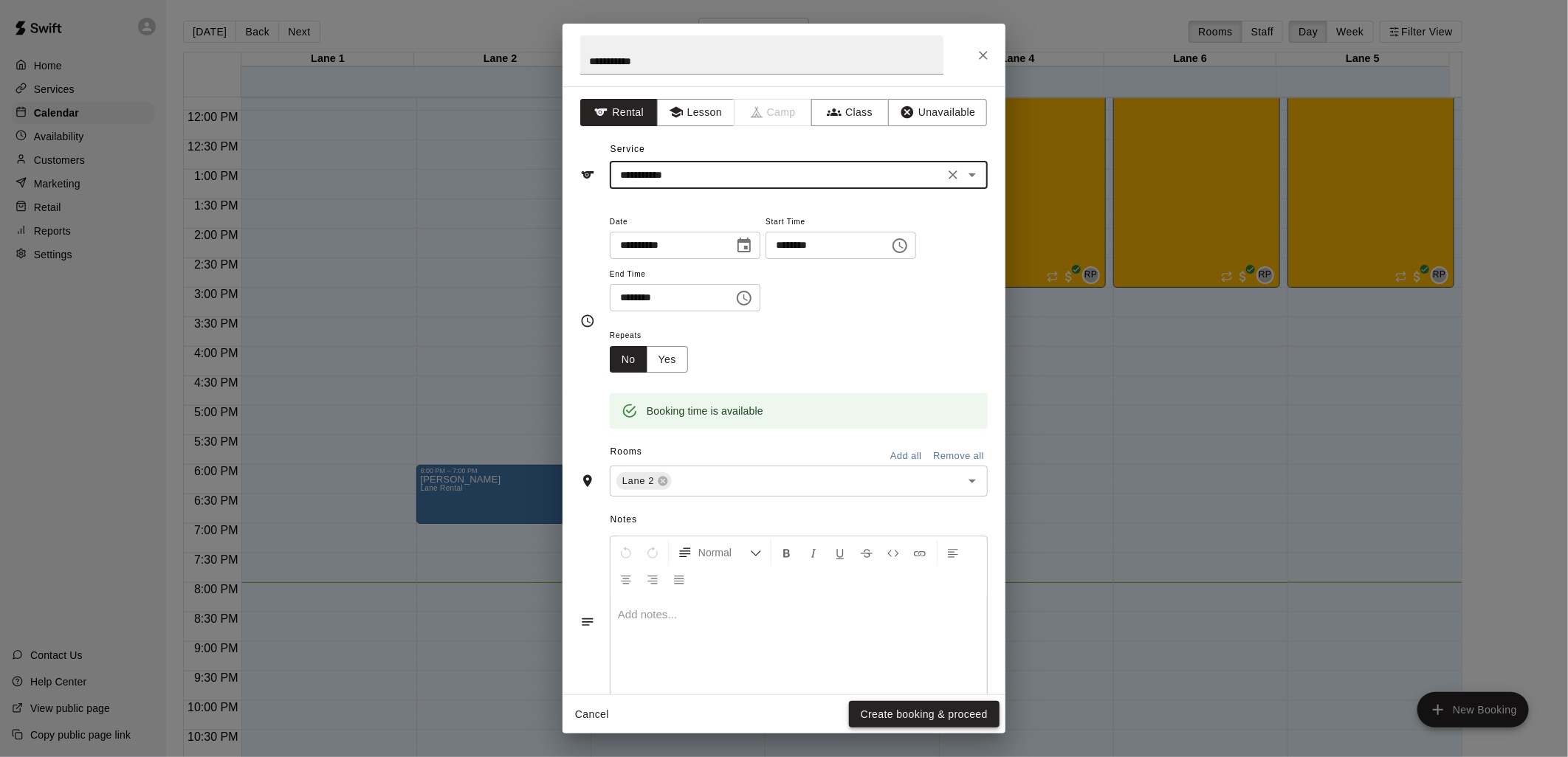
click at [908, 714] on button "Create booking & proceed" at bounding box center [924, 715] width 151 height 28
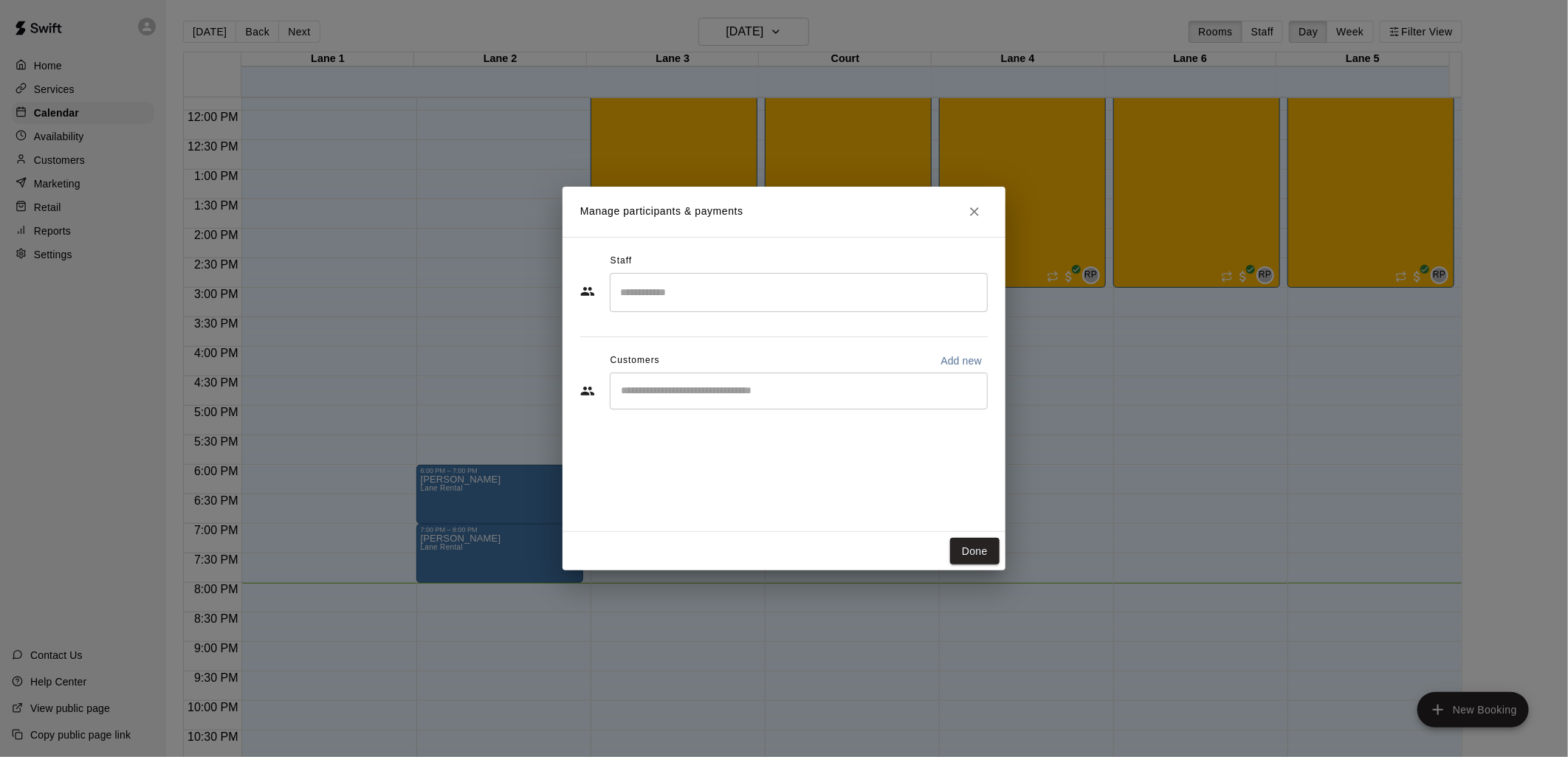
click at [817, 374] on div "​" at bounding box center [799, 391] width 378 height 37
type input "****"
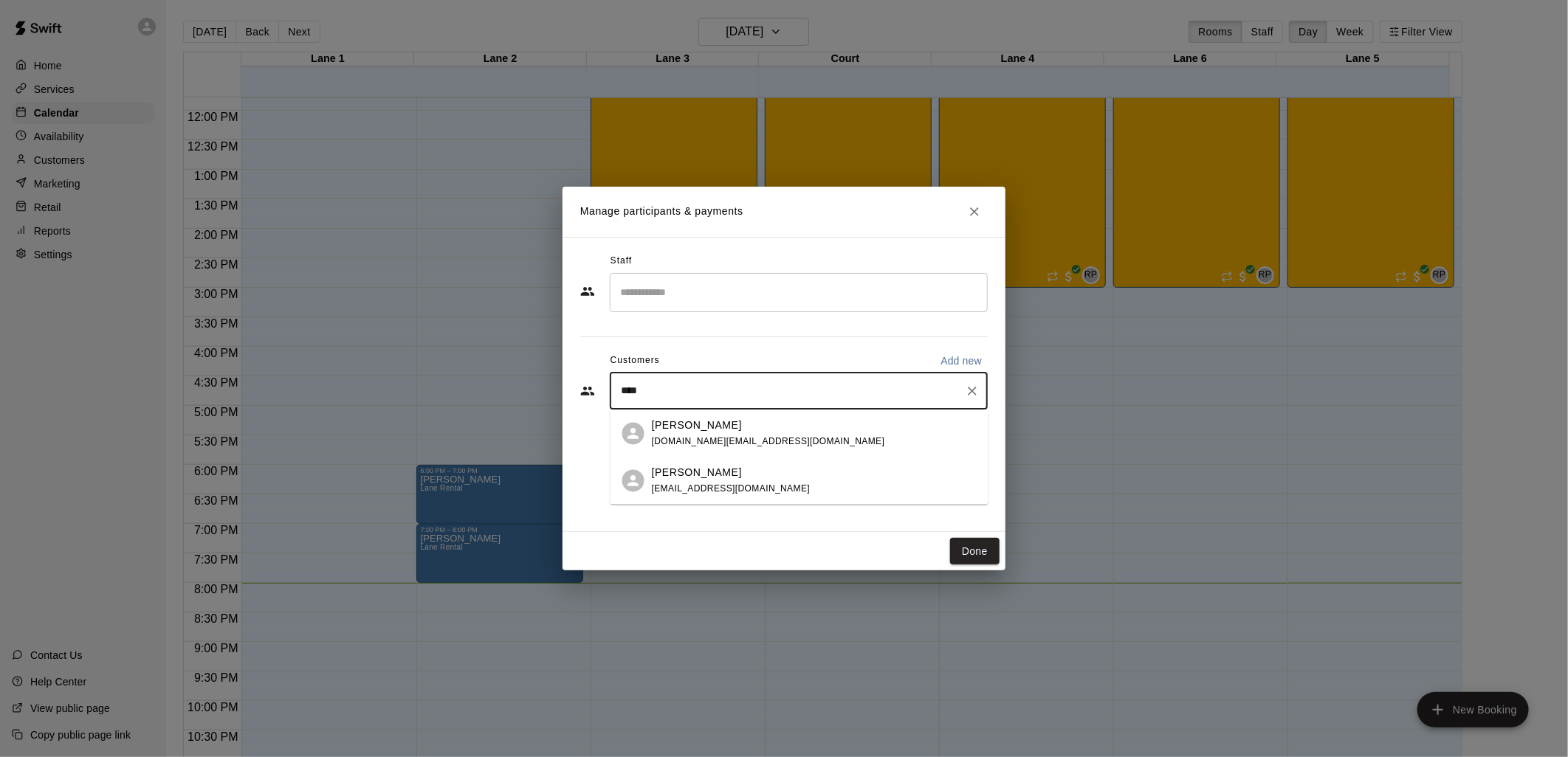
click at [792, 434] on div "[PERSON_NAME] [DOMAIN_NAME][EMAIL_ADDRESS][DOMAIN_NAME]" at bounding box center [814, 434] width 325 height 32
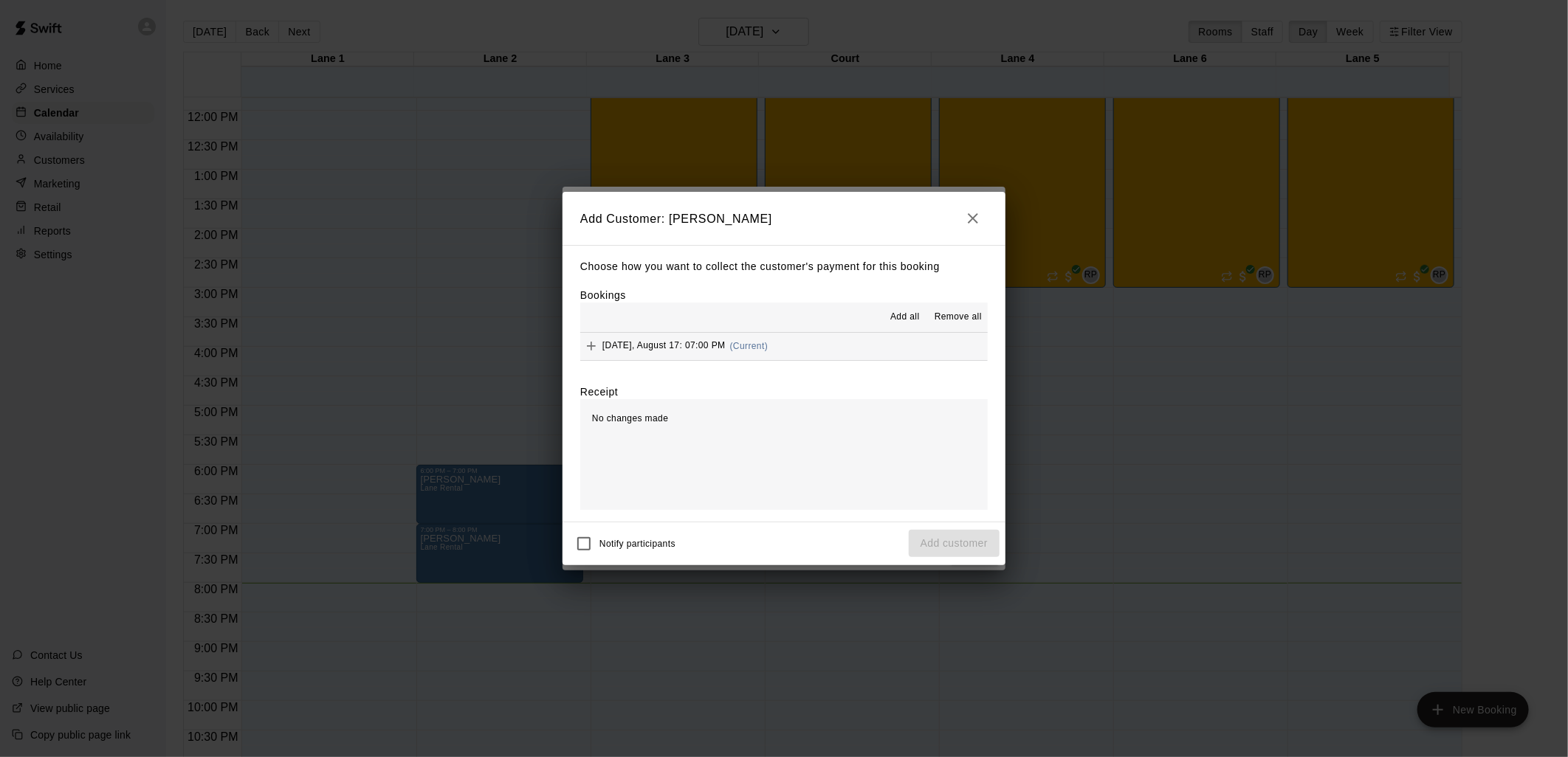
click at [594, 346] on icon "Add" at bounding box center [591, 346] width 15 height 15
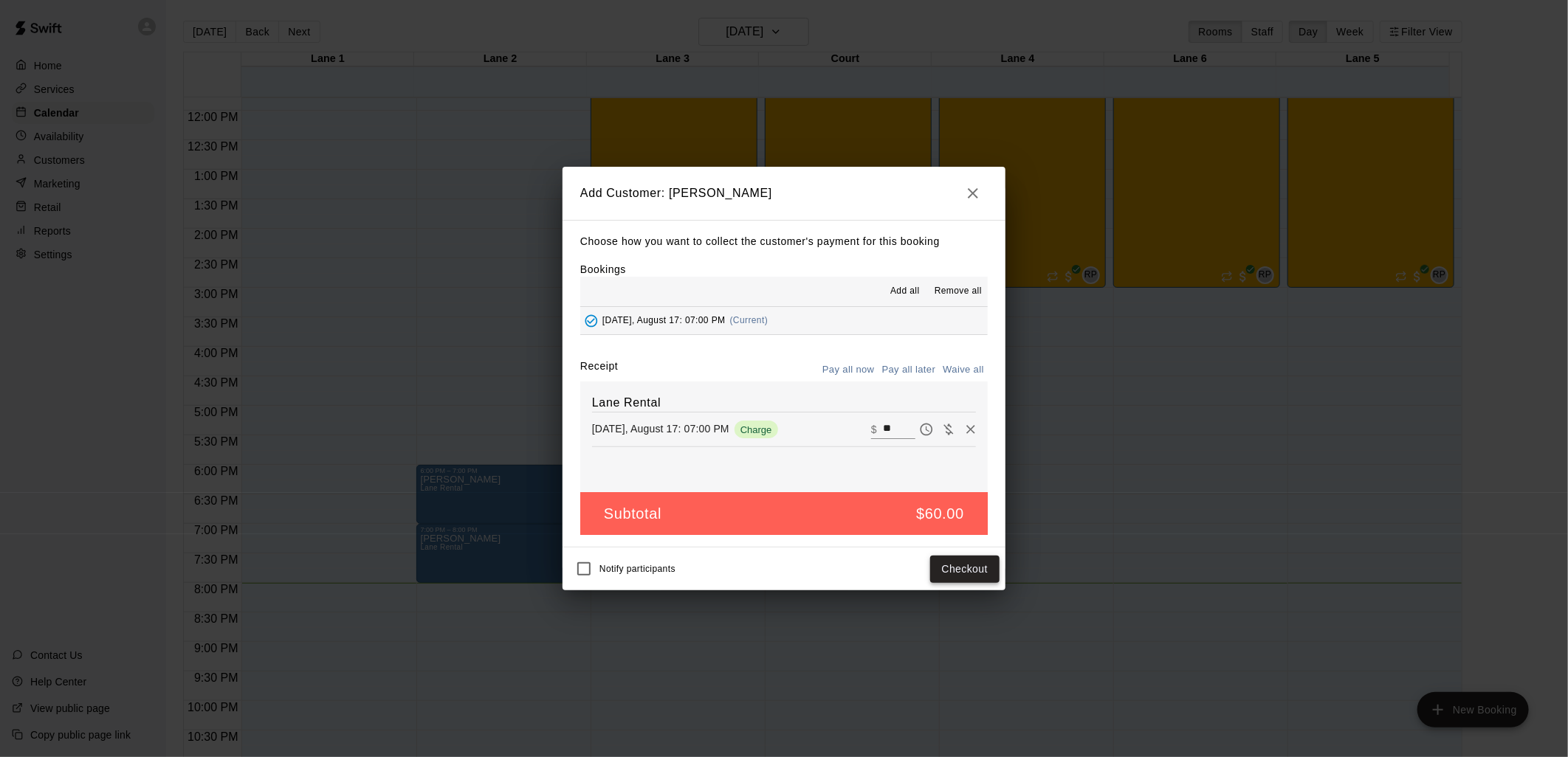
click at [973, 573] on button "Checkout" at bounding box center [965, 570] width 70 height 28
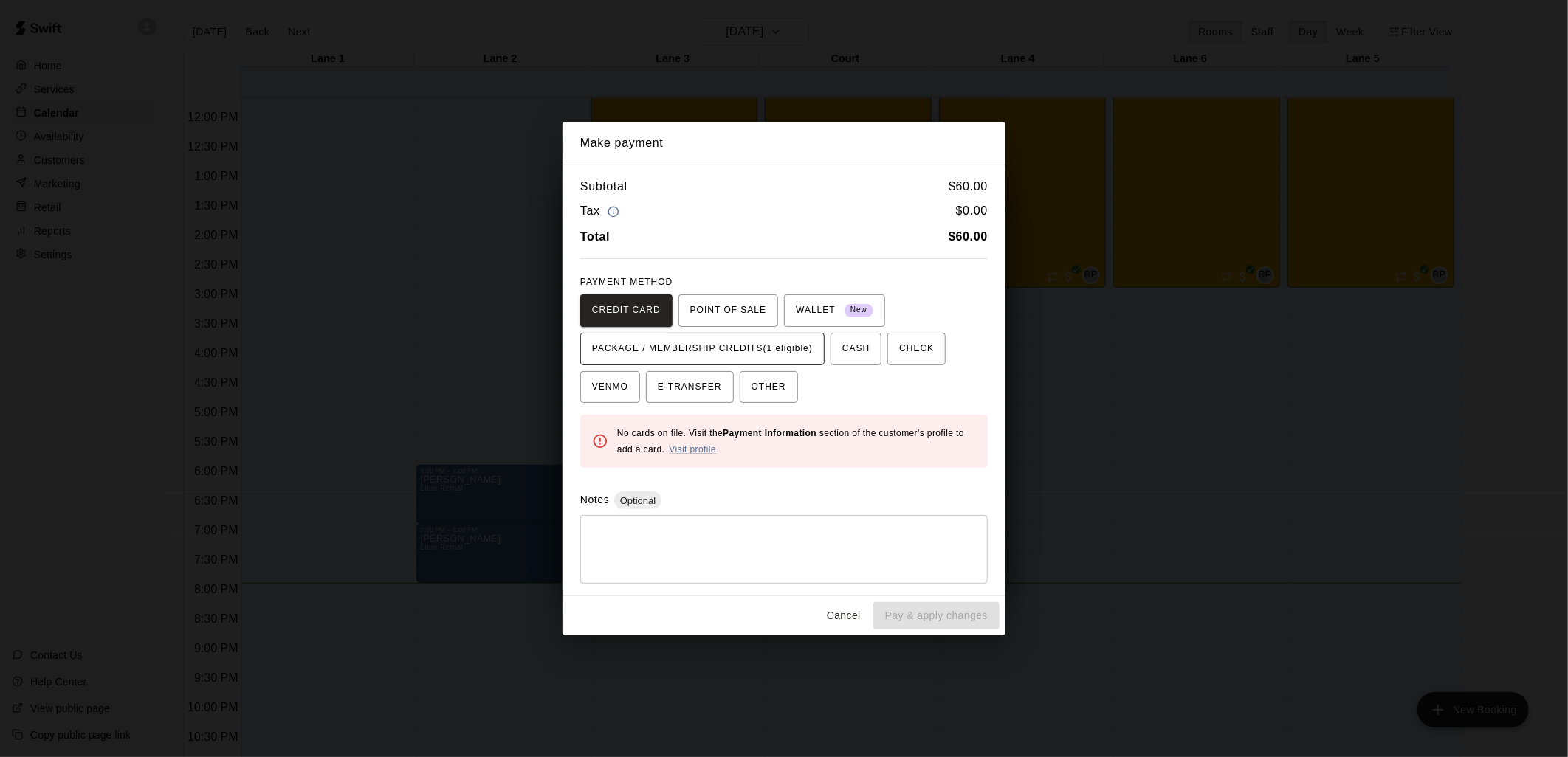
click at [773, 347] on span "PACKAGE / MEMBERSHIP CREDITS (1 eligible)" at bounding box center [702, 349] width 221 height 24
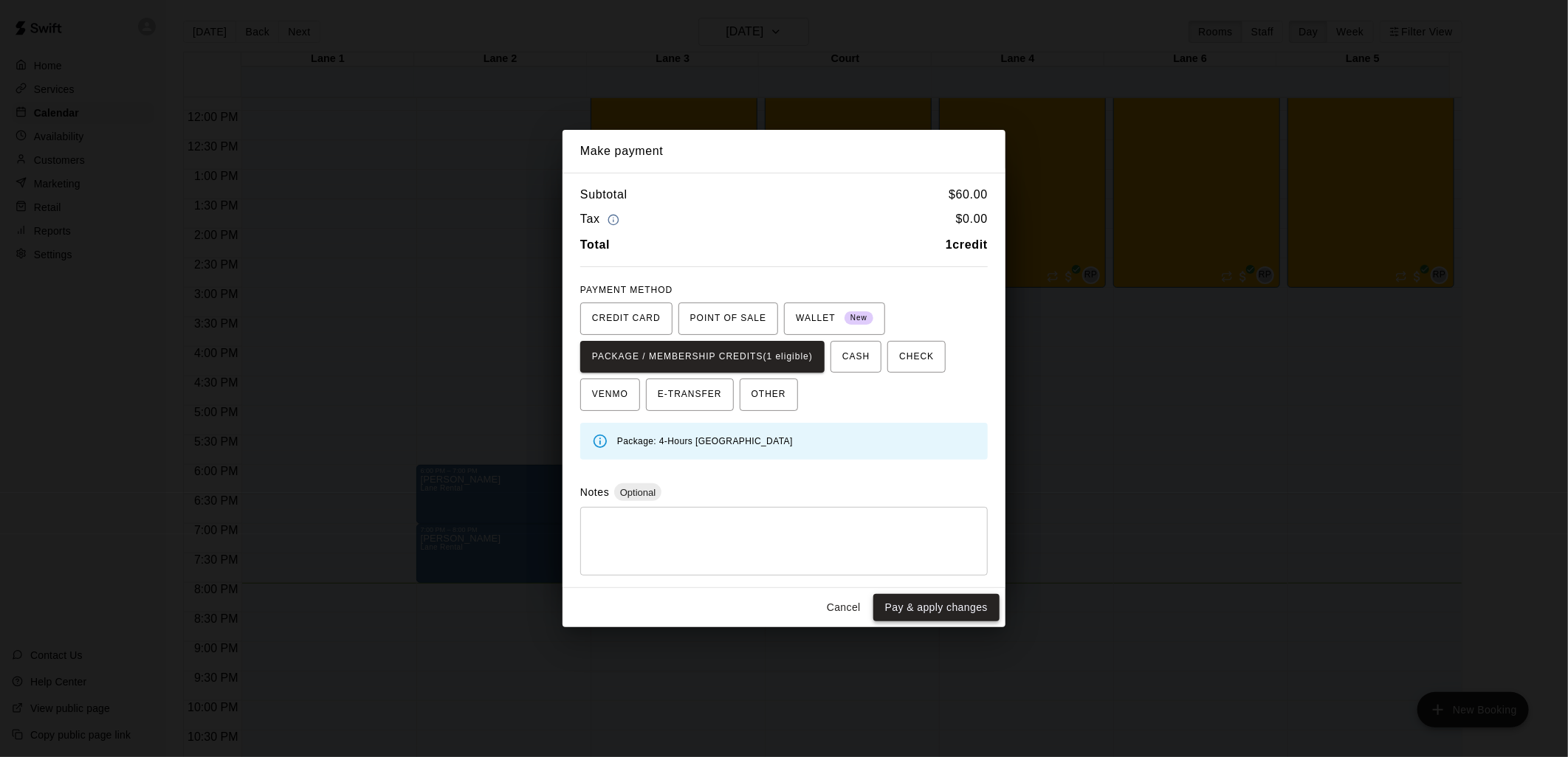
click at [973, 606] on button "Pay & apply changes" at bounding box center [936, 608] width 126 height 28
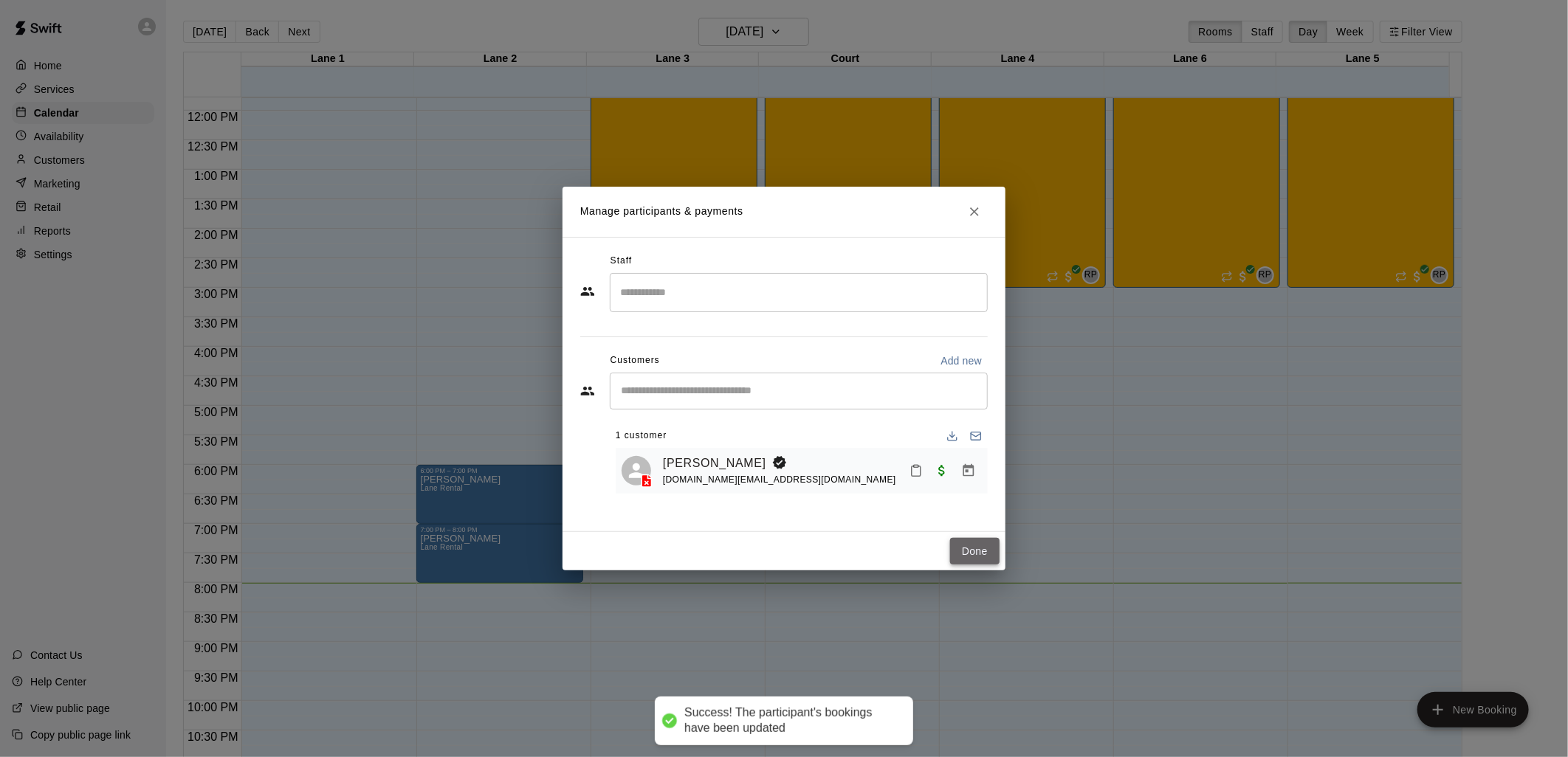
click at [978, 540] on button "Done" at bounding box center [974, 552] width 50 height 28
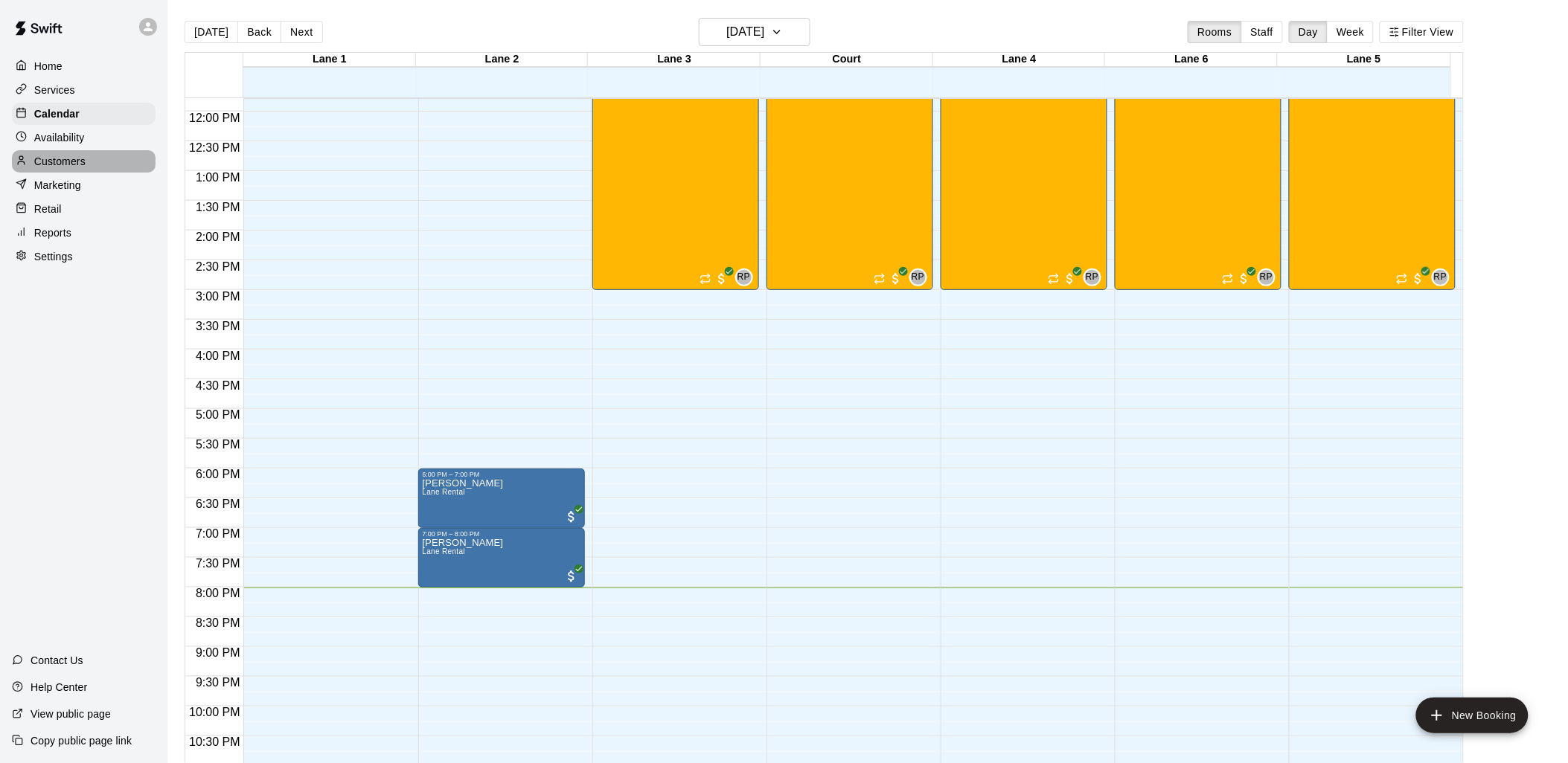
click at [75, 169] on p "Customers" at bounding box center [59, 161] width 52 height 15
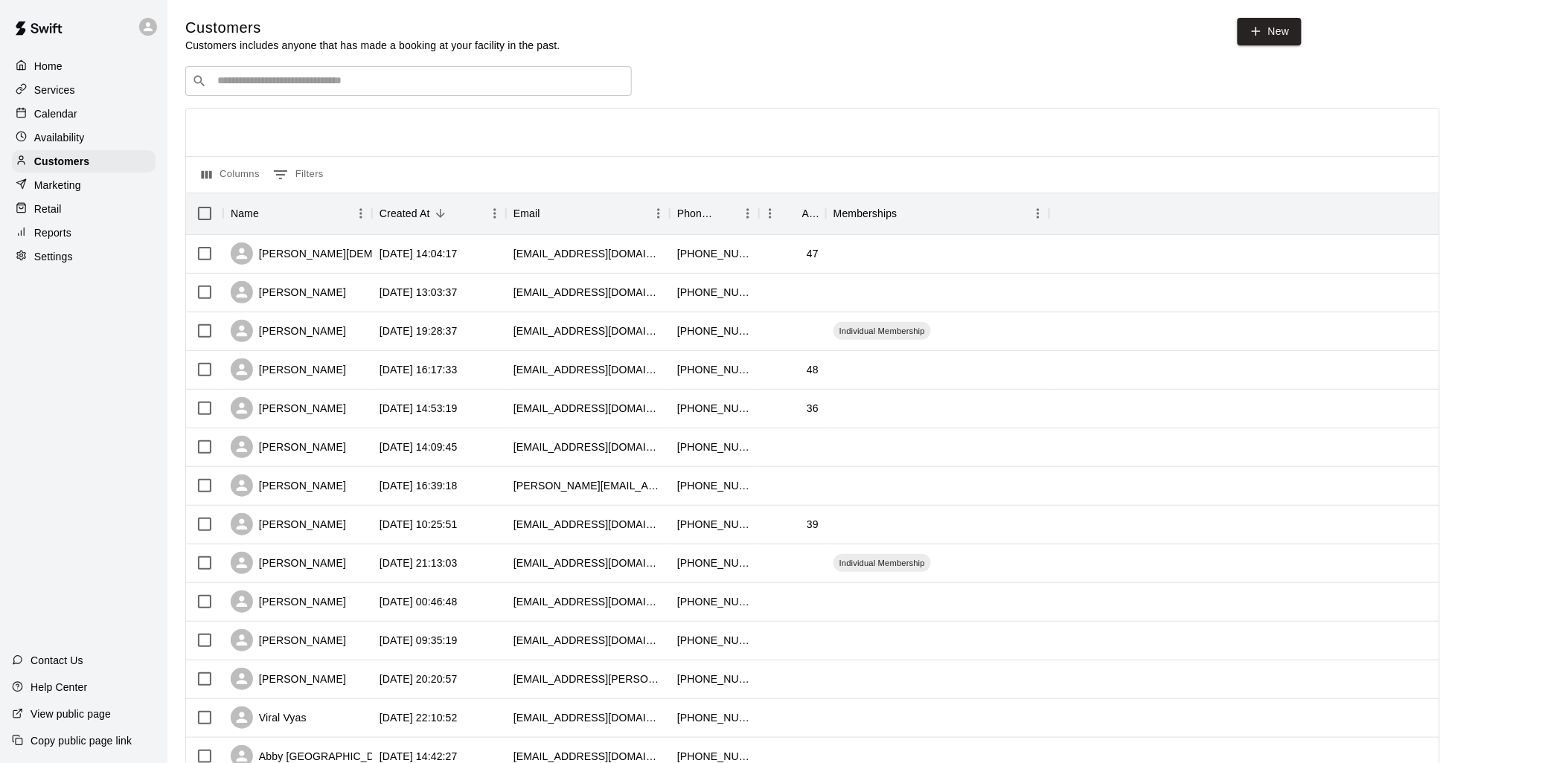
click at [373, 70] on div "​ ​" at bounding box center [408, 81] width 446 height 30
type input "***"
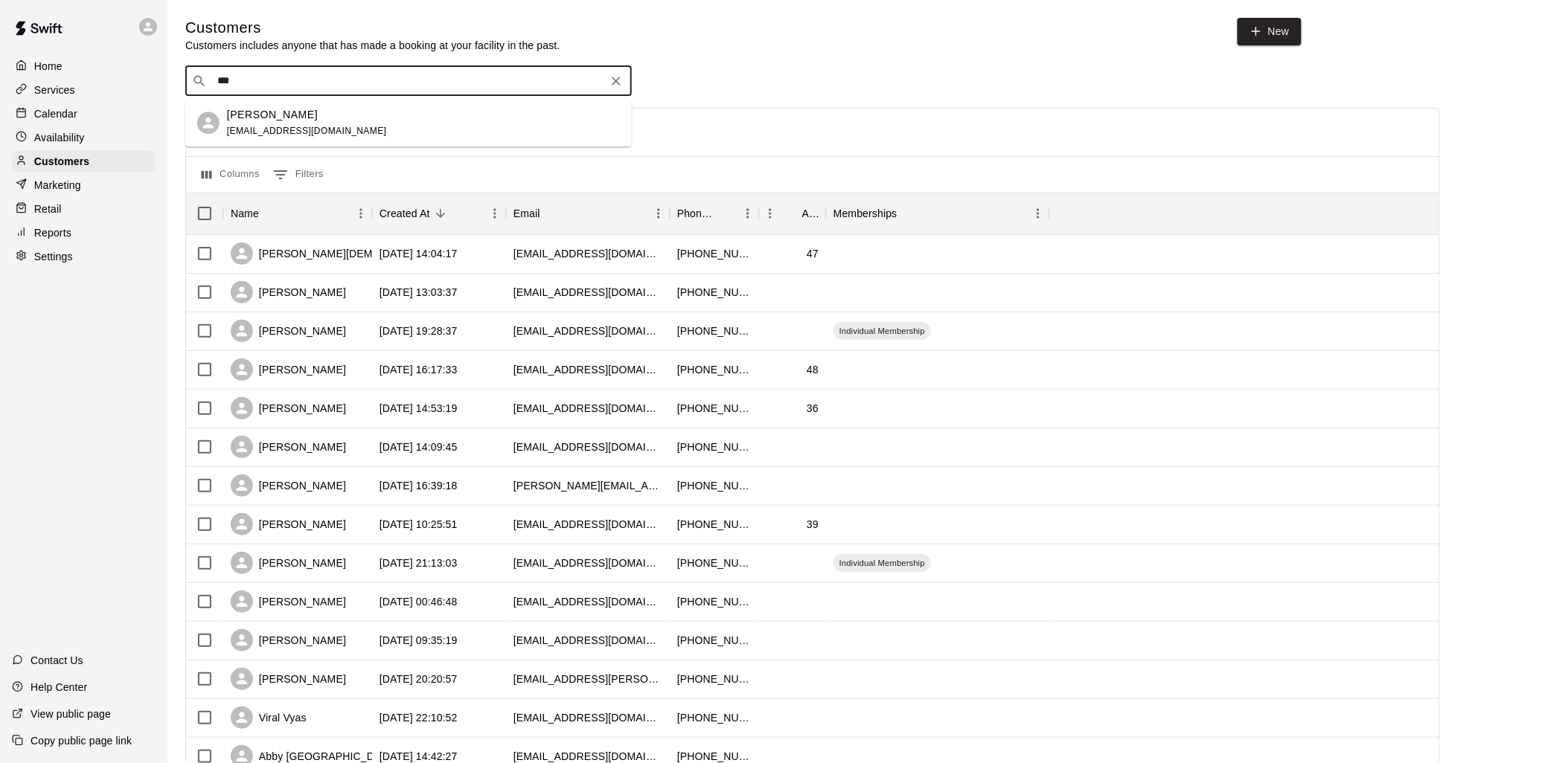
click at [360, 104] on div "Naveen Challagundla nanitamuc209@gmail.com" at bounding box center [408, 123] width 446 height 48
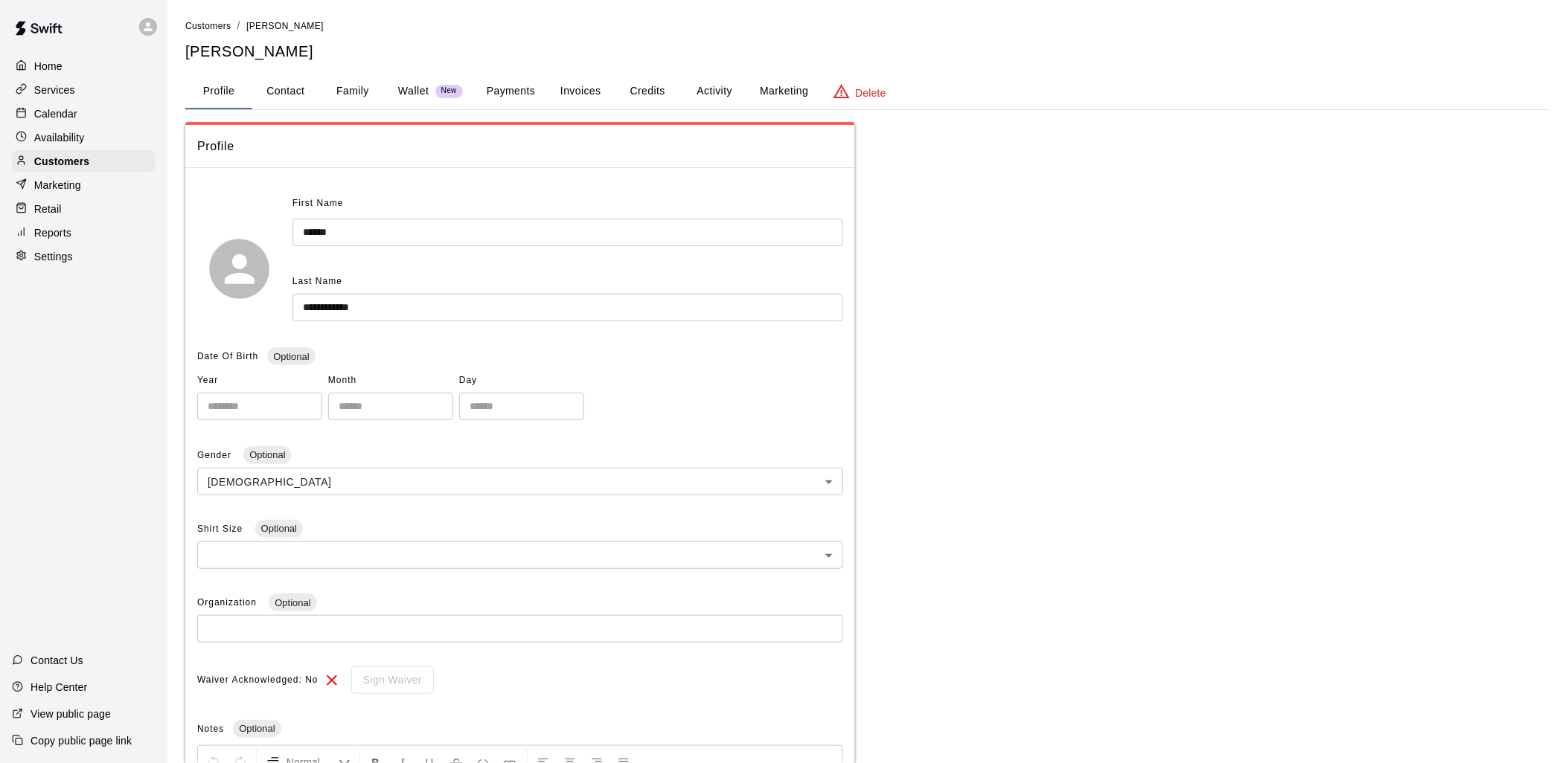
click at [641, 87] on button "Credits" at bounding box center [647, 92] width 67 height 35
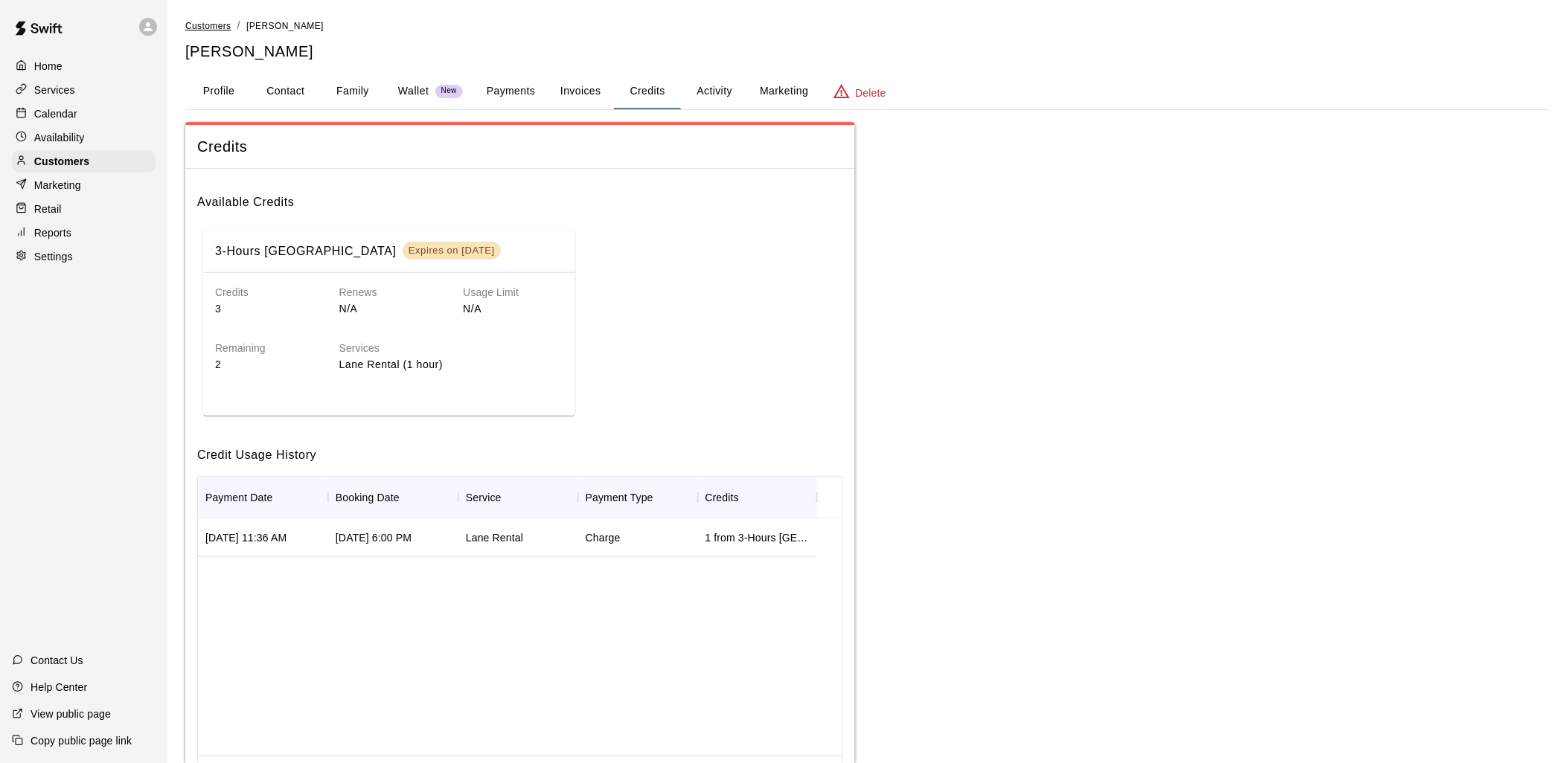
click at [220, 22] on span "Customers" at bounding box center [208, 26] width 46 height 11
